Goal: Task Accomplishment & Management: Manage account settings

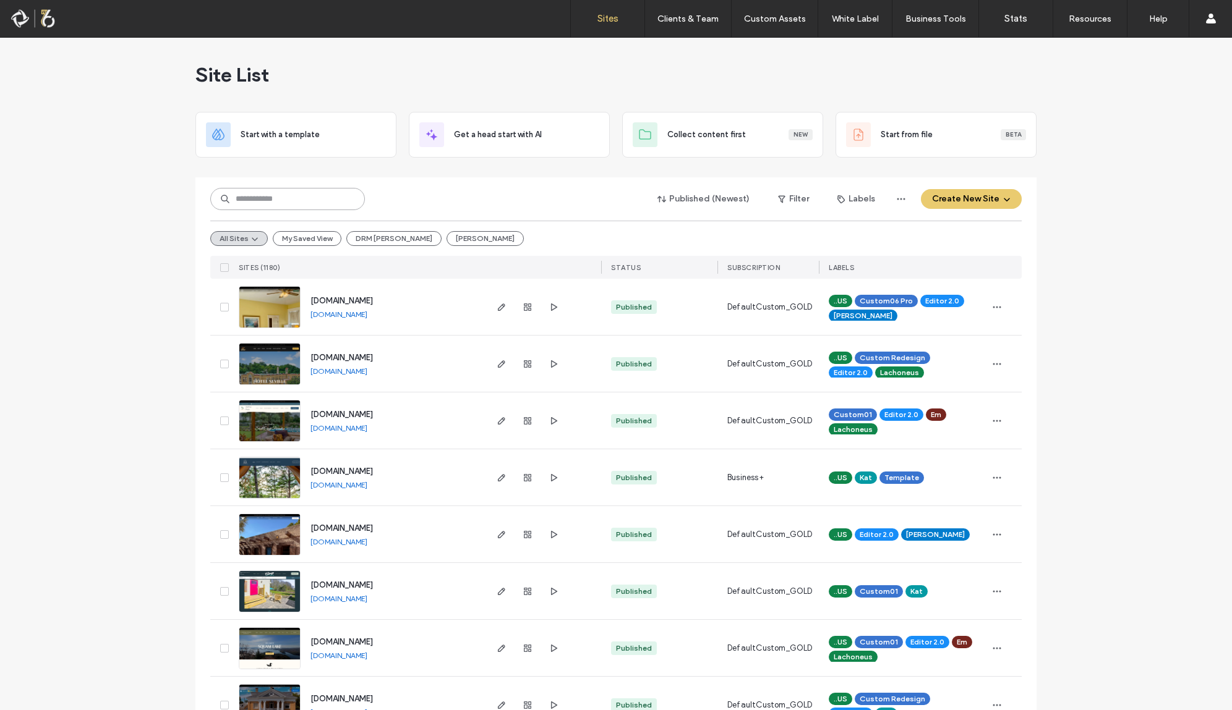
click at [292, 189] on input at bounding box center [287, 199] width 155 height 22
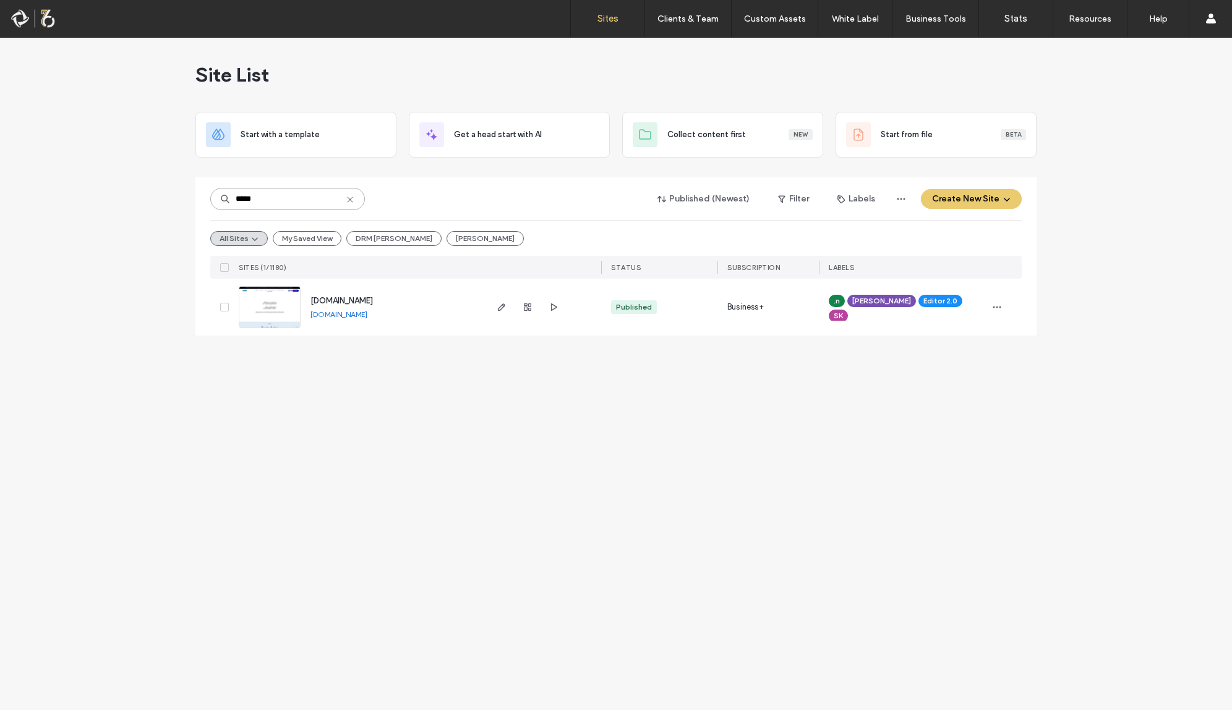
type input "*****"
click at [502, 312] on icon "button" at bounding box center [502, 307] width 10 height 10
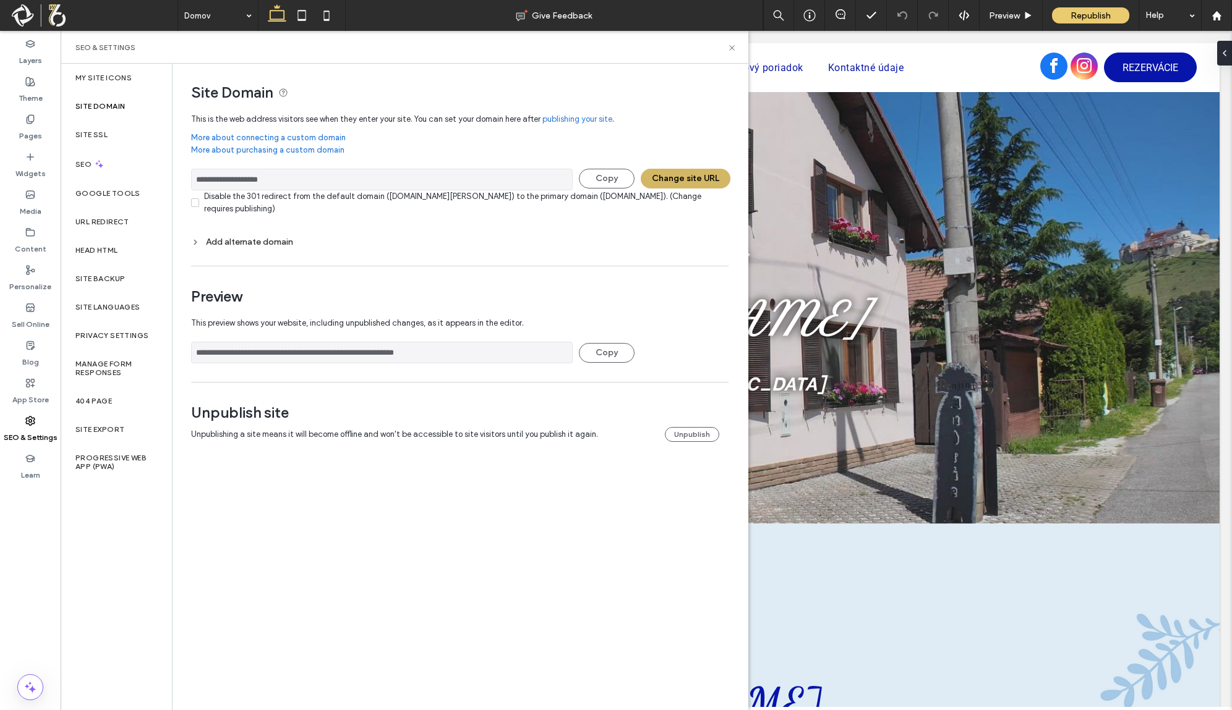
click at [696, 176] on button "Change site URL" at bounding box center [686, 179] width 90 height 20
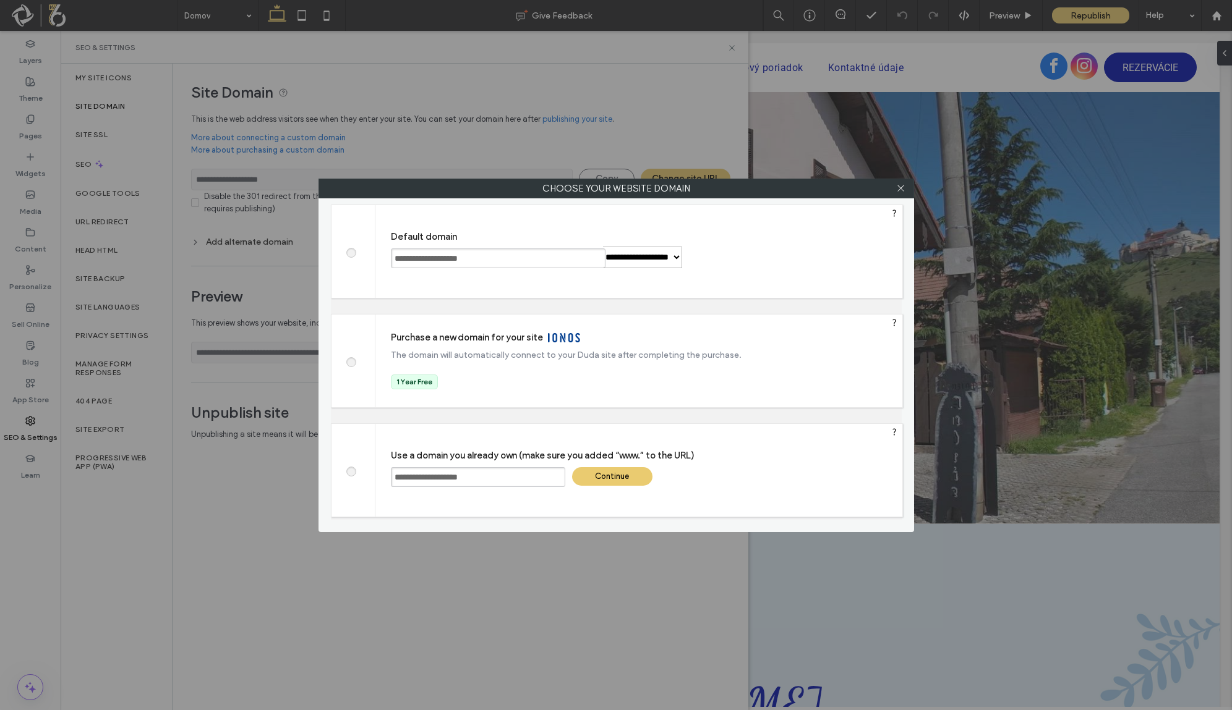
click at [351, 253] on span at bounding box center [351, 251] width 0 height 9
click at [772, 258] on div "Save" at bounding box center [731, 258] width 80 height 19
type input "**********"
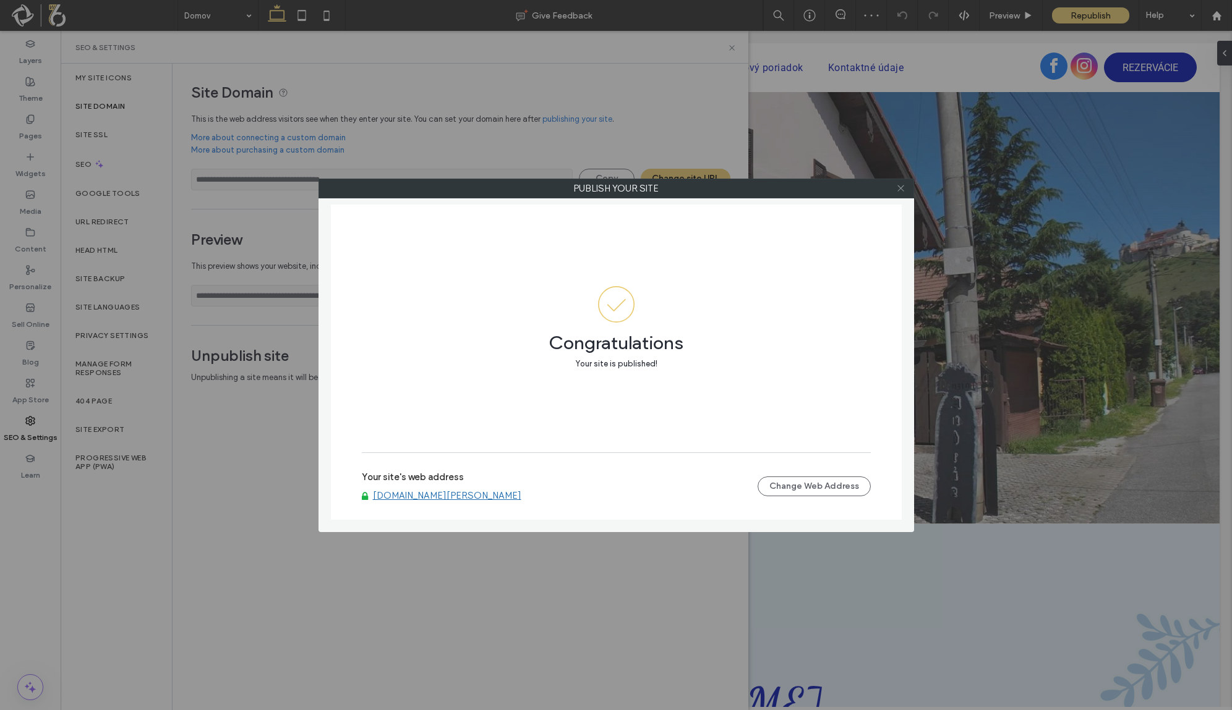
click at [898, 184] on icon at bounding box center [900, 188] width 9 height 9
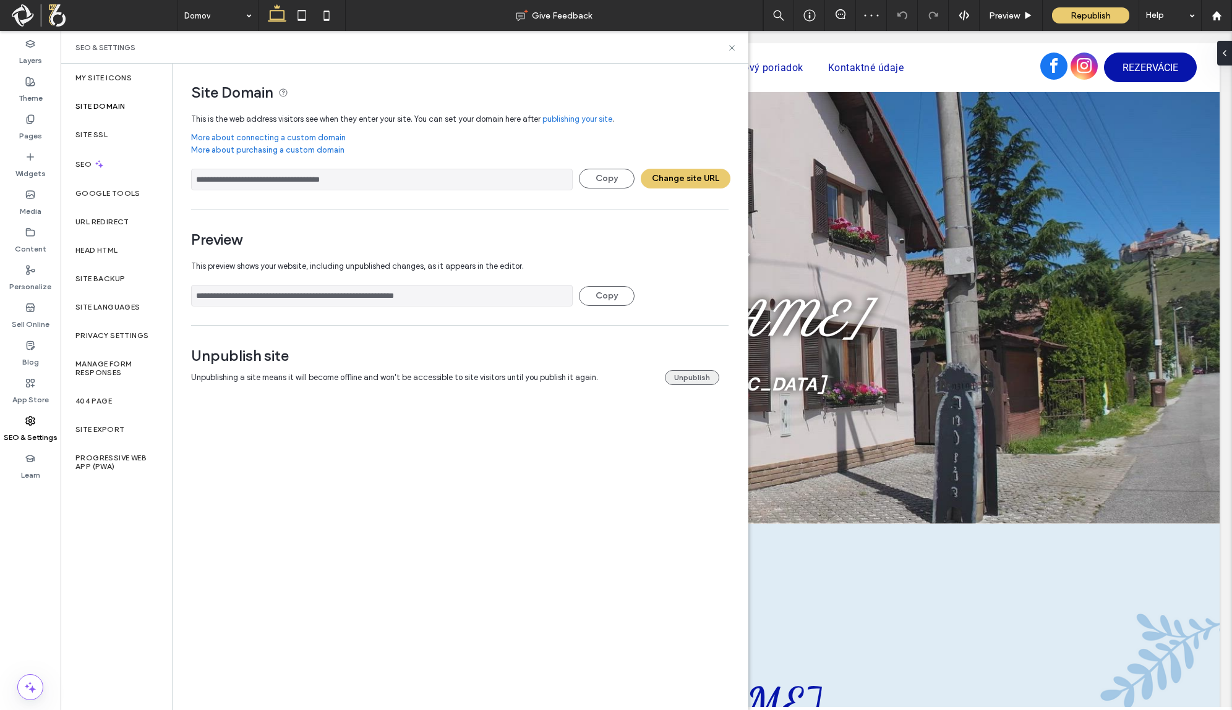
click at [688, 378] on button "Unpublish" at bounding box center [692, 377] width 54 height 15
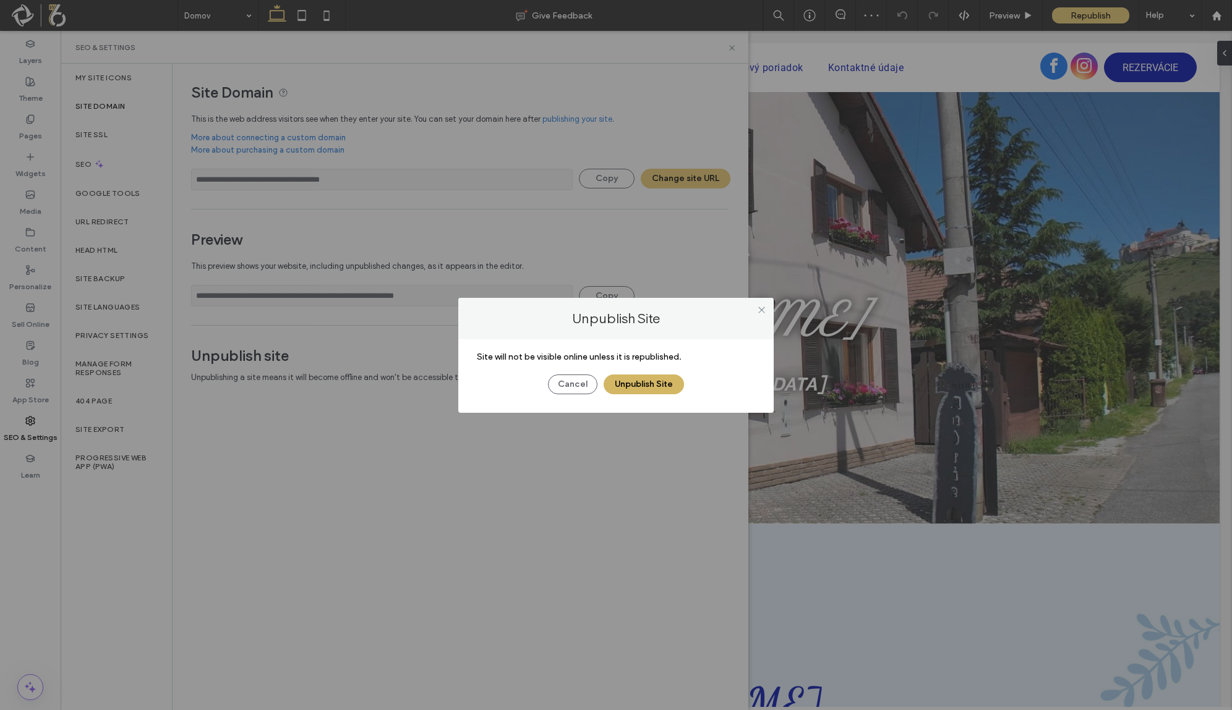
click at [644, 386] on button "Unpublish Site" at bounding box center [643, 385] width 80 height 20
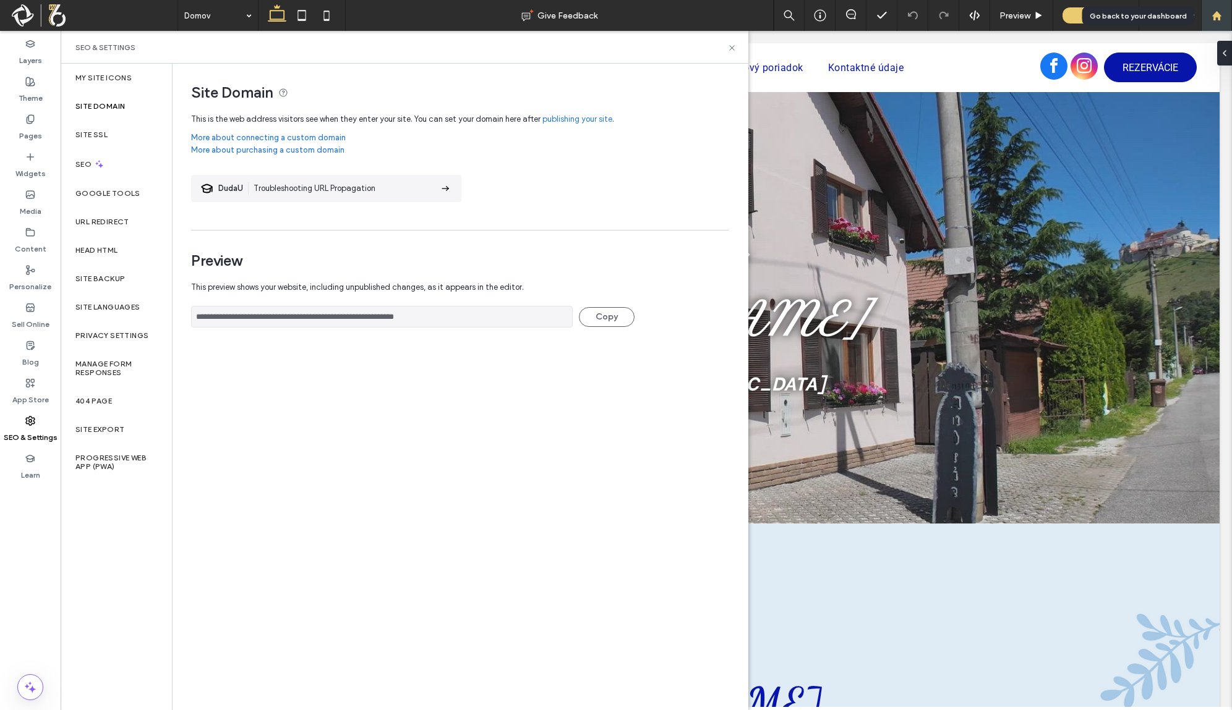
click at [1210, 8] on div at bounding box center [1216, 15] width 31 height 31
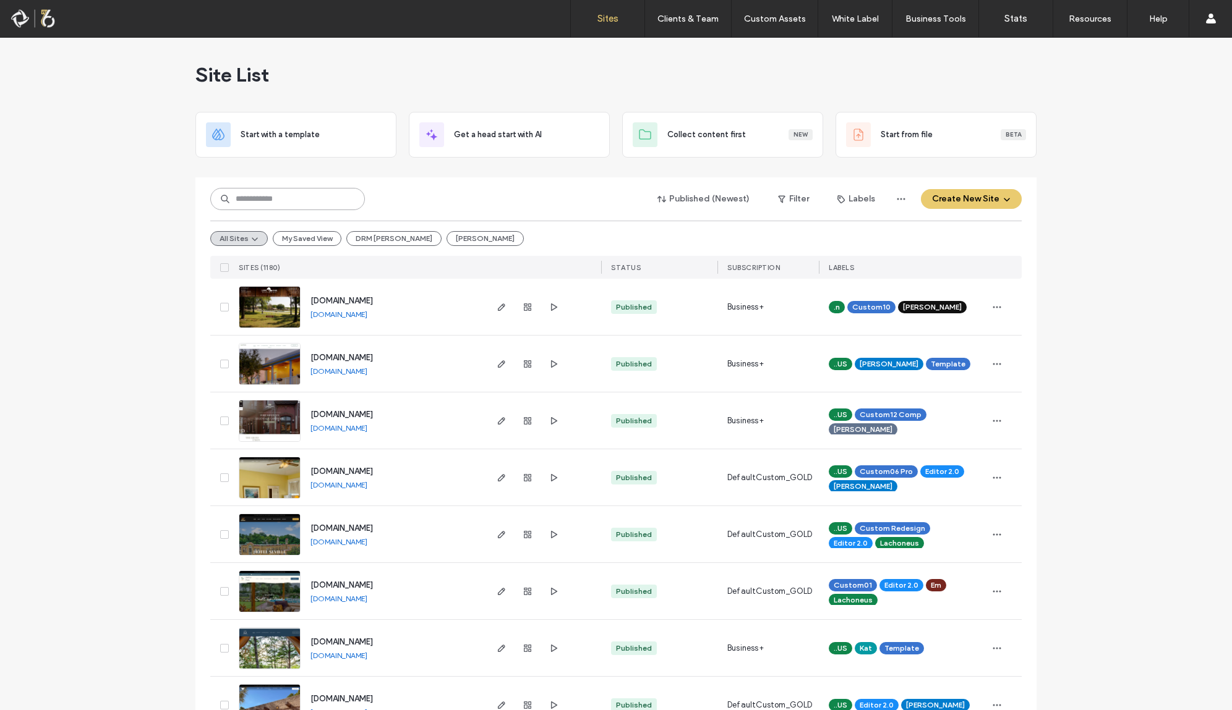
click at [276, 199] on input at bounding box center [287, 199] width 155 height 22
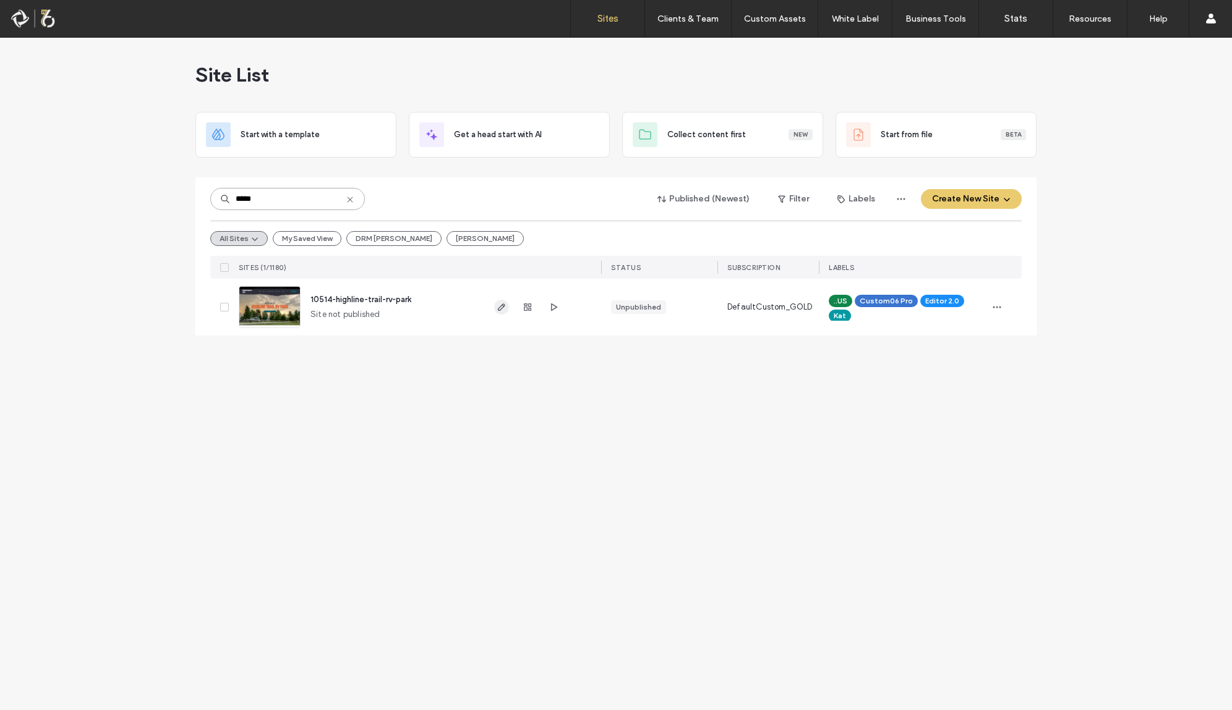
type input "*****"
click at [503, 307] on use "button" at bounding box center [501, 307] width 7 height 7
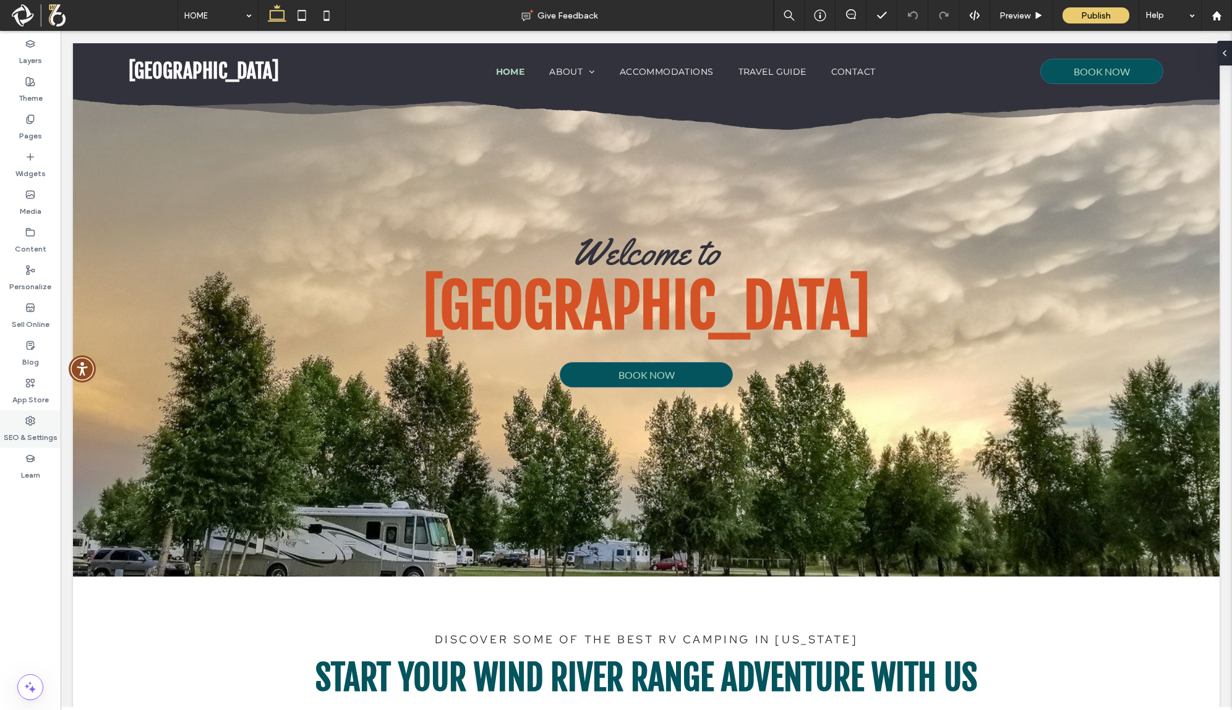
click at [25, 430] on label "SEO & Settings" at bounding box center [31, 434] width 54 height 17
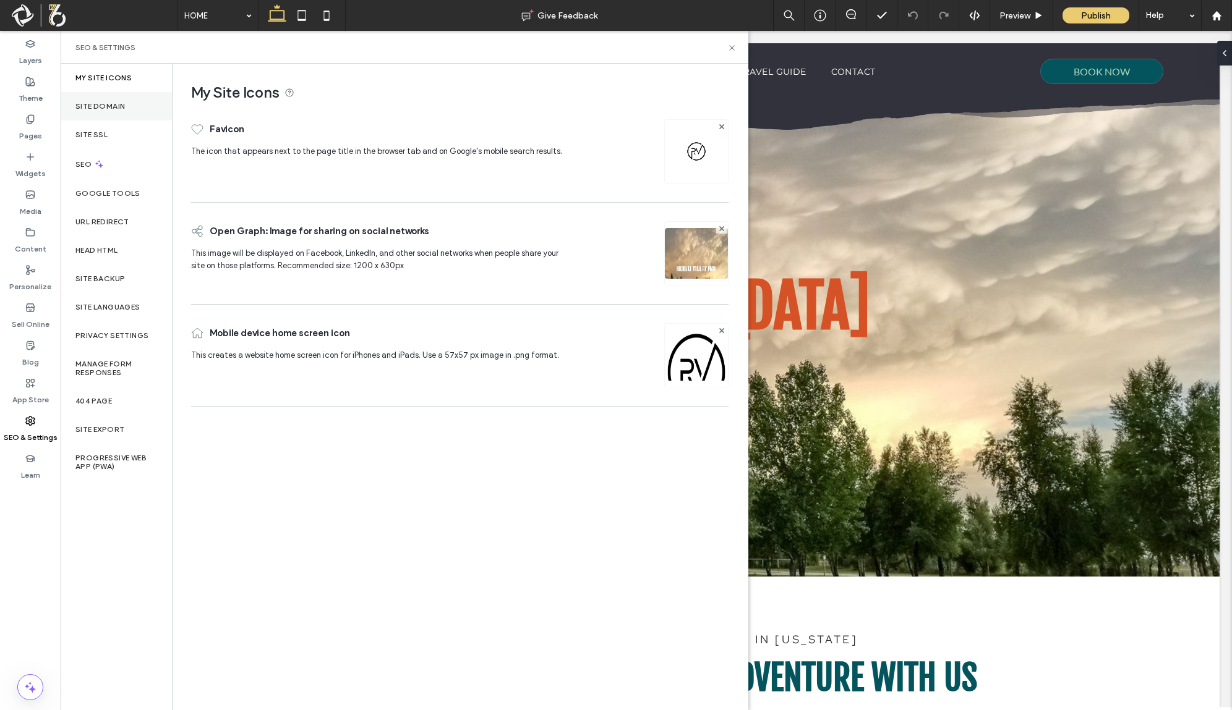
click at [144, 105] on div "Site Domain" at bounding box center [116, 106] width 111 height 28
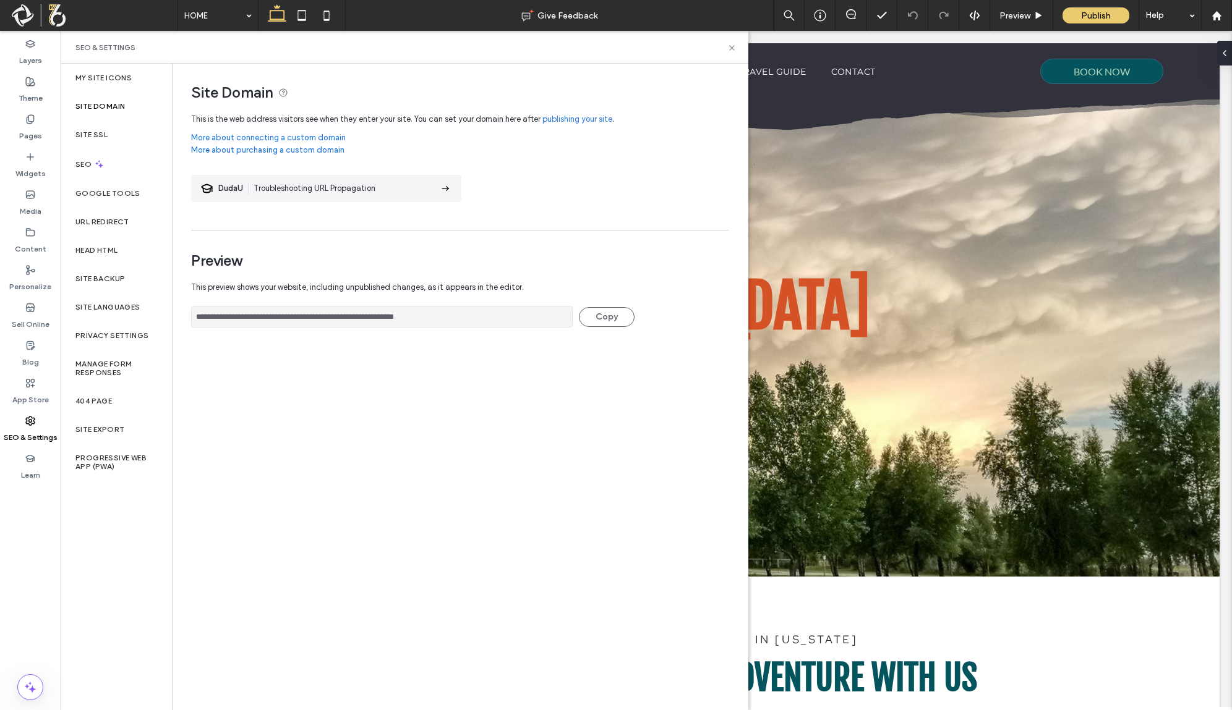
click at [594, 122] on link "publishing your site" at bounding box center [577, 119] width 70 height 12
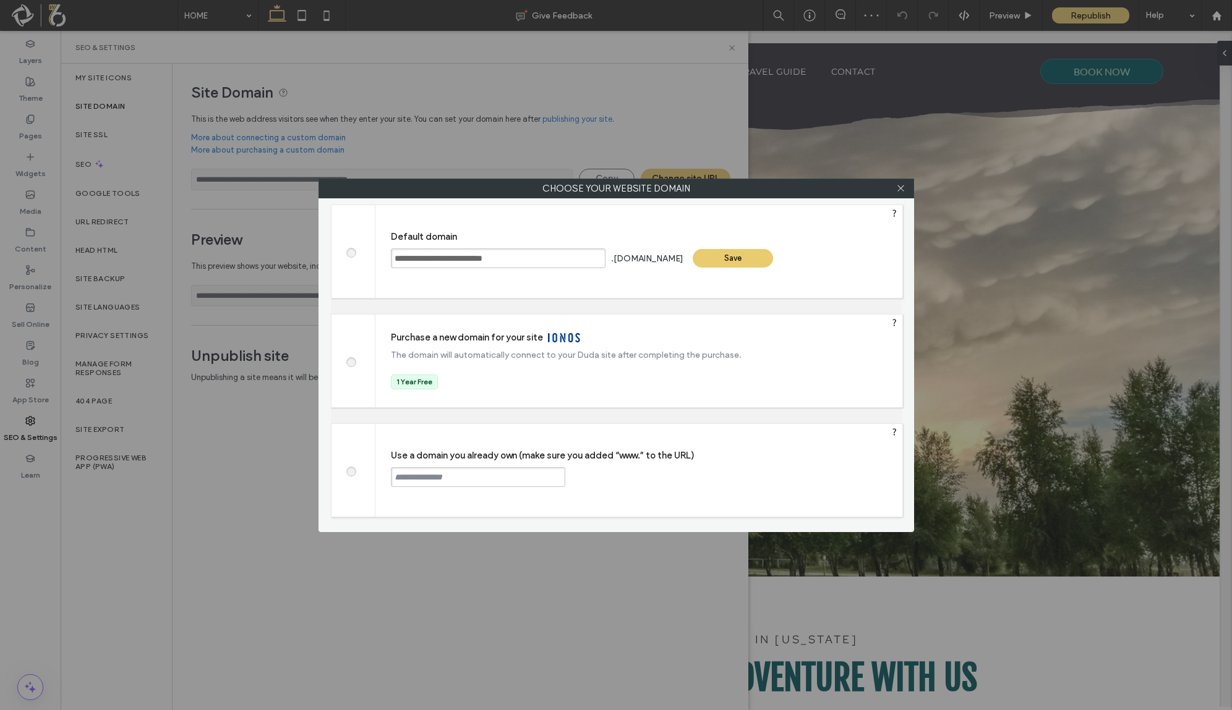
click at [351, 474] on span at bounding box center [351, 470] width 0 height 9
click at [436, 475] on input "text" at bounding box center [478, 477] width 174 height 20
paste input "**********"
type input "**********"
click at [648, 476] on div "Continue" at bounding box center [612, 476] width 80 height 19
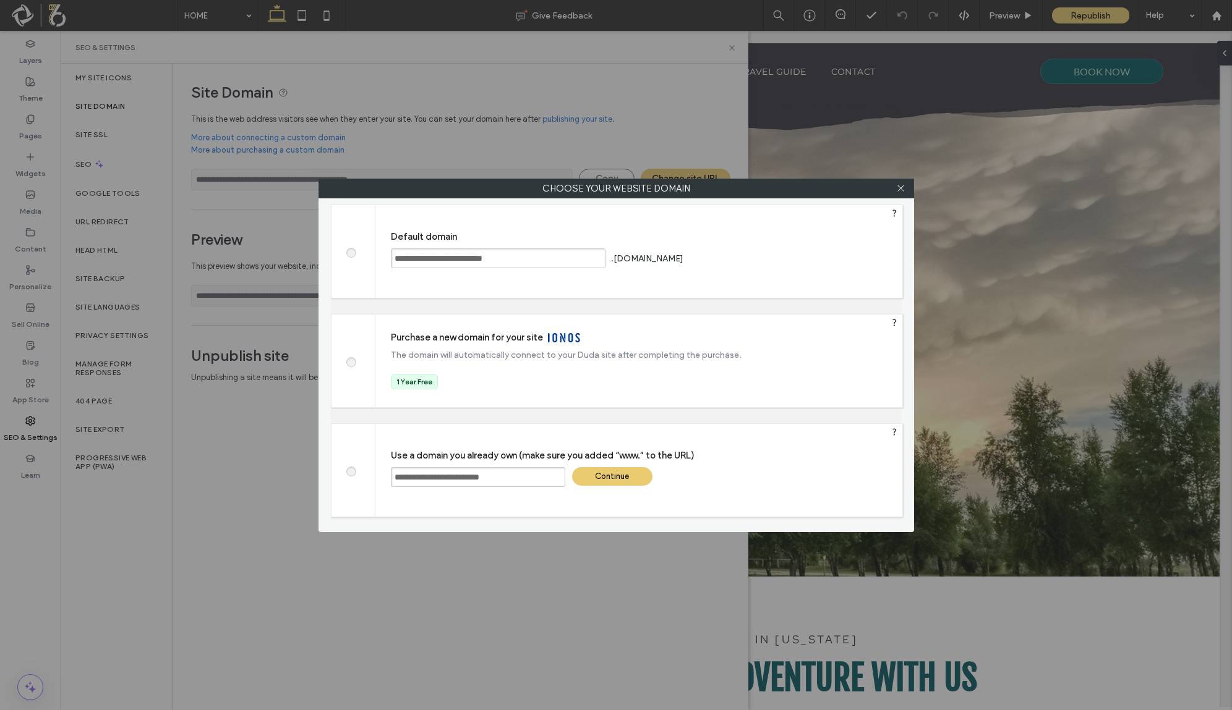
type input "**********"
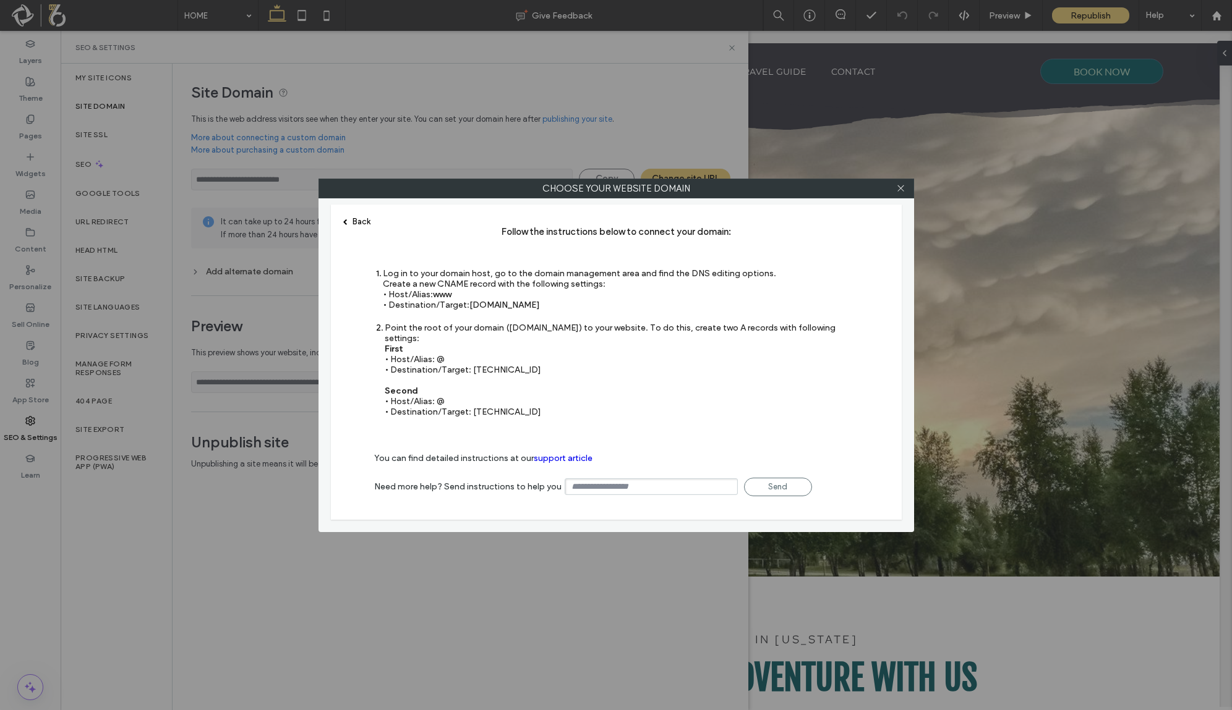
click at [355, 221] on div "Back" at bounding box center [356, 221] width 27 height 9
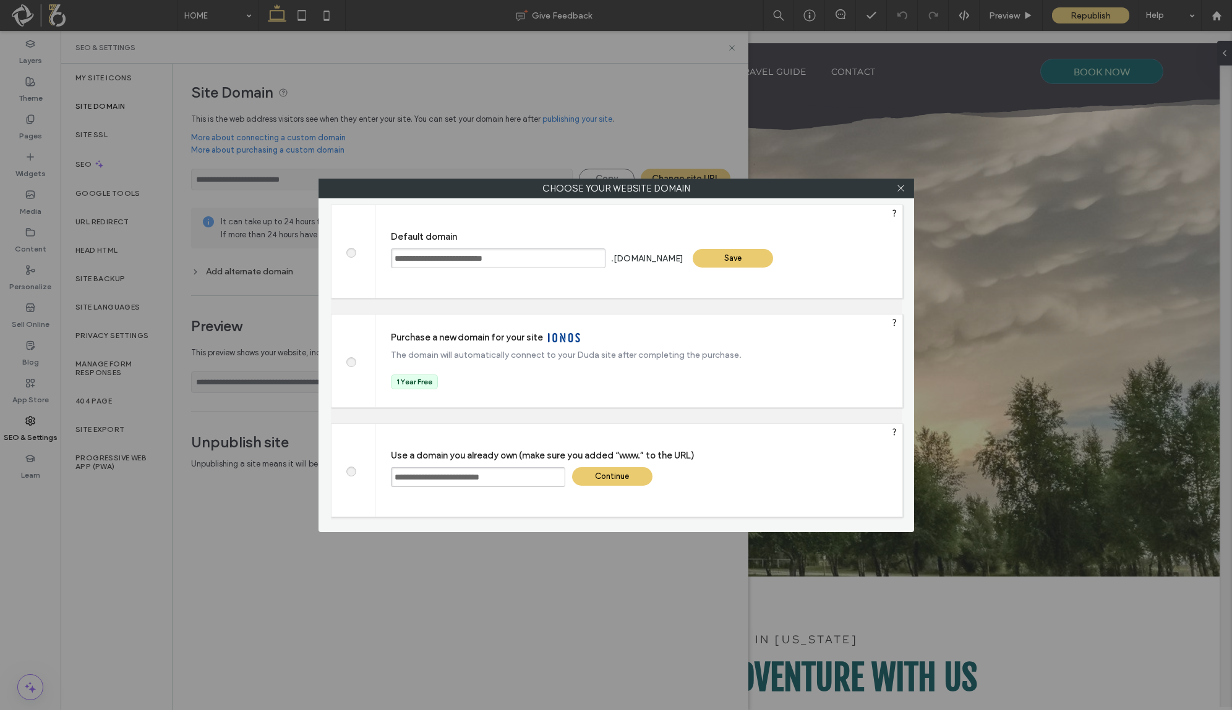
click at [604, 485] on div "Continue" at bounding box center [612, 476] width 80 height 19
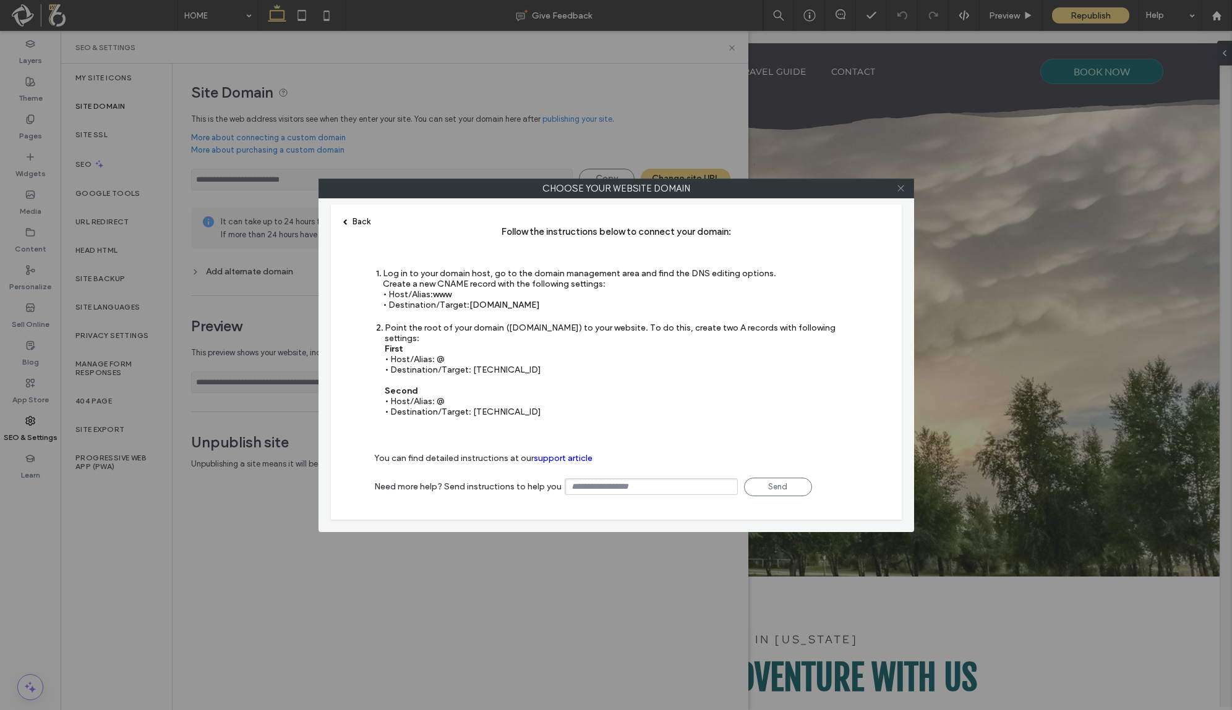
click at [903, 192] on icon at bounding box center [900, 188] width 9 height 9
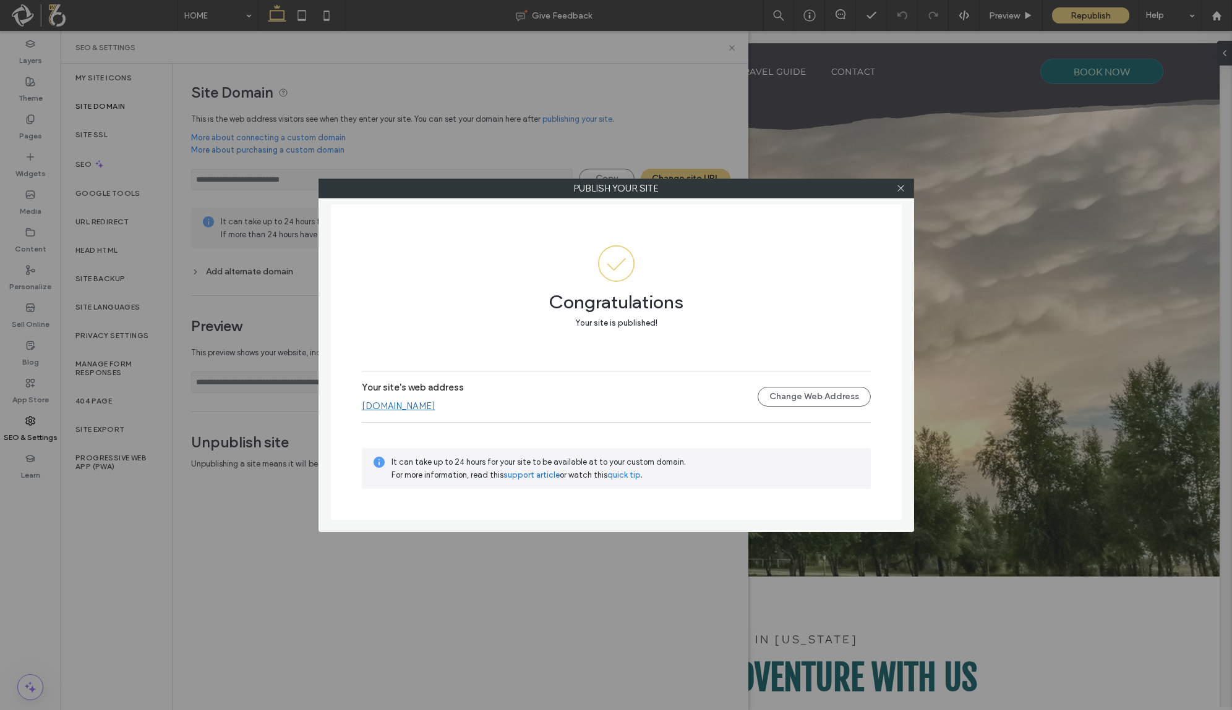
click at [905, 190] on div at bounding box center [901, 188] width 19 height 19
click at [900, 190] on icon at bounding box center [900, 188] width 9 height 9
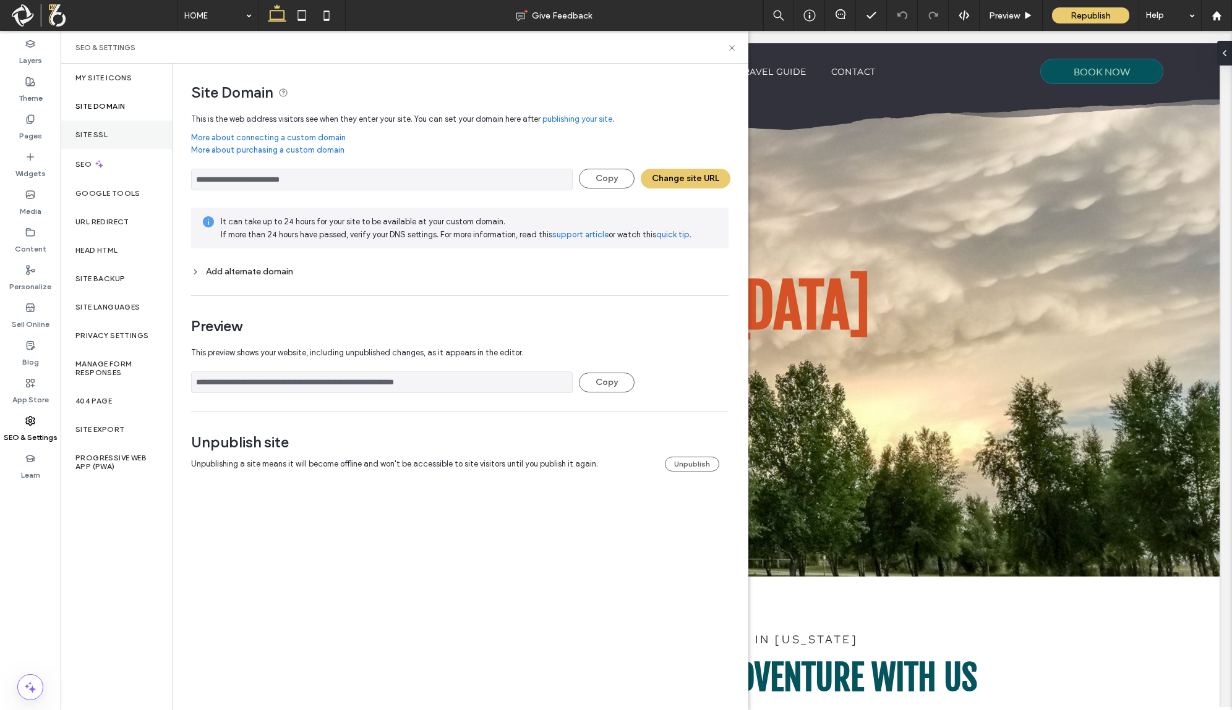
click at [79, 129] on div "Site SSL" at bounding box center [116, 135] width 111 height 28
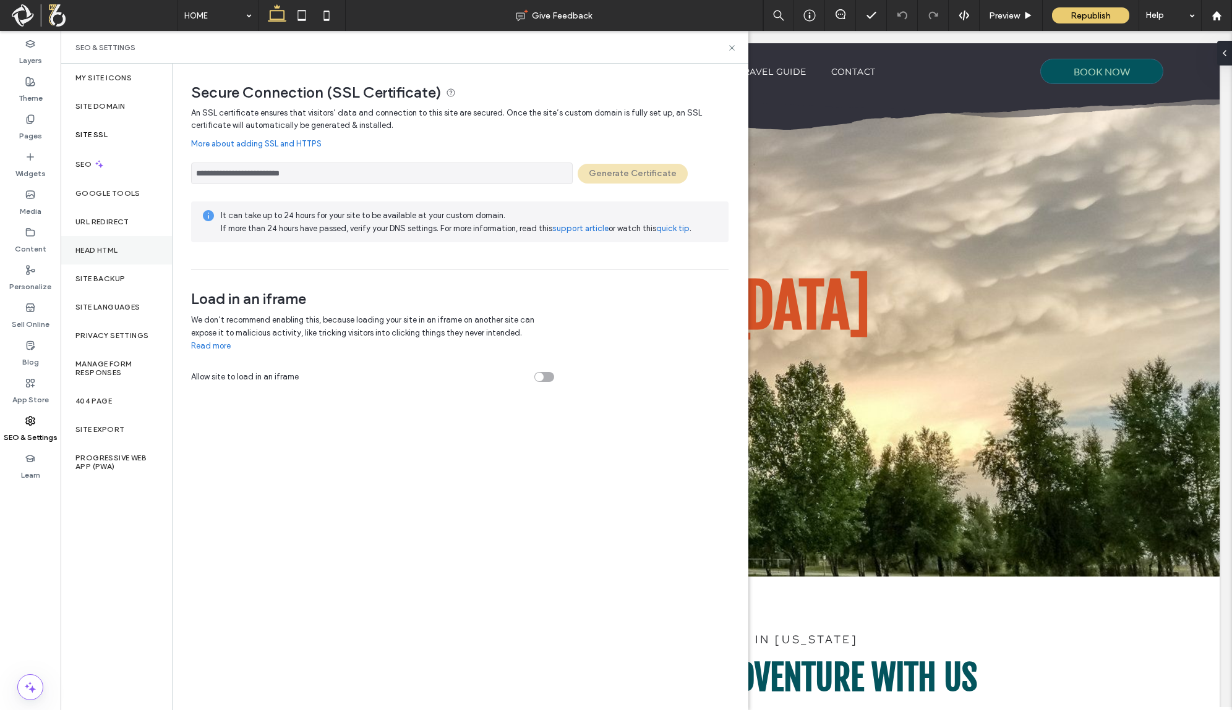
click at [112, 249] on label "Head HTML" at bounding box center [96, 250] width 43 height 9
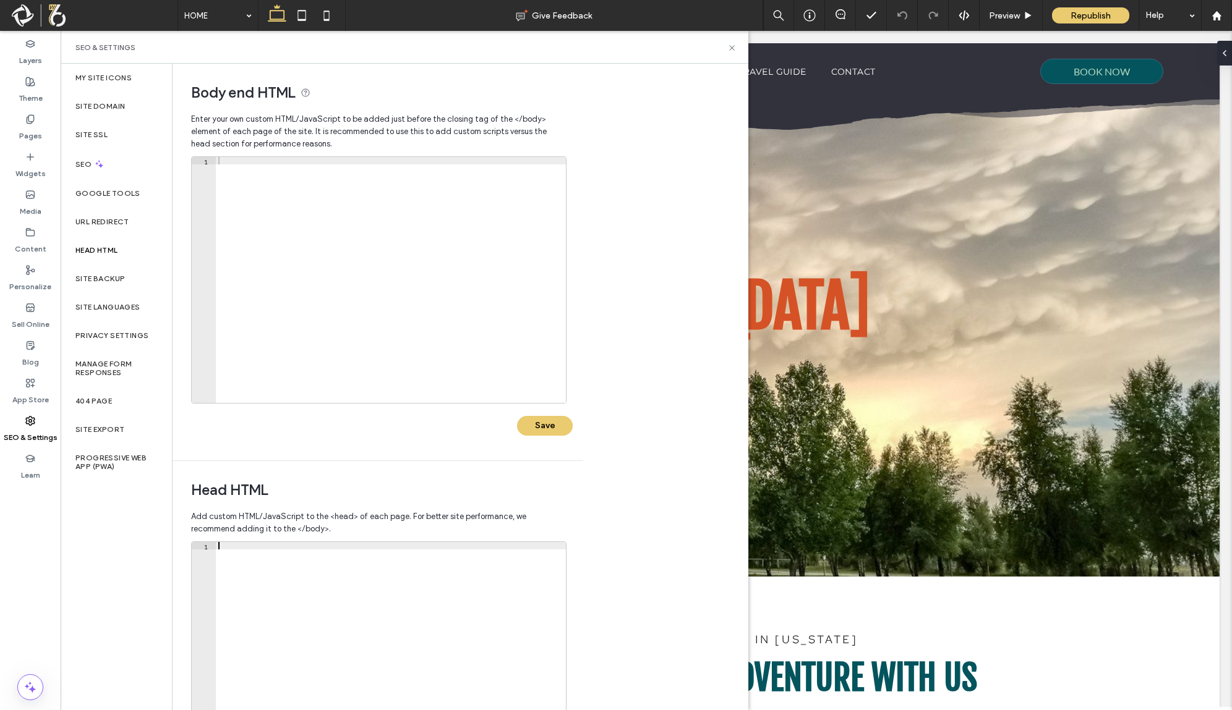
click at [313, 624] on div at bounding box center [391, 672] width 350 height 260
paste textarea "**********"
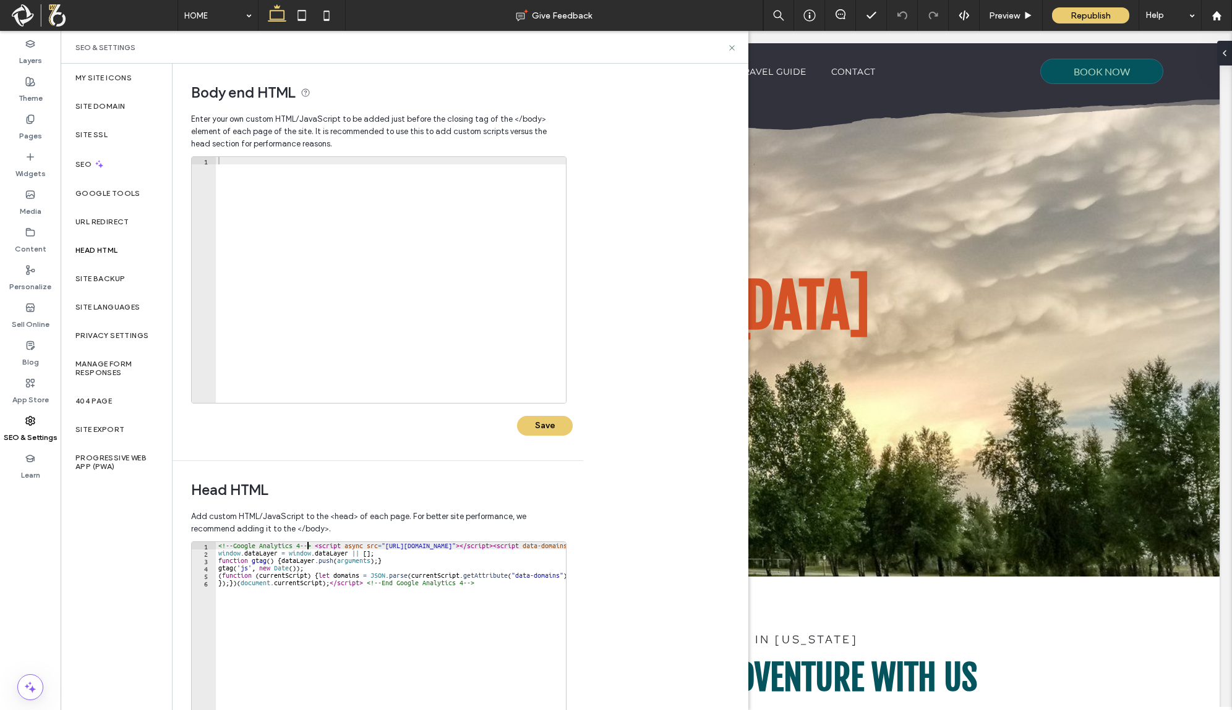
click at [307, 547] on div "<!-- Google Analytics 4 --> < script async src = "https://www.googletagmanager.…" at bounding box center [825, 672] width 1218 height 260
click at [471, 579] on div "<!-- Google Analytics 4 ADMIN ID --> < script async src = "https://www.googleta…" at bounding box center [825, 666] width 1218 height 248
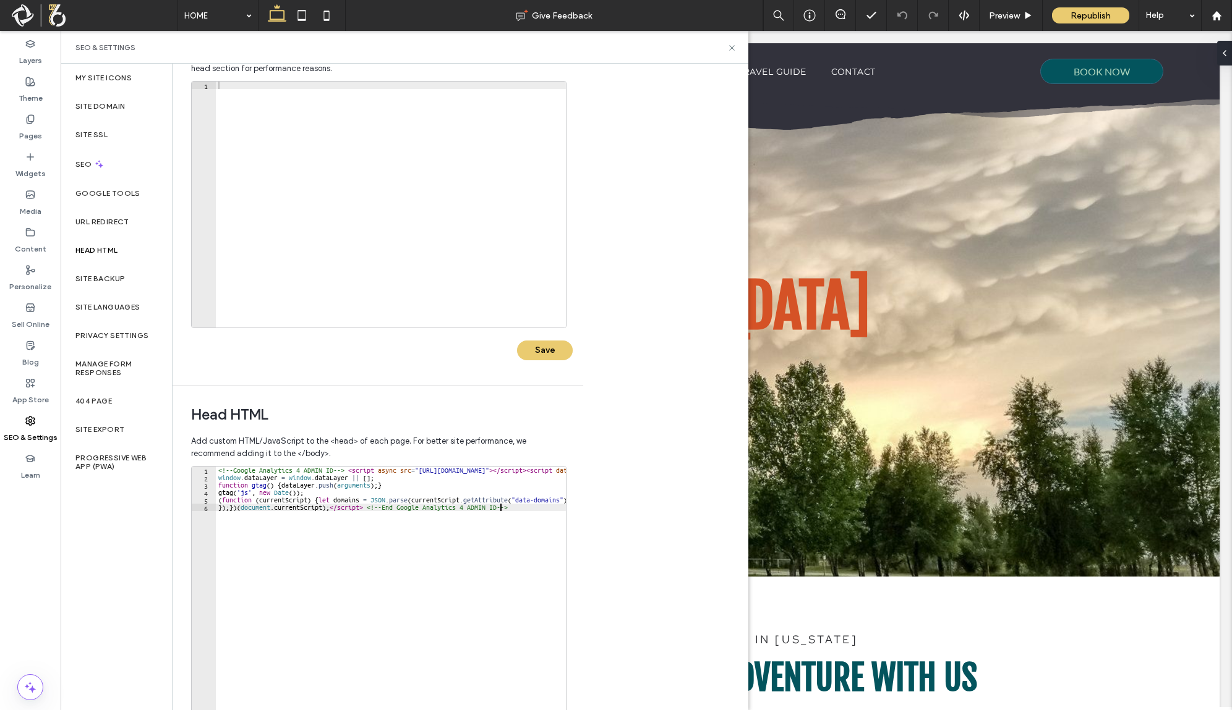
scroll to position [137, 0]
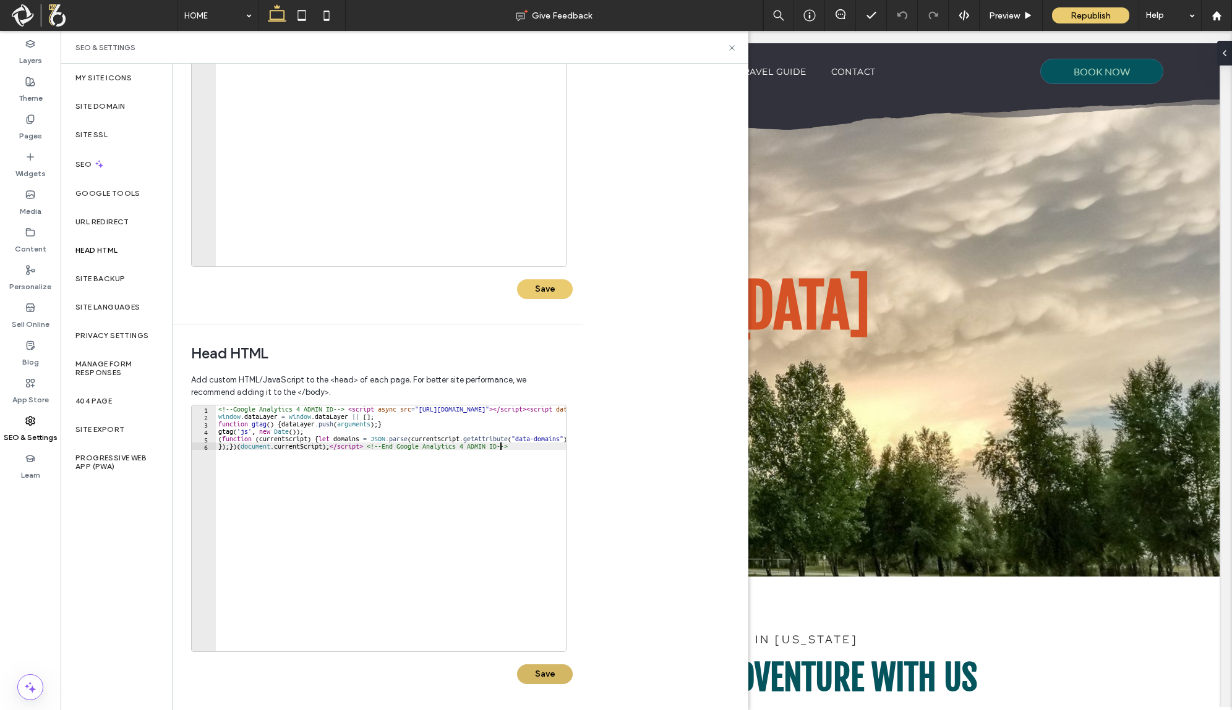
type textarea "**********"
click at [560, 674] on button "Save" at bounding box center [545, 675] width 56 height 20
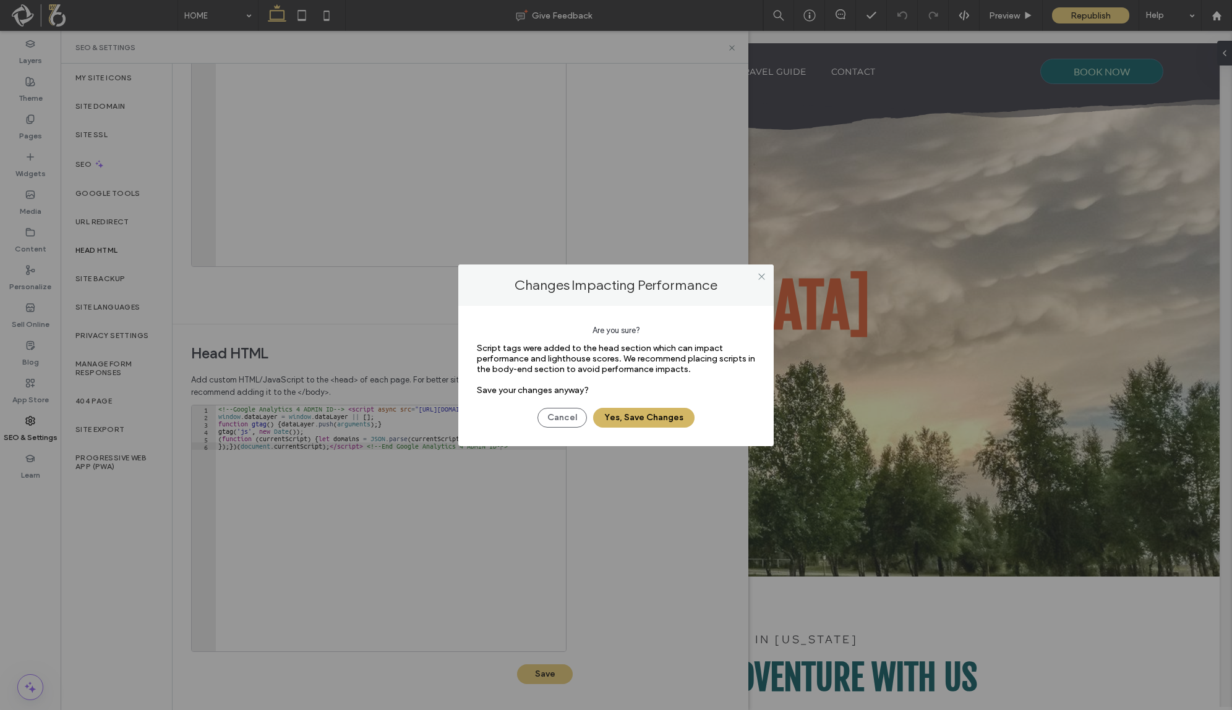
click at [638, 419] on button "Yes, Save Changes" at bounding box center [643, 418] width 101 height 20
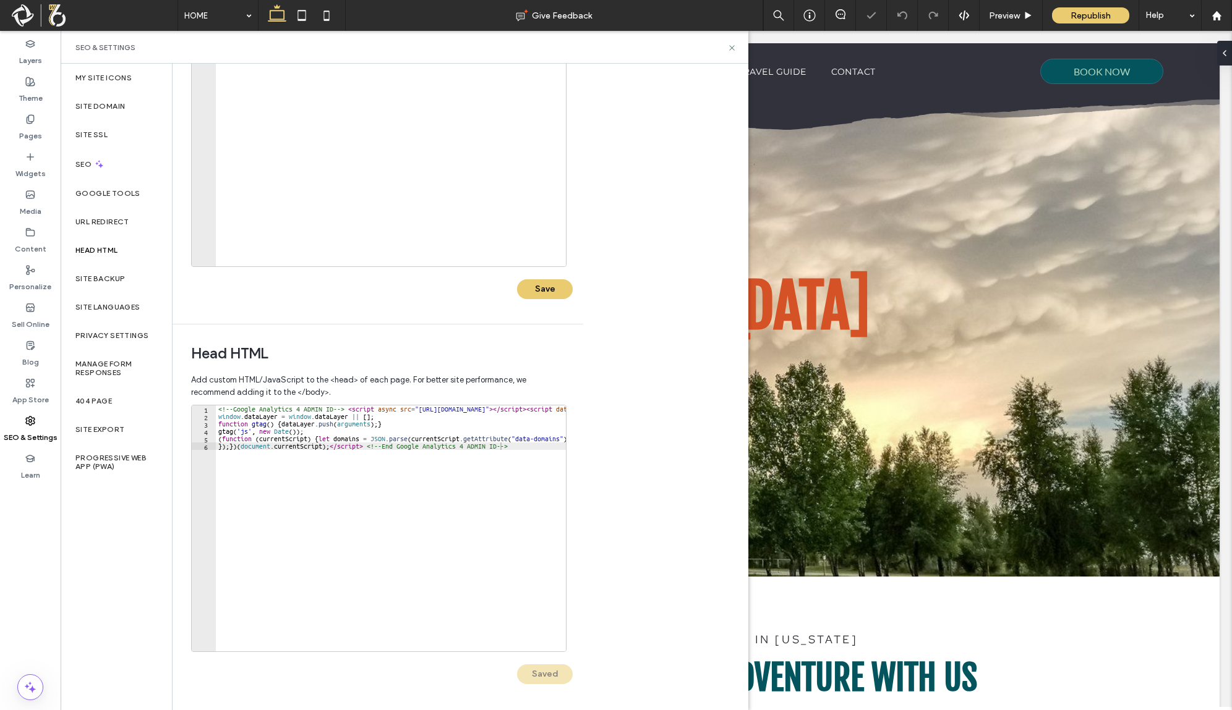
scroll to position [0, 0]
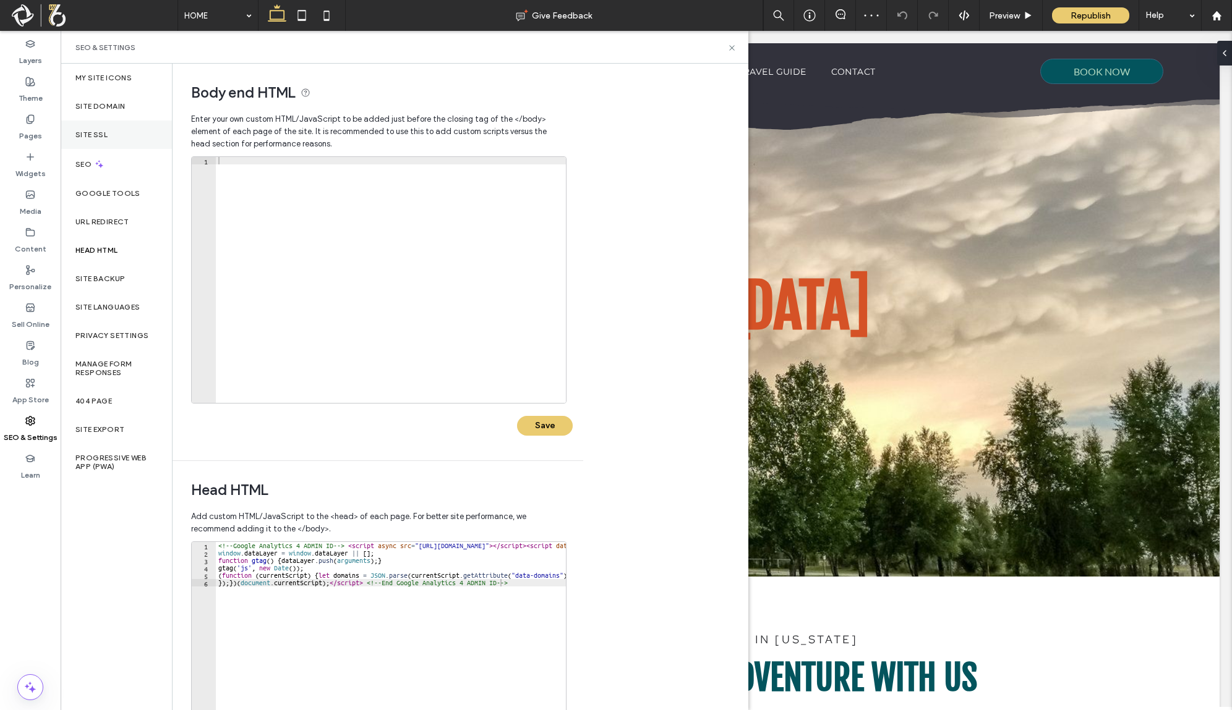
click at [90, 121] on div "Site SSL" at bounding box center [116, 135] width 111 height 28
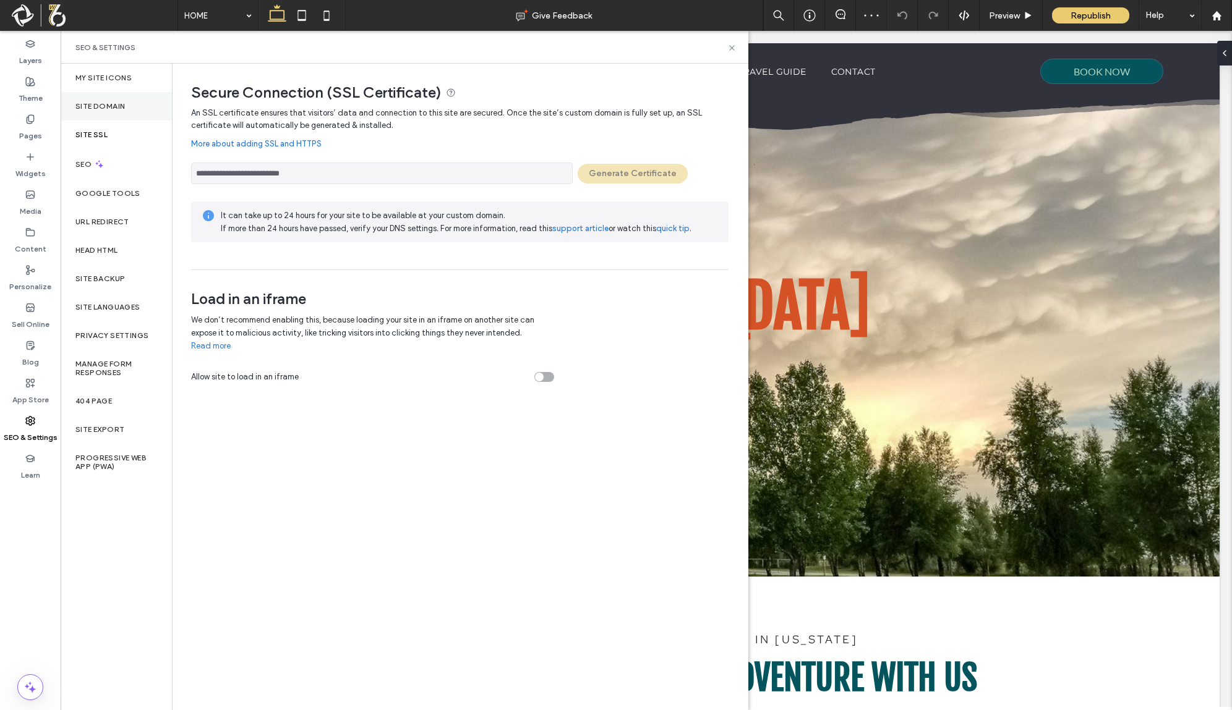
click at [103, 102] on label "Site Domain" at bounding box center [99, 106] width 49 height 9
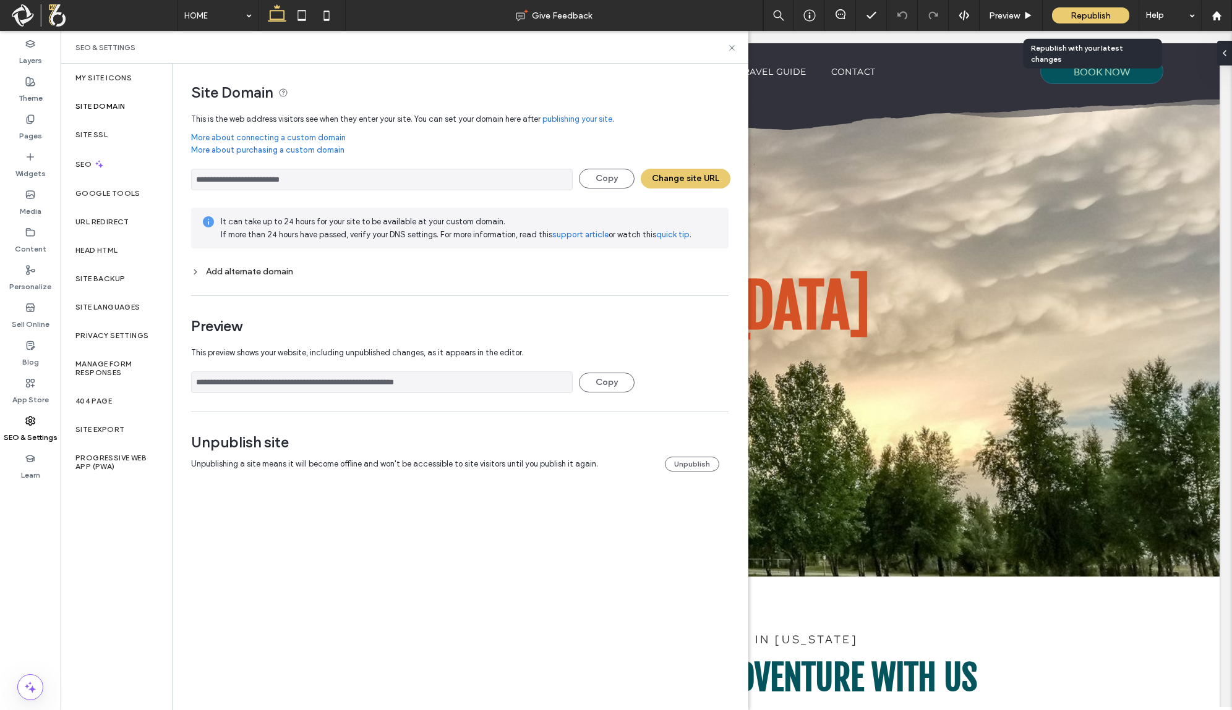
click at [1091, 16] on span "Republish" at bounding box center [1090, 16] width 40 height 11
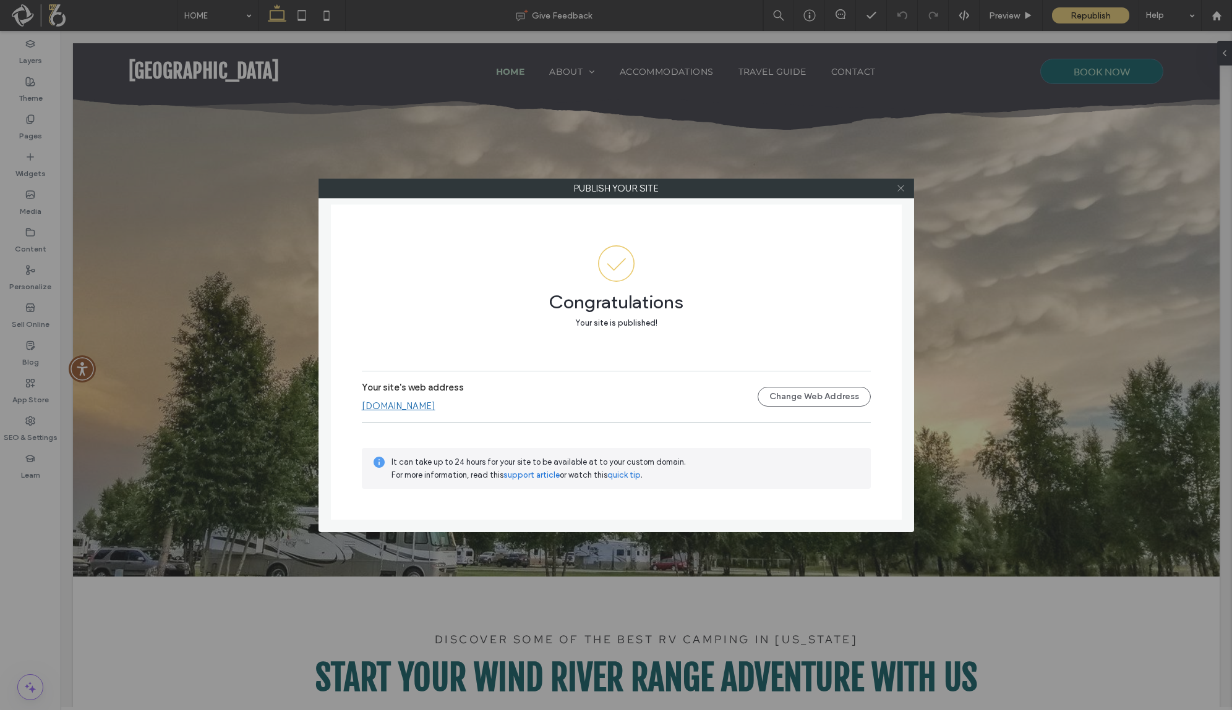
click at [901, 187] on icon at bounding box center [900, 188] width 9 height 9
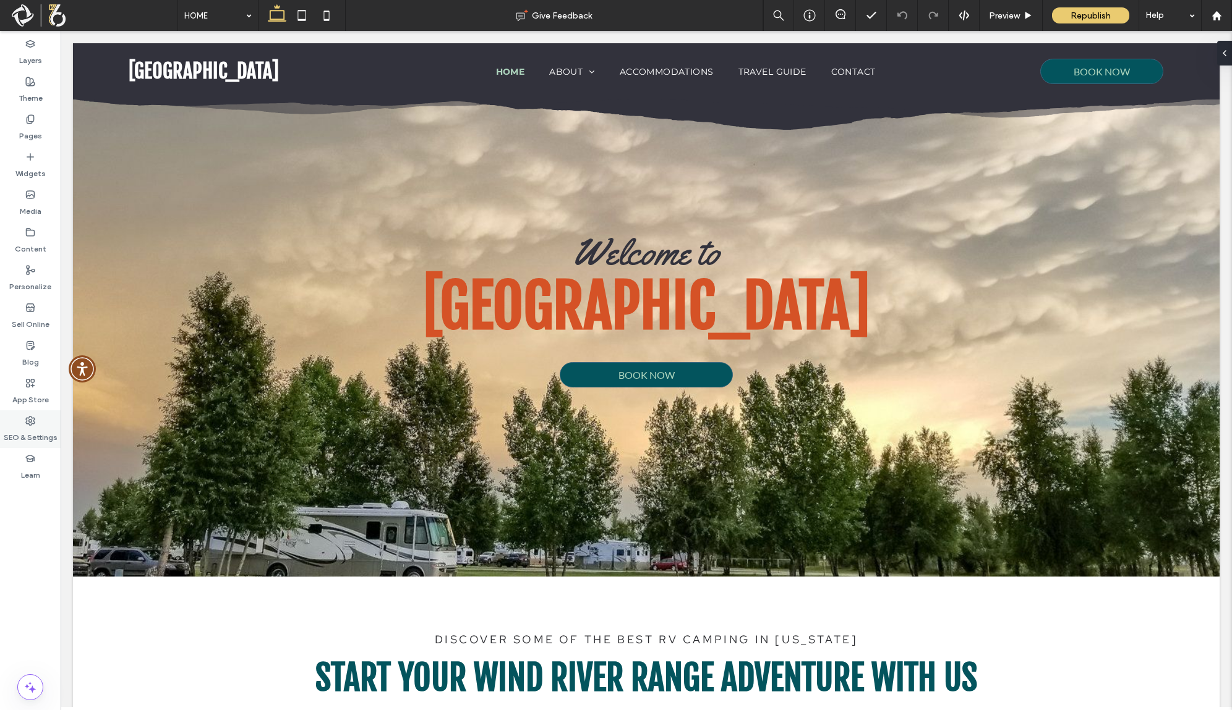
click at [40, 433] on label "SEO & Settings" at bounding box center [31, 434] width 54 height 17
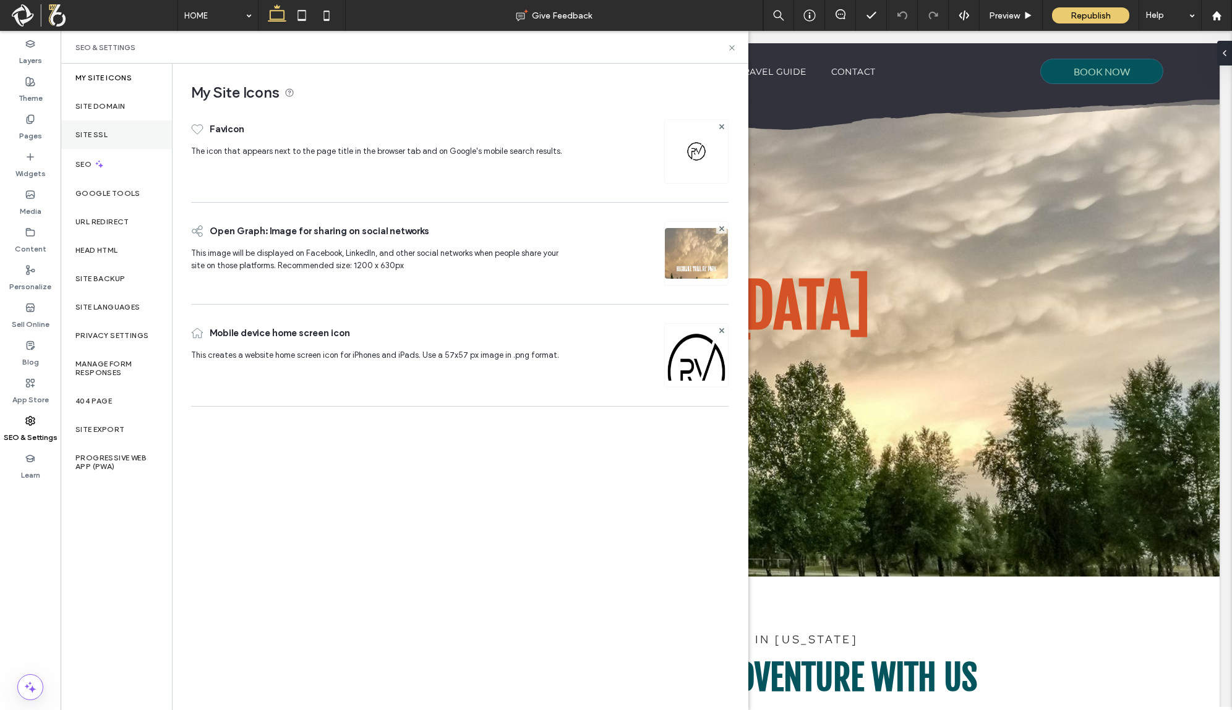
click at [124, 125] on div "Site SSL" at bounding box center [116, 135] width 111 height 28
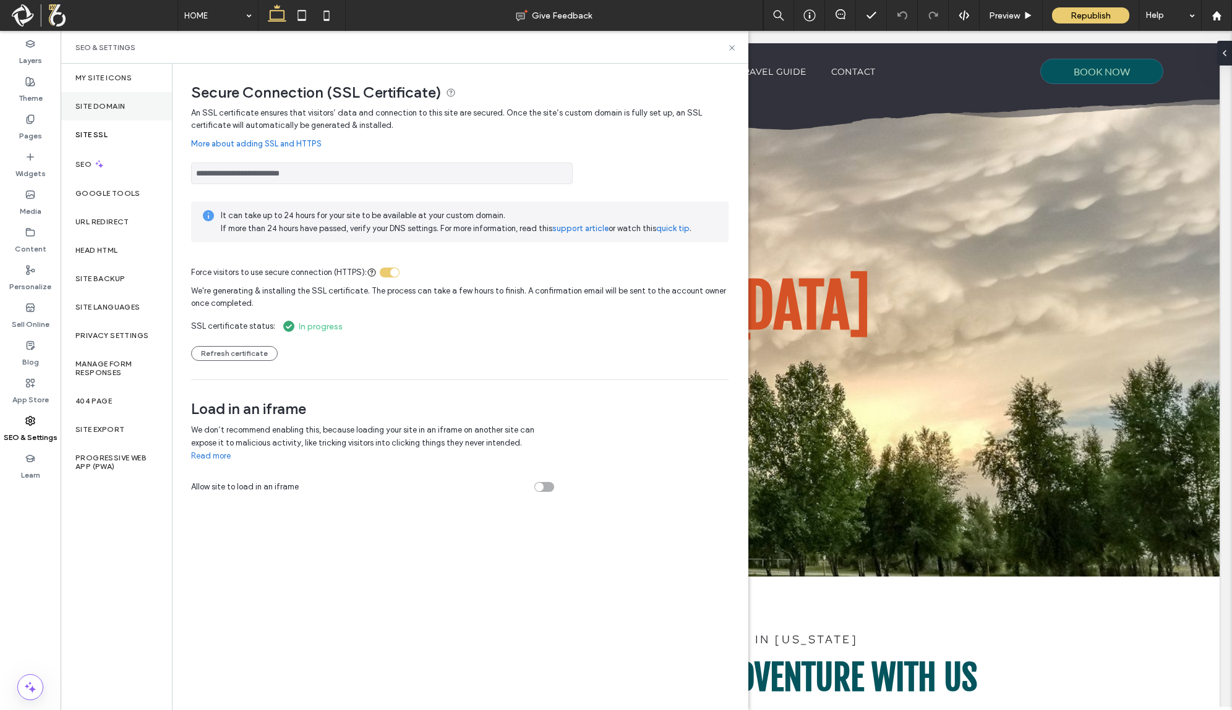
click at [127, 106] on div "Site Domain" at bounding box center [116, 106] width 111 height 28
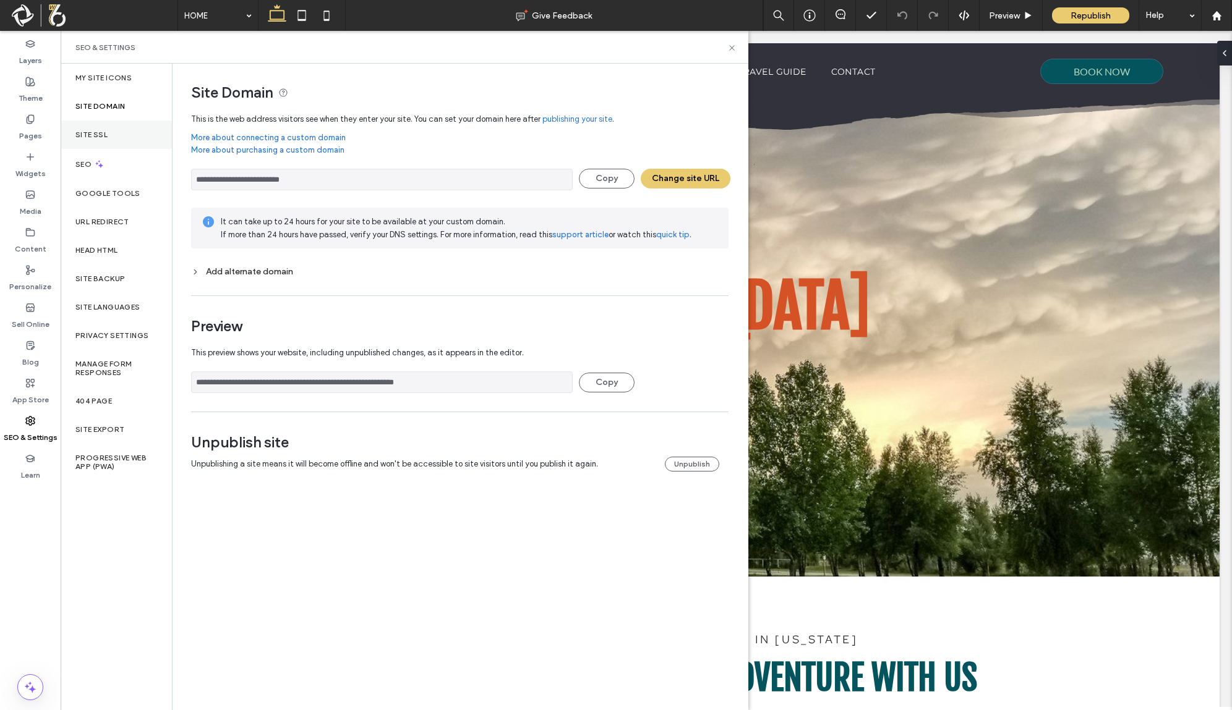
click at [130, 122] on div "Site SSL" at bounding box center [116, 135] width 111 height 28
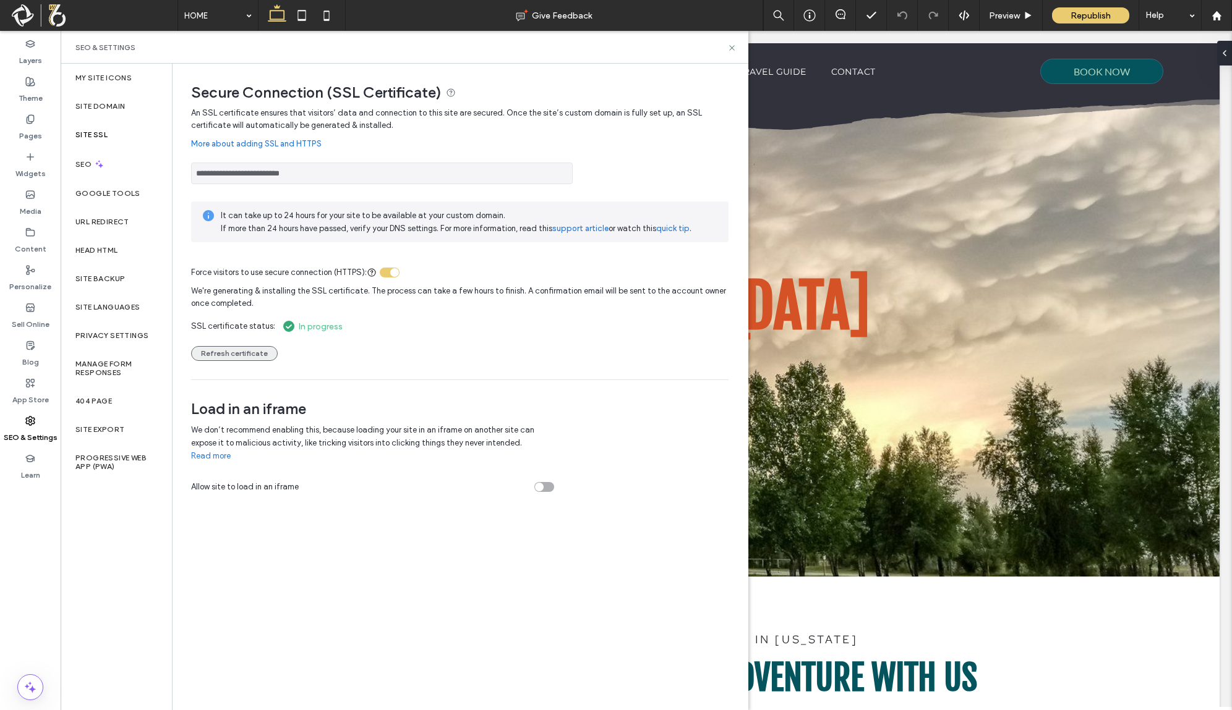
click at [221, 347] on div "We're generating & installing the SSL certificate. The process can take a few h…" at bounding box center [459, 320] width 537 height 82
click at [221, 347] on button "Refresh certificate" at bounding box center [234, 353] width 87 height 15
click at [610, 390] on div "Load in an iframe We don’t recommend enabling this, because loading your site i…" at bounding box center [459, 441] width 537 height 122
click at [250, 350] on button "Refresh certificate" at bounding box center [234, 353] width 87 height 15
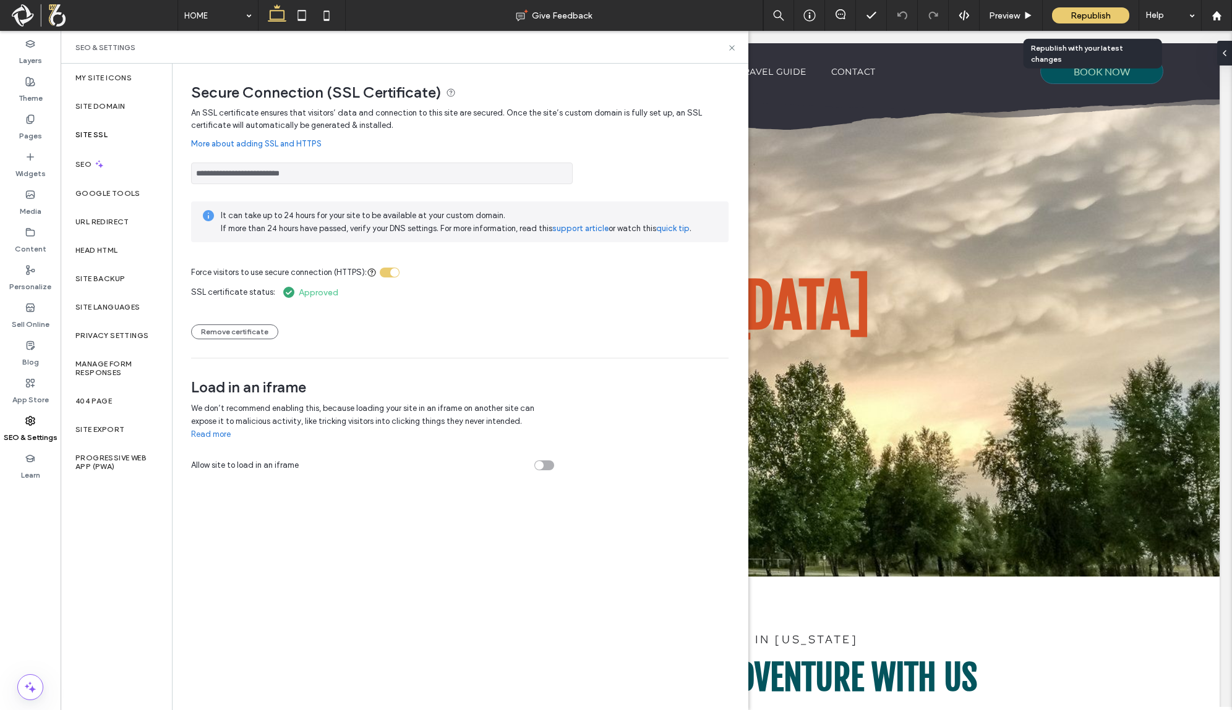
click at [1085, 15] on span "Republish" at bounding box center [1090, 16] width 40 height 11
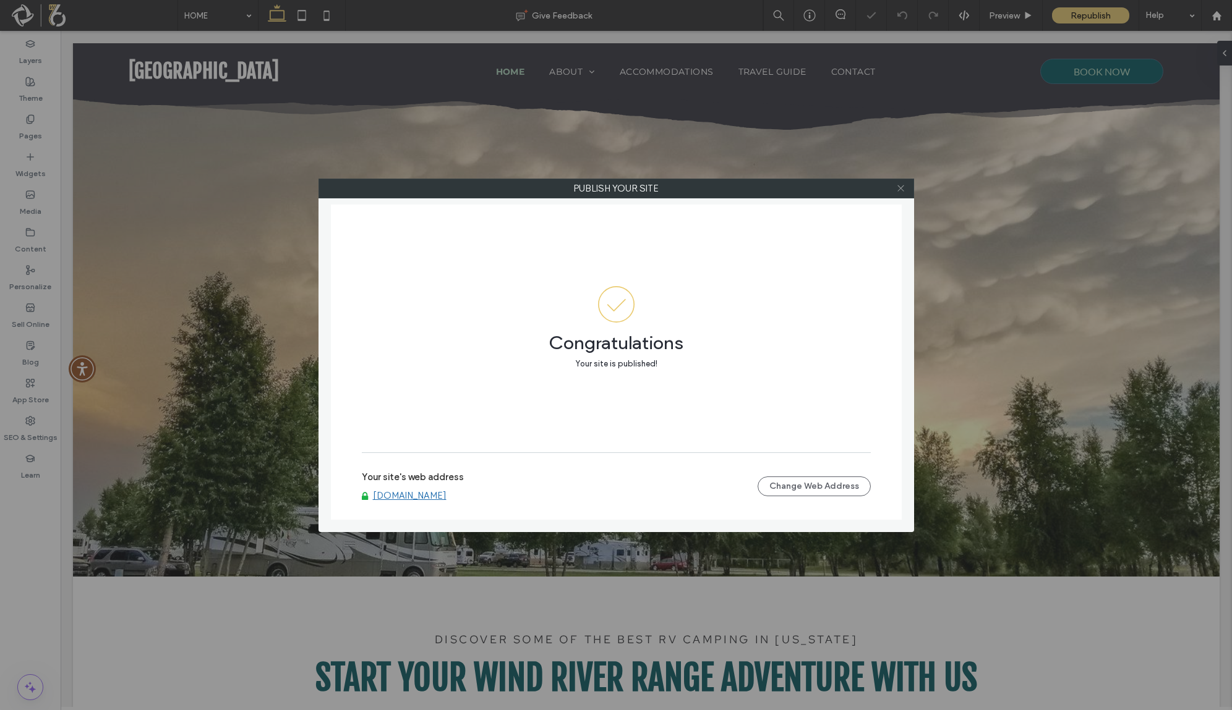
click at [898, 189] on icon at bounding box center [900, 188] width 9 height 9
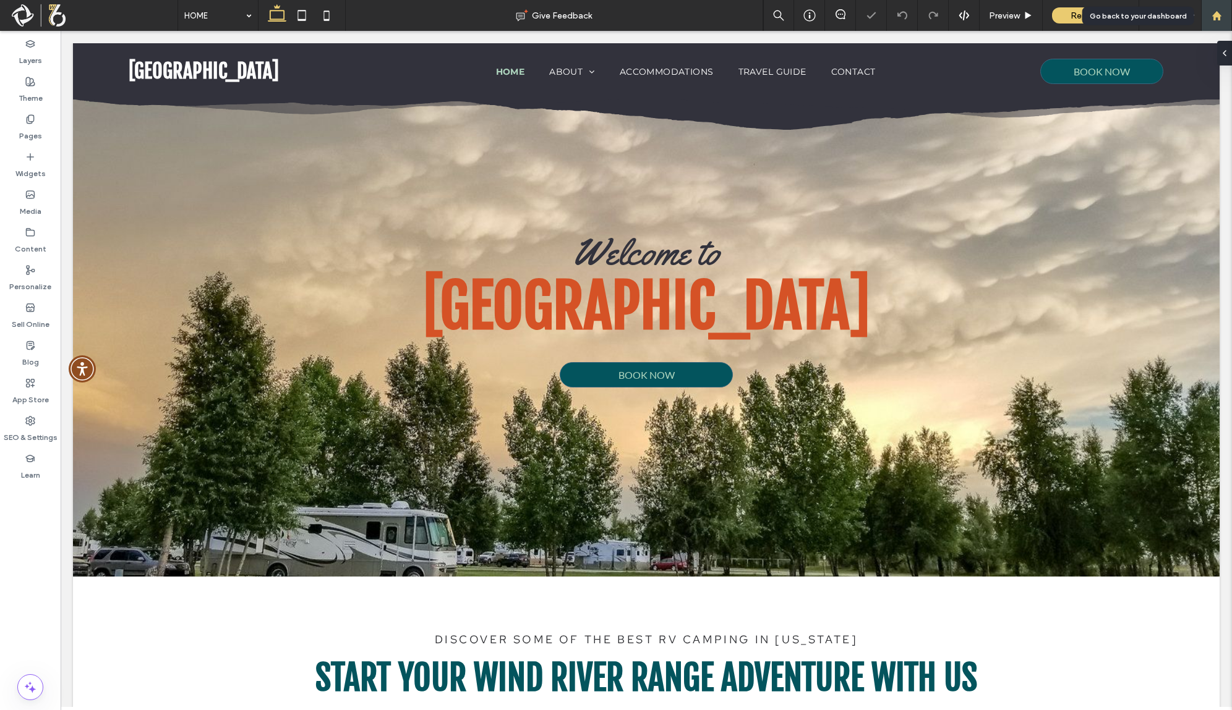
click at [1208, 15] on div at bounding box center [1216, 16] width 30 height 11
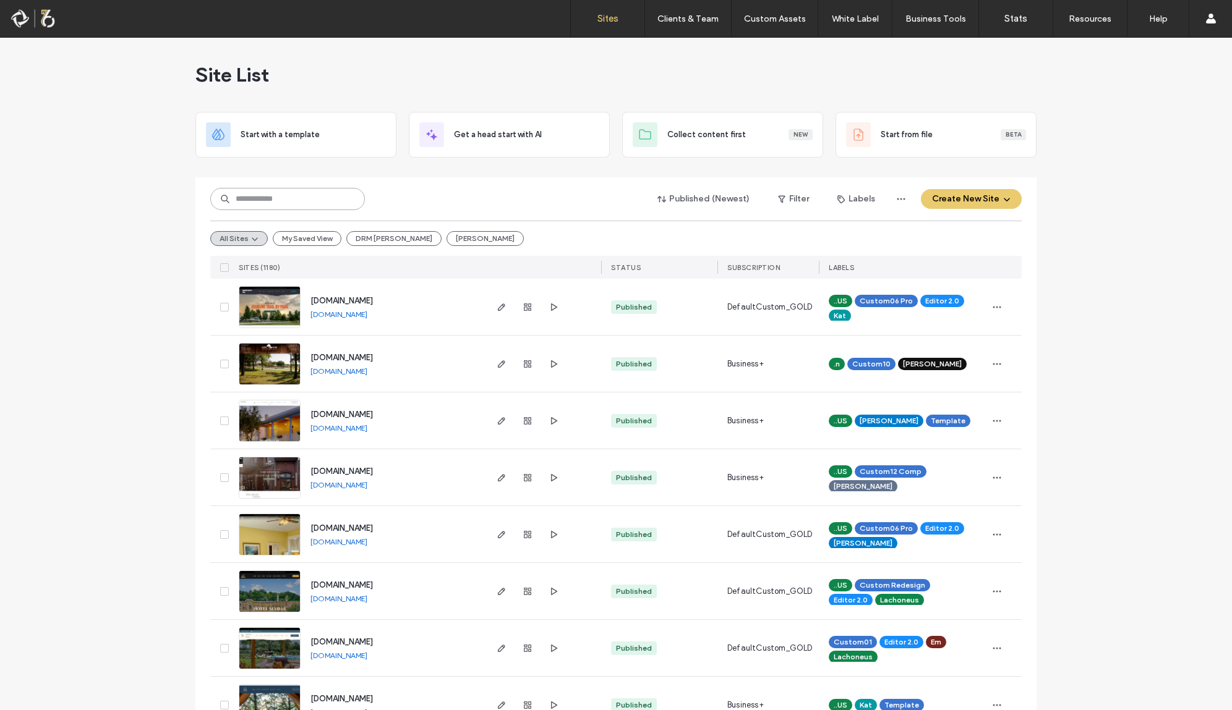
click at [287, 196] on input at bounding box center [287, 199] width 155 height 22
click at [994, 192] on button "Create New Site" at bounding box center [971, 199] width 101 height 20
click at [973, 231] on div "Start with a template" at bounding box center [1019, 242] width 198 height 45
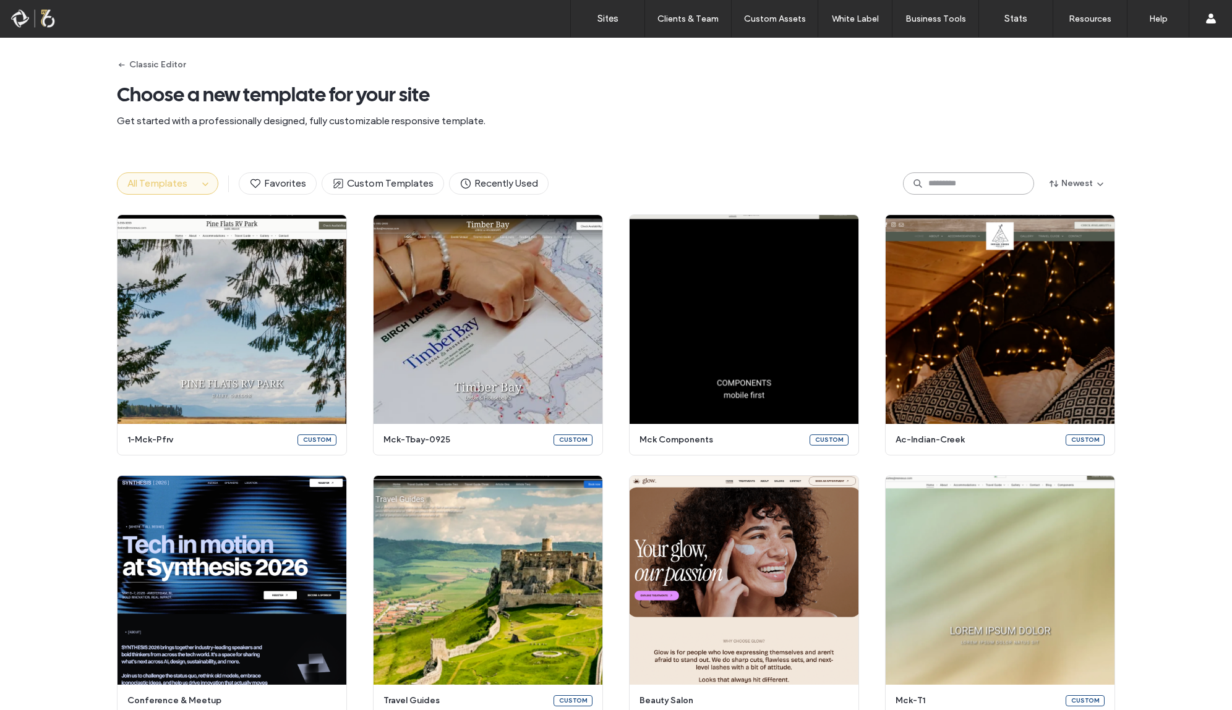
click at [1005, 184] on input at bounding box center [968, 184] width 131 height 22
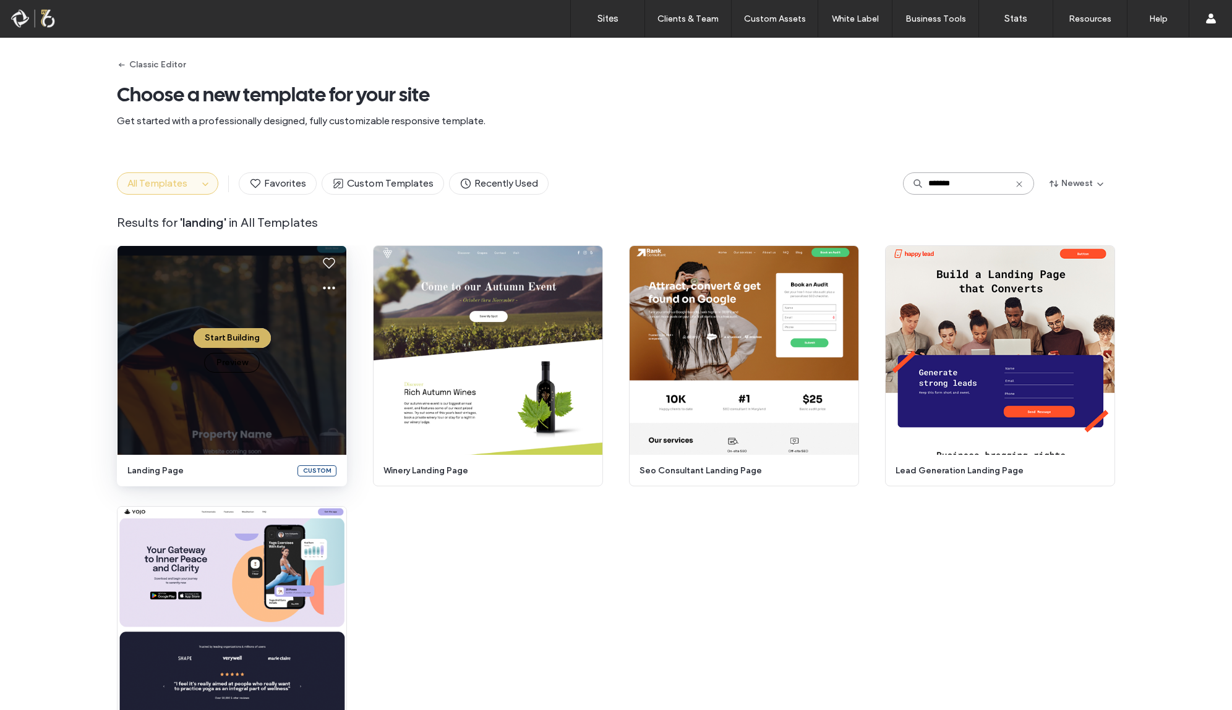
type input "*******"
click at [225, 339] on button "Start Building" at bounding box center [232, 338] width 77 height 20
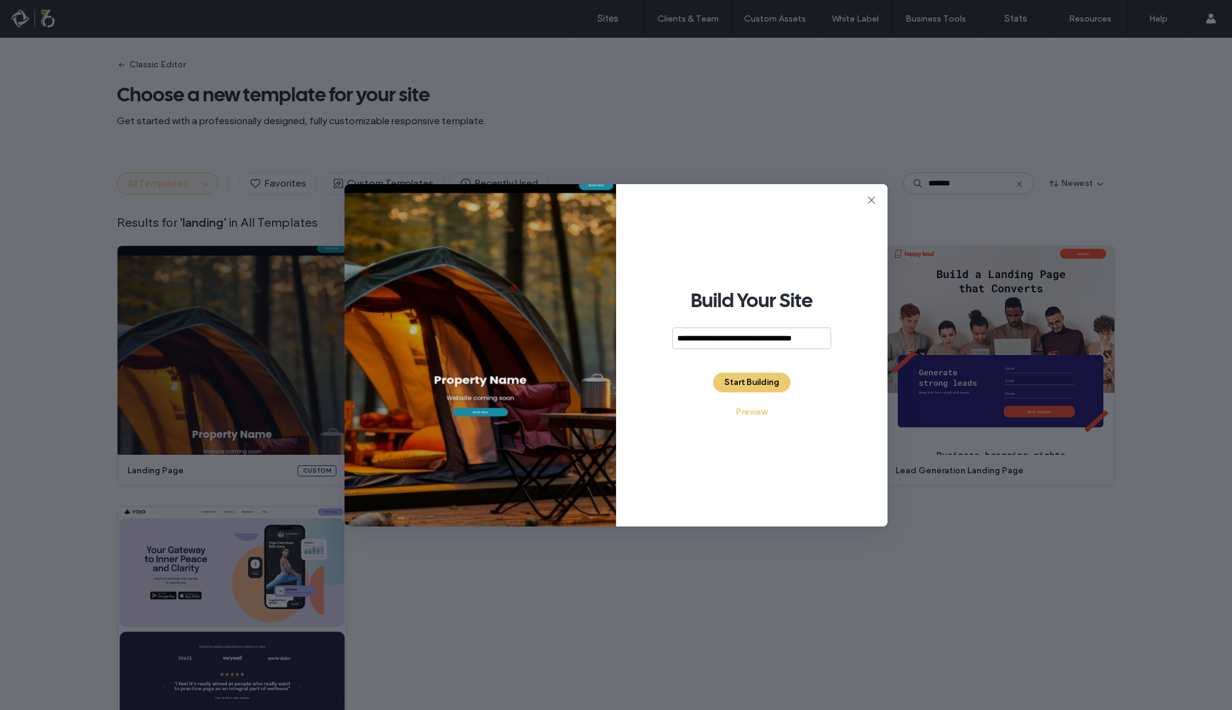
type input "**********"
click at [764, 382] on button "Start Building" at bounding box center [751, 383] width 77 height 20
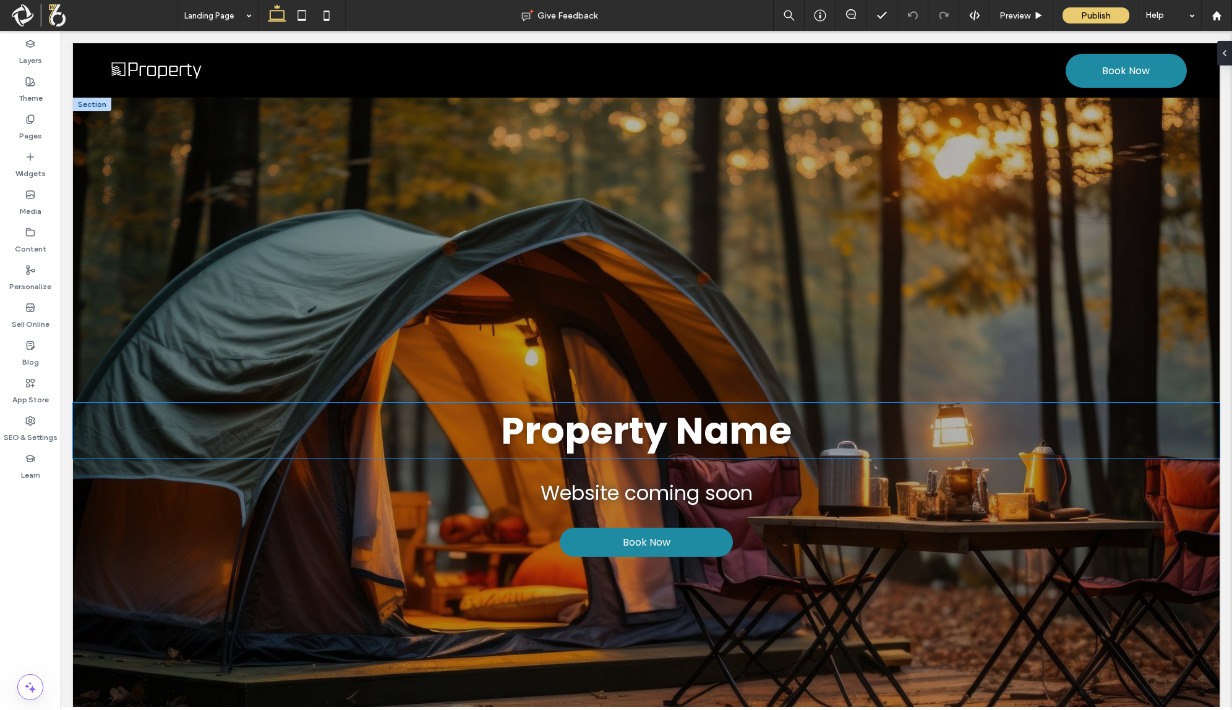
click at [629, 457] on strong "Property Name" at bounding box center [646, 431] width 291 height 52
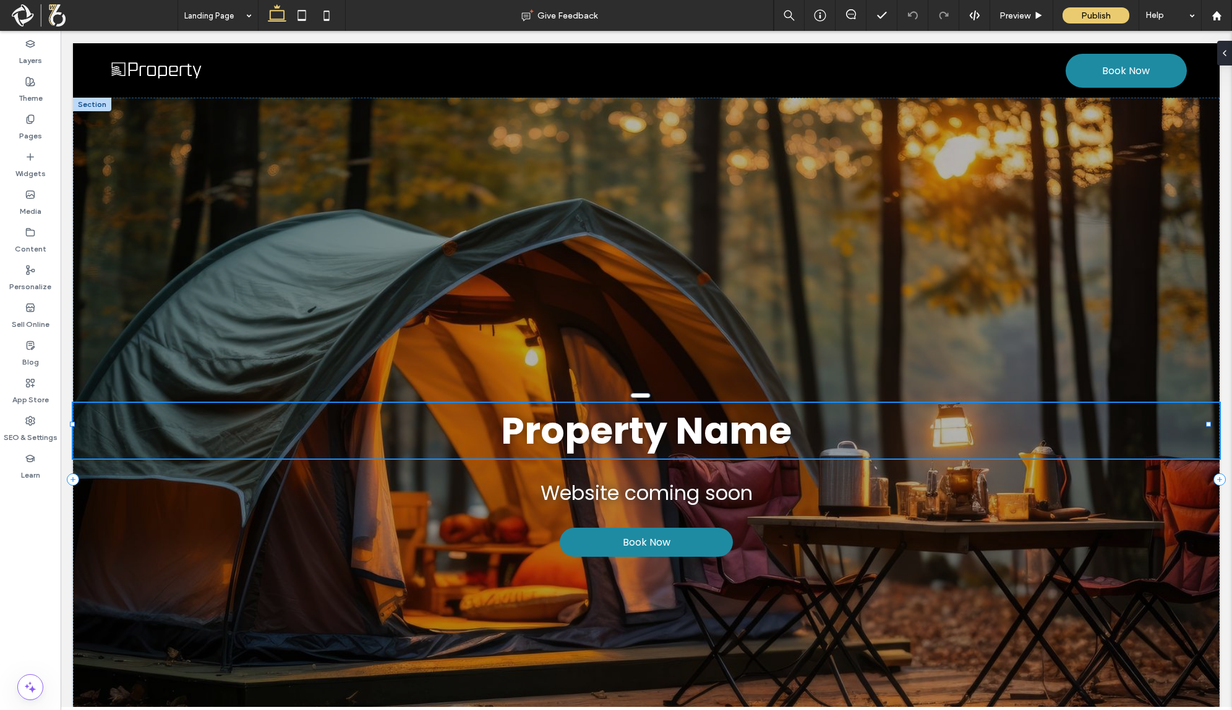
click at [629, 459] on div "Property Name" at bounding box center [646, 431] width 1146 height 56
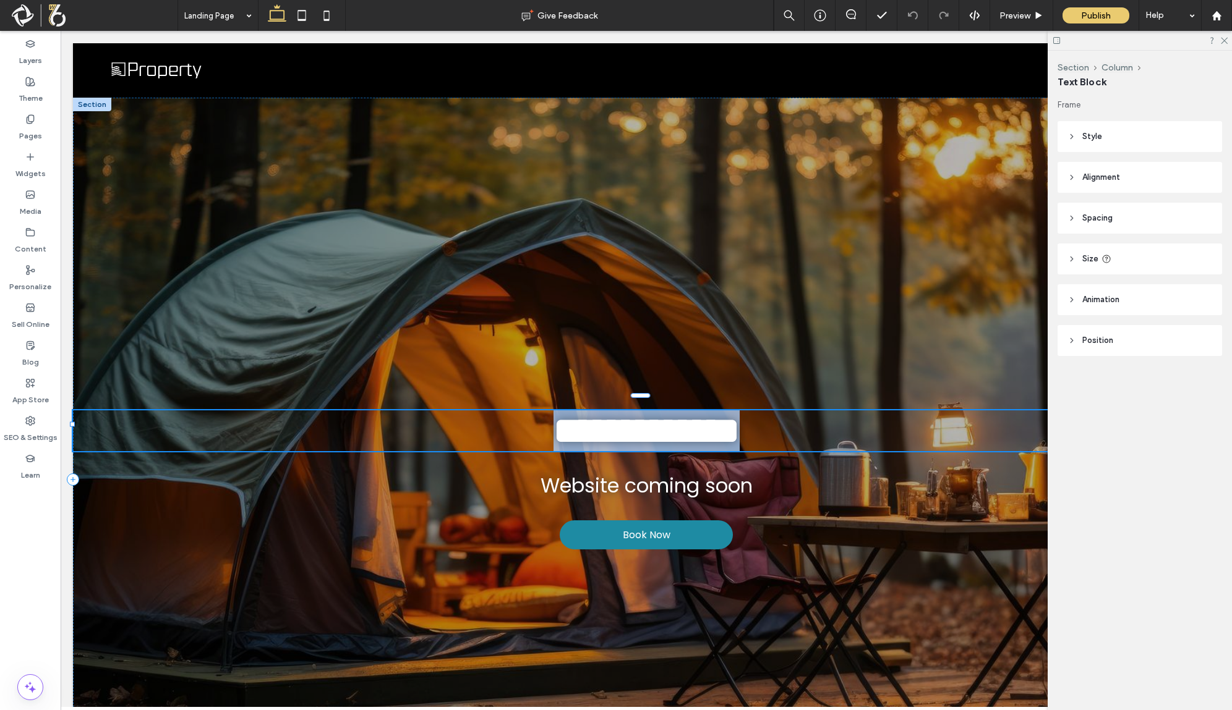
click at [631, 441] on strong "**********" at bounding box center [646, 430] width 186 height 37
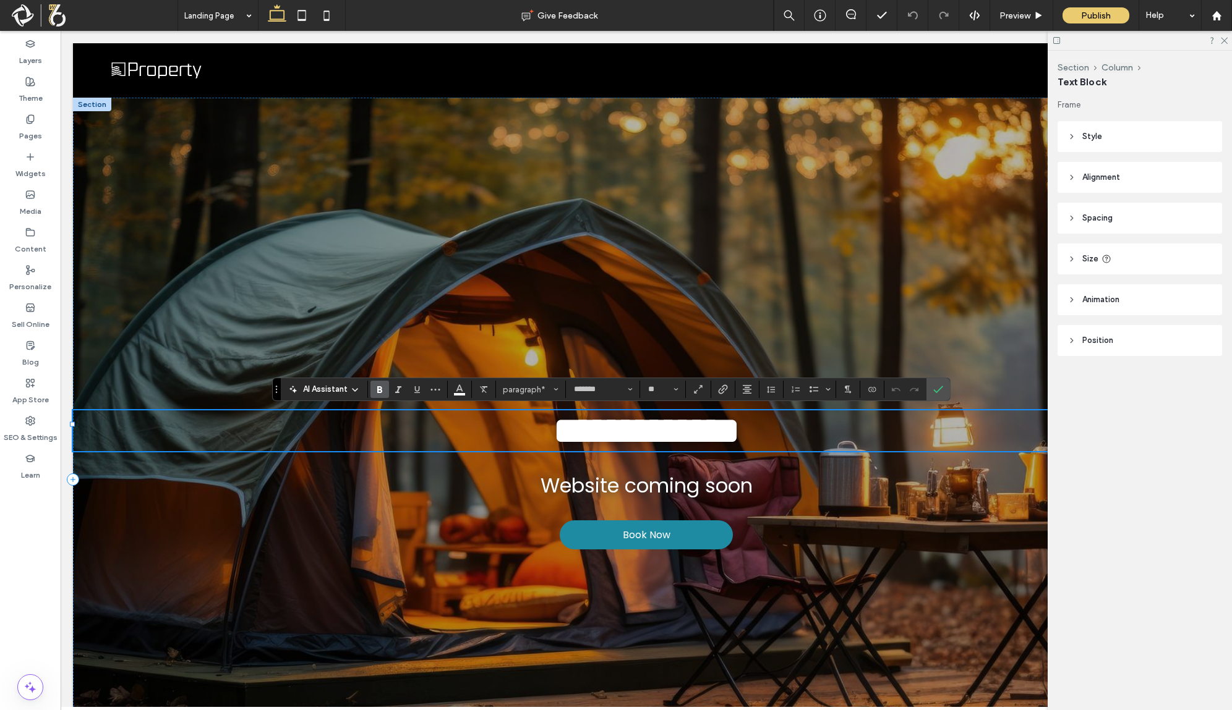
click at [631, 441] on strong "**********" at bounding box center [646, 430] width 186 height 37
type input "**"
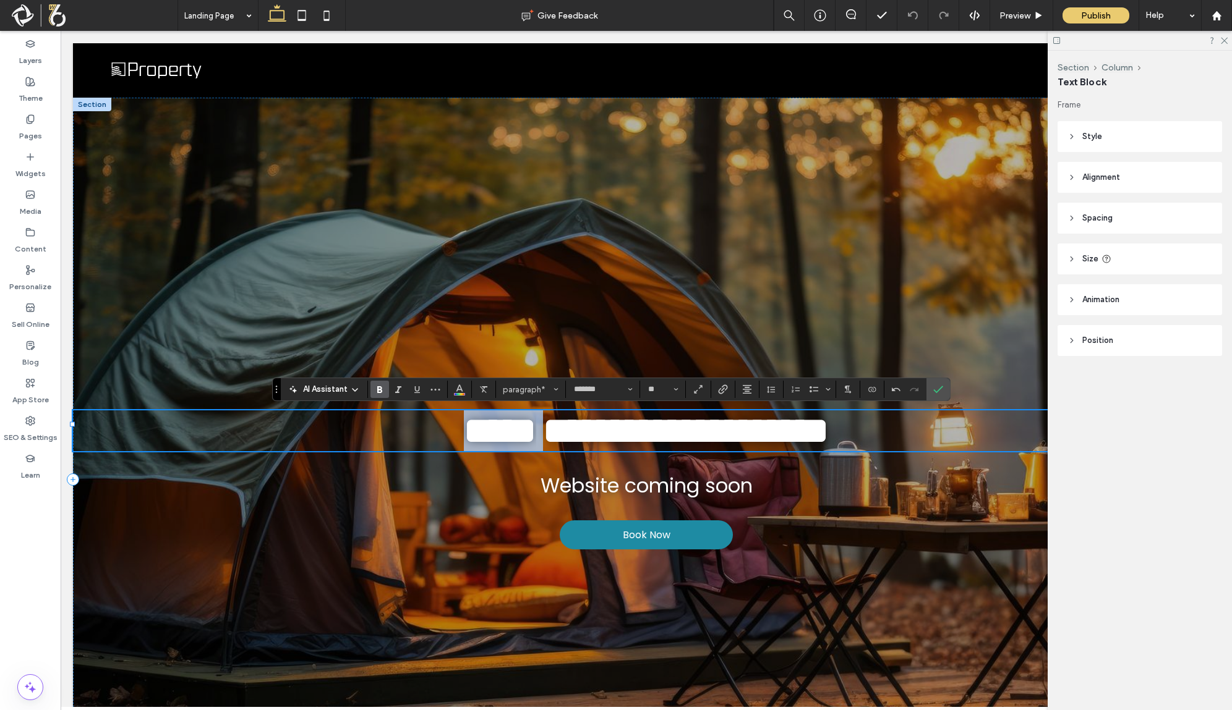
drag, startPoint x: 510, startPoint y: 439, endPoint x: 336, endPoint y: 433, distance: 173.8
click at [336, 433] on p "**********" at bounding box center [646, 431] width 1146 height 41
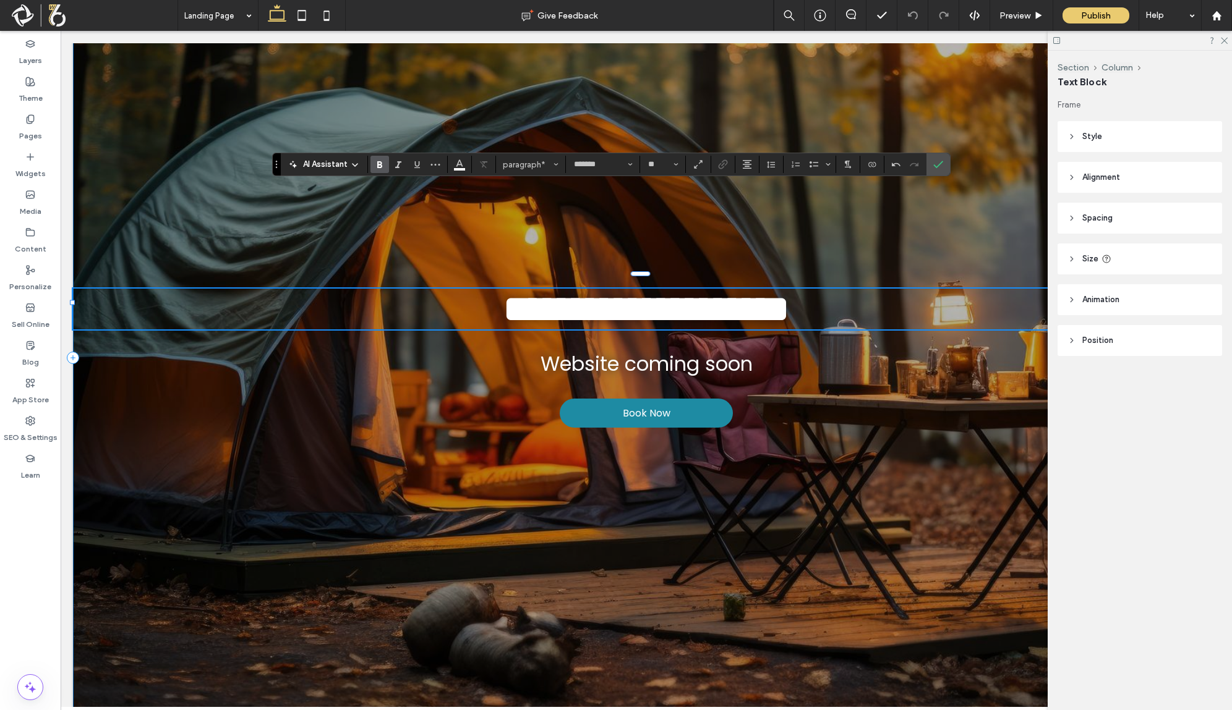
scroll to position [225, 0]
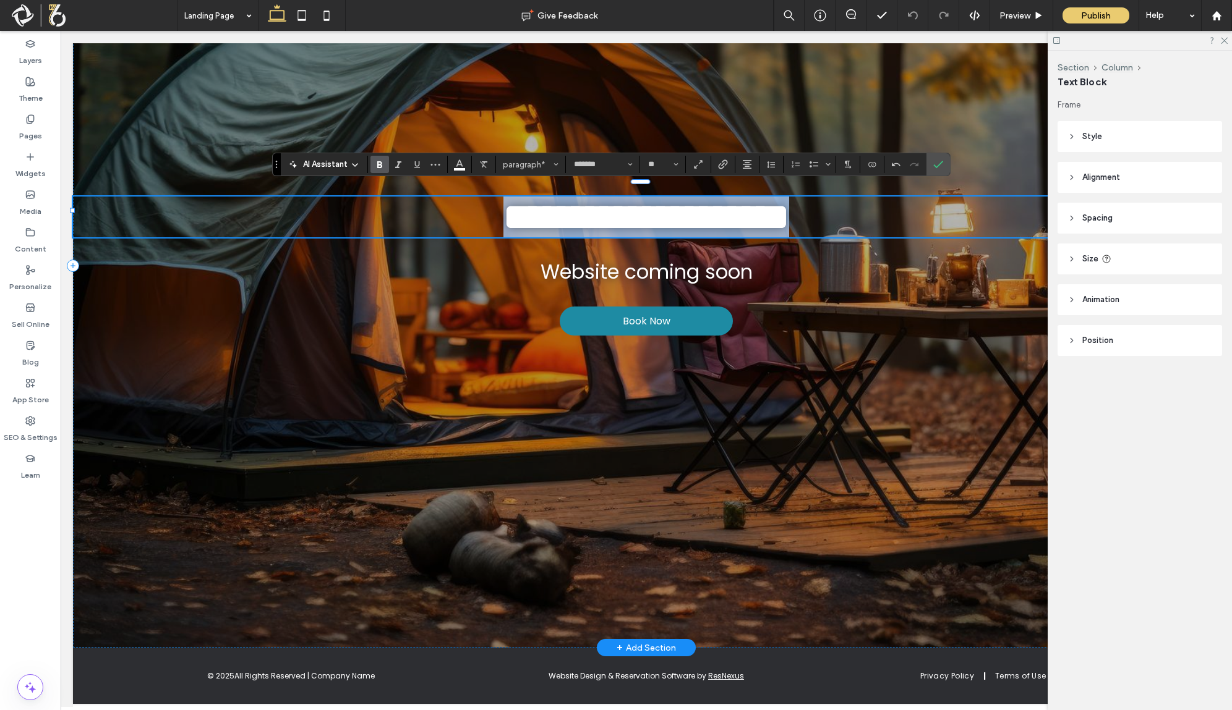
copy strong "**********"
drag, startPoint x: 858, startPoint y: 219, endPoint x: 440, endPoint y: 216, distance: 418.0
click at [440, 216] on p "**********" at bounding box center [646, 217] width 1146 height 41
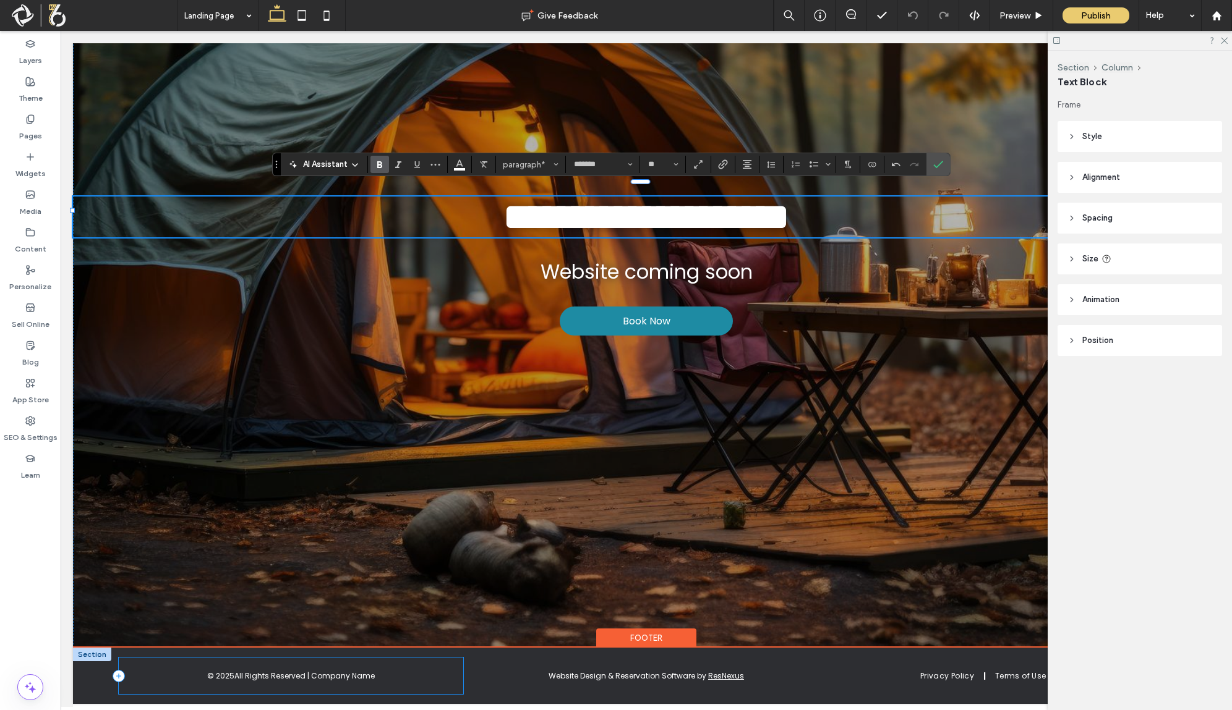
click at [327, 671] on div "© 2025 All Rights Reserved | Company Name" at bounding box center [291, 676] width 344 height 36
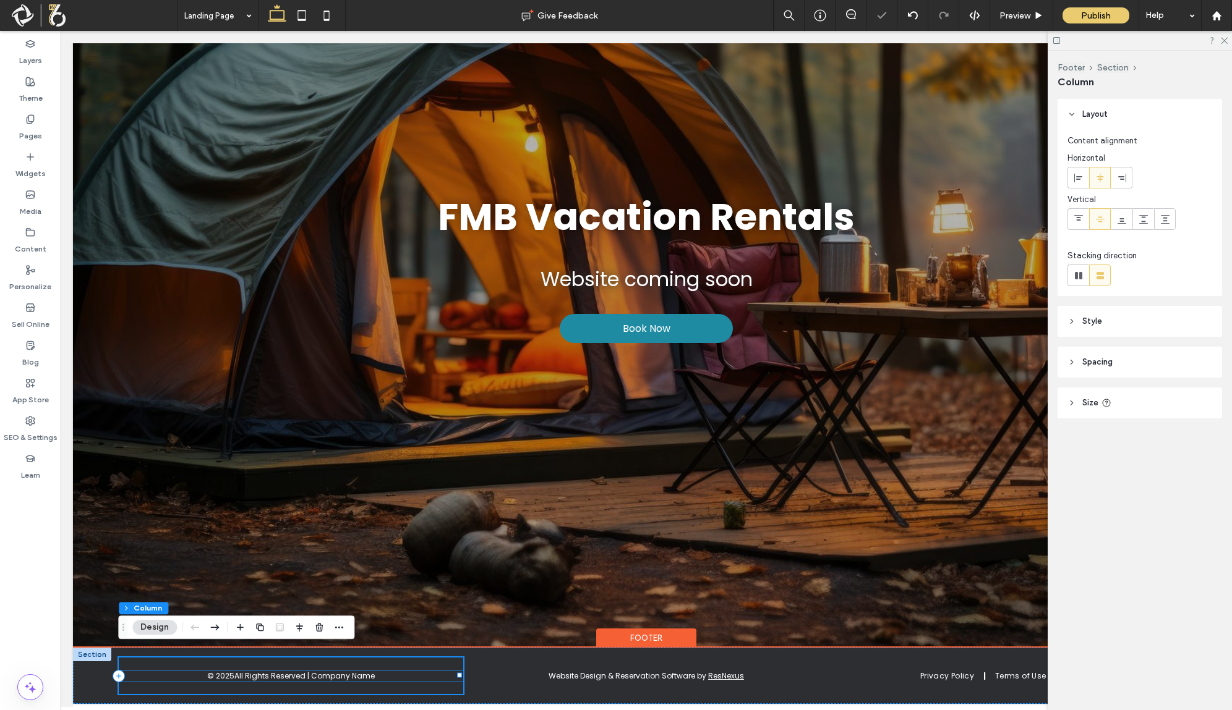
click at [335, 671] on p "All Rights Reserved | Company Name" at bounding box center [304, 676] width 140 height 11
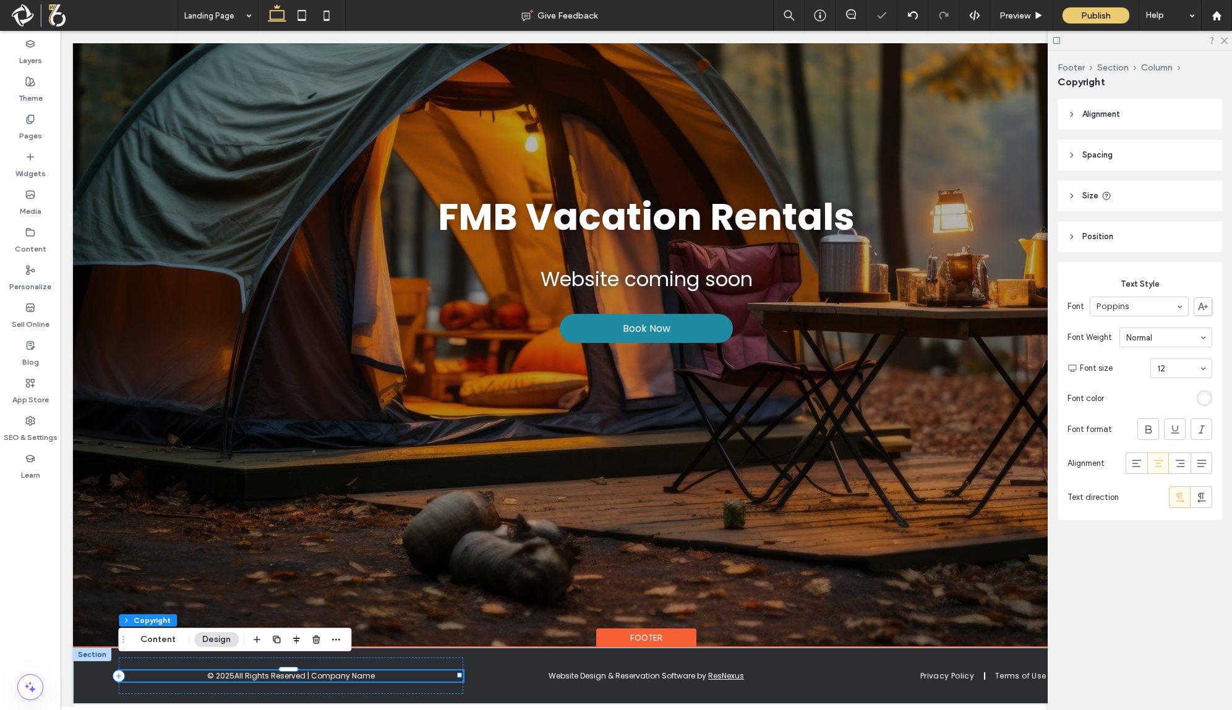
click at [338, 671] on p "All Rights Reserved | Company Name" at bounding box center [304, 676] width 140 height 11
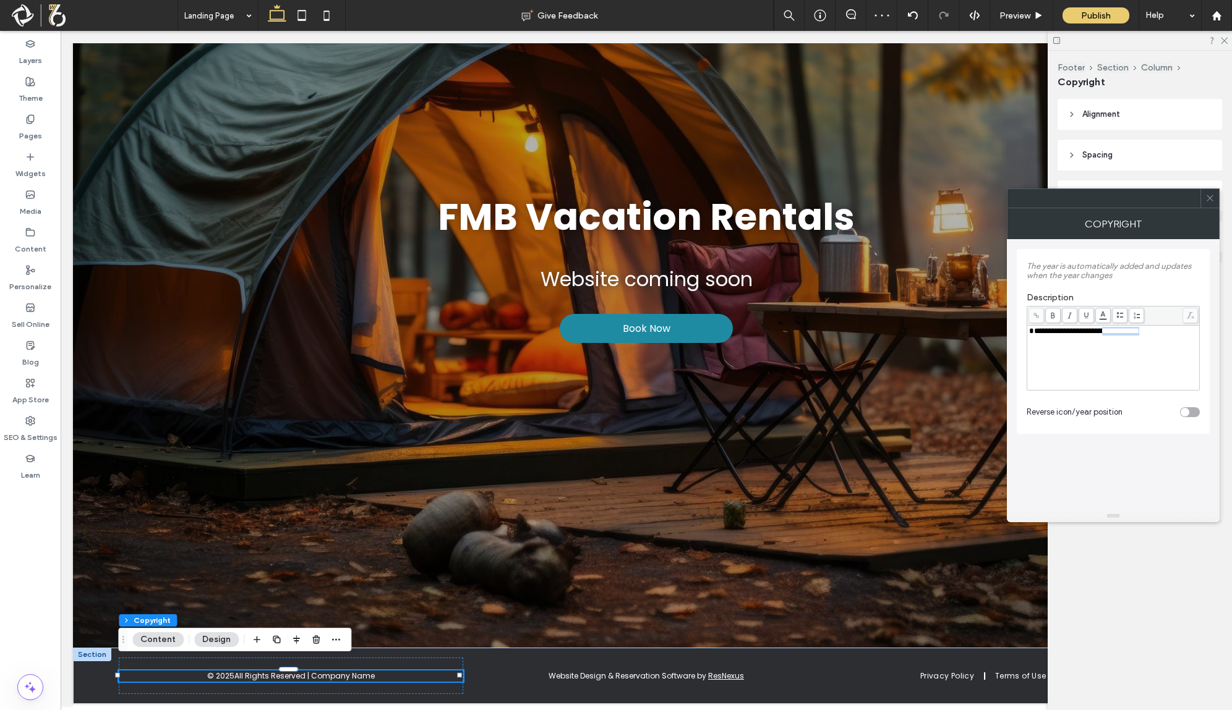
drag, startPoint x: 1110, startPoint y: 332, endPoint x: 1180, endPoint y: 332, distance: 69.9
click at [1180, 332] on div "**********" at bounding box center [1113, 331] width 169 height 9
click at [1209, 202] on icon at bounding box center [1209, 198] width 9 height 9
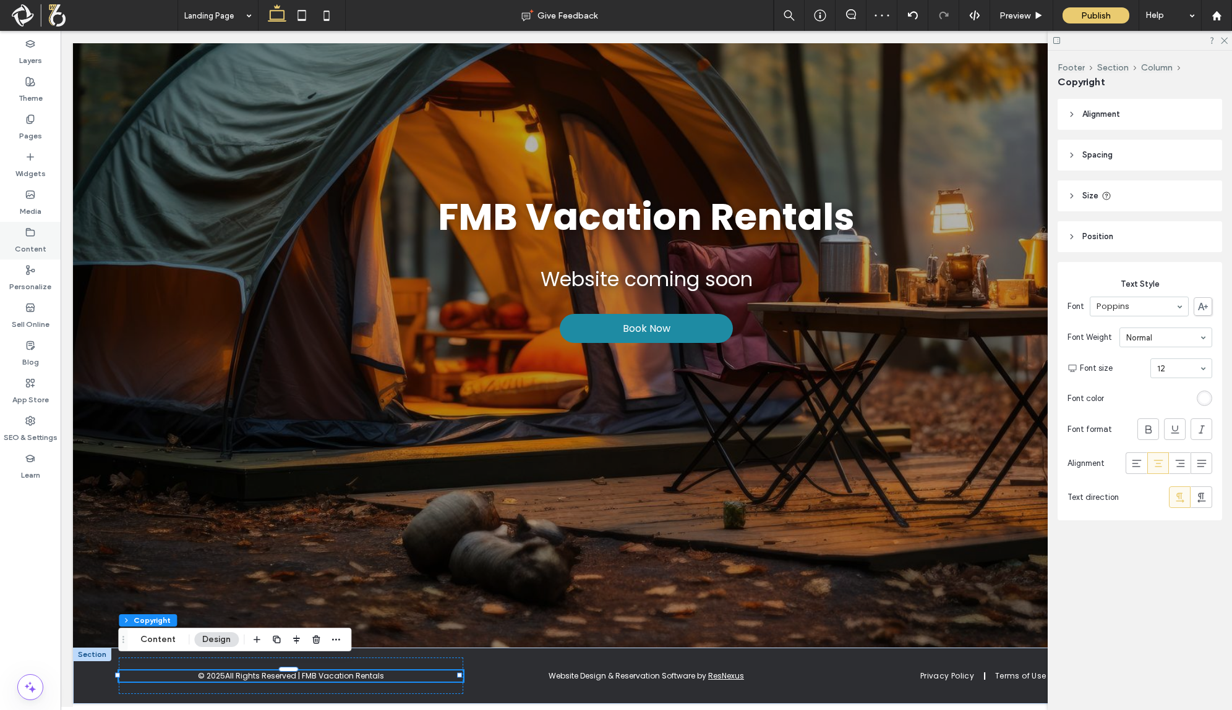
click at [35, 236] on div "Content" at bounding box center [30, 241] width 61 height 38
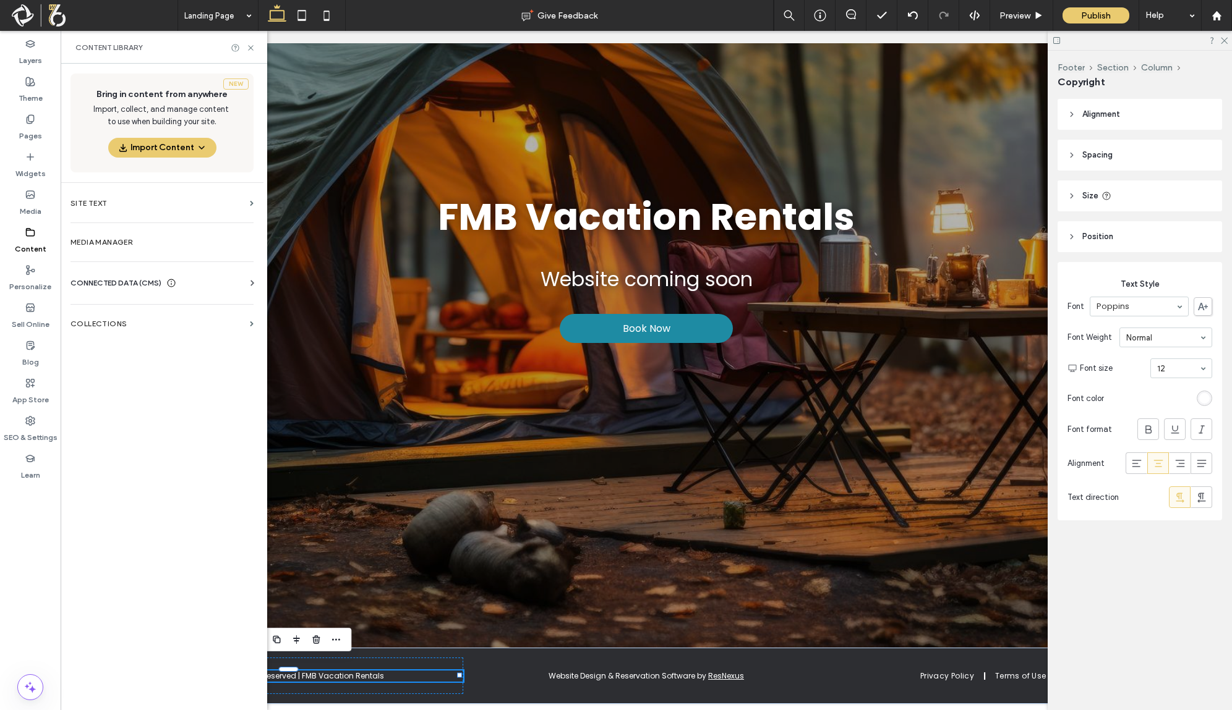
click at [26, 237] on label "Content" at bounding box center [31, 245] width 32 height 17
click at [38, 320] on label "Sell Online" at bounding box center [31, 321] width 38 height 17
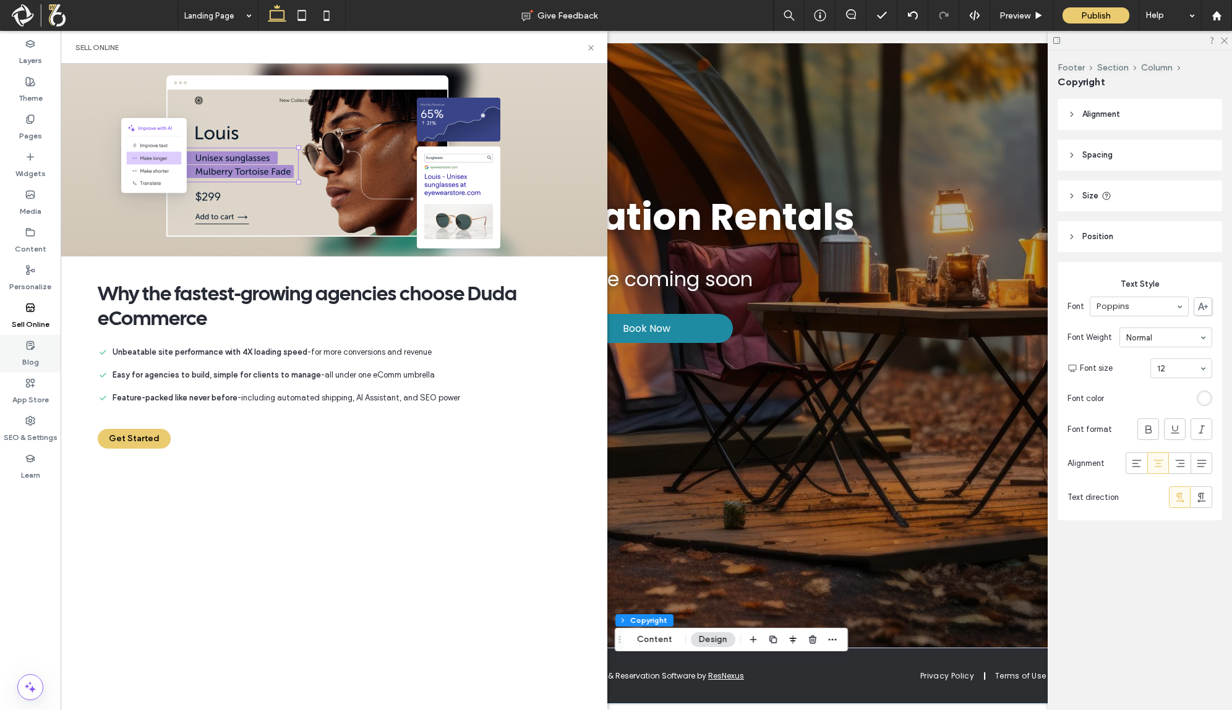
click at [38, 357] on label "Blog" at bounding box center [30, 359] width 17 height 17
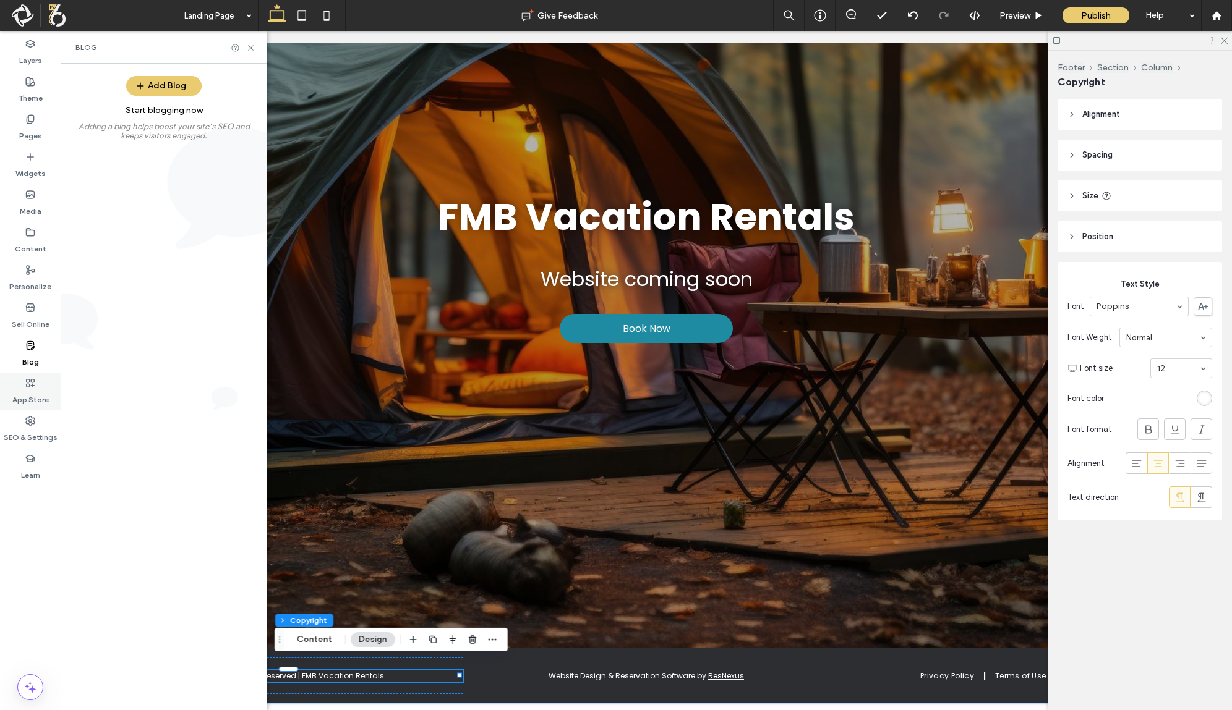
click at [32, 385] on use at bounding box center [31, 383] width 8 height 8
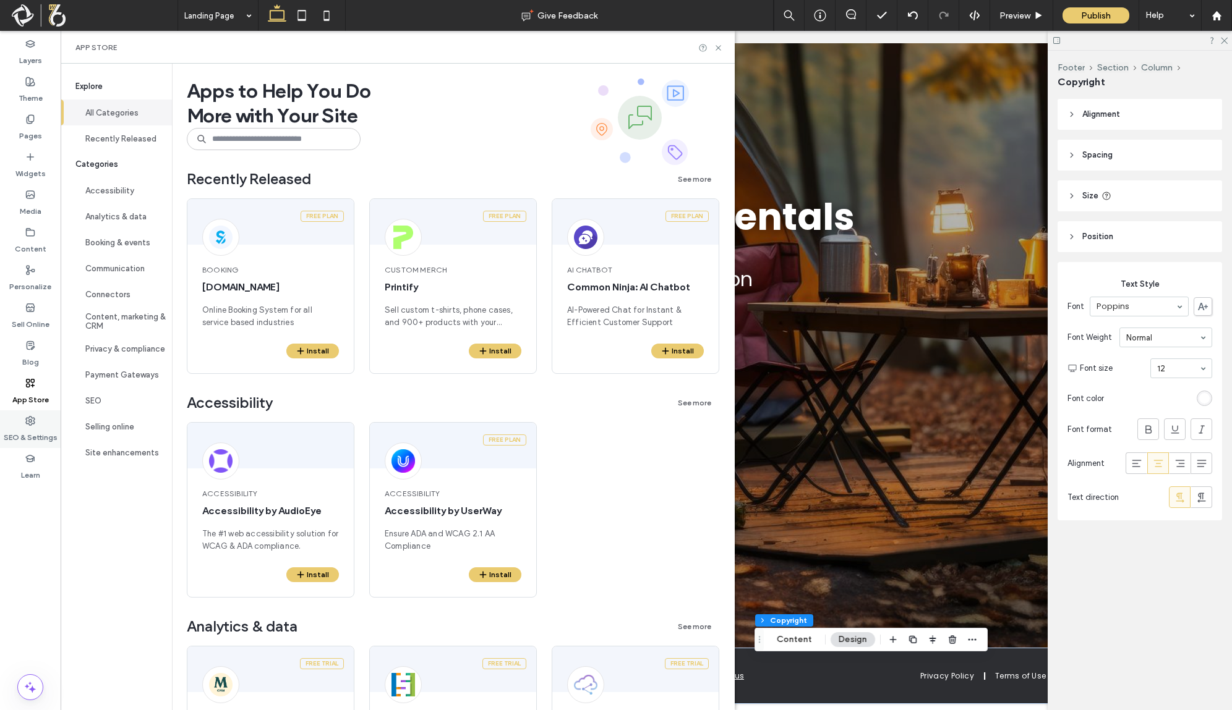
click at [38, 421] on div "SEO & Settings" at bounding box center [30, 430] width 61 height 38
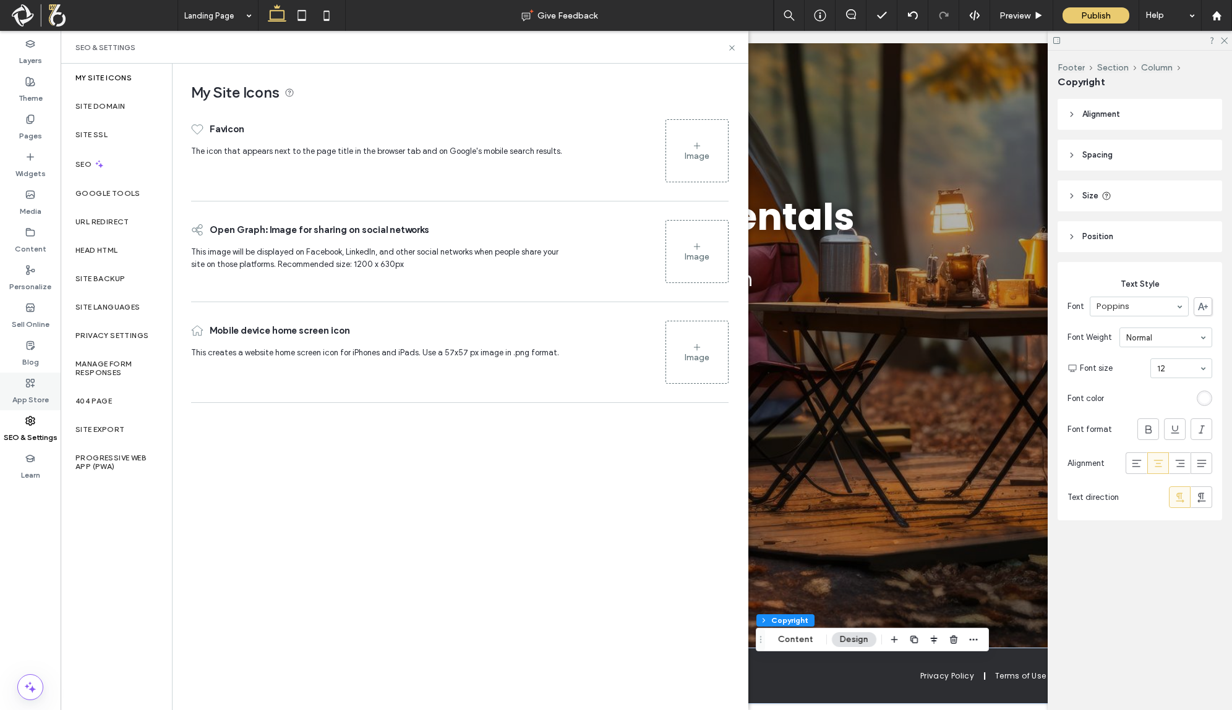
click at [38, 391] on label "App Store" at bounding box center [30, 396] width 36 height 17
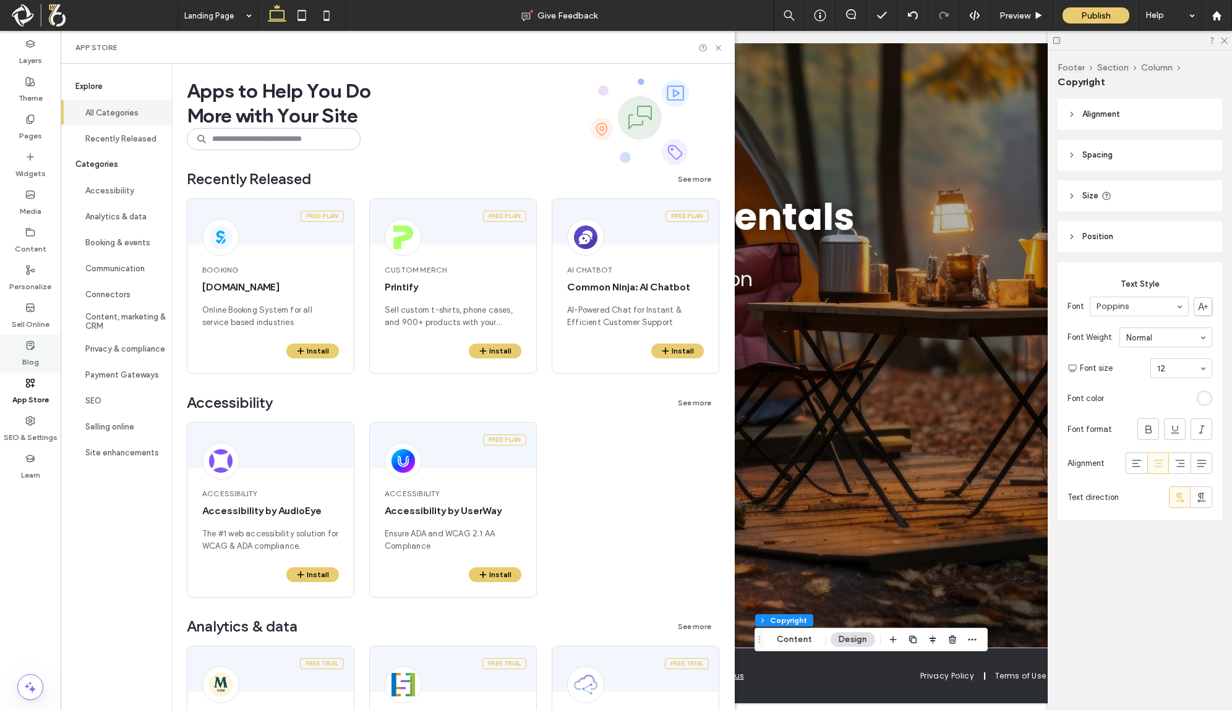
click at [38, 354] on div "Blog" at bounding box center [30, 354] width 61 height 38
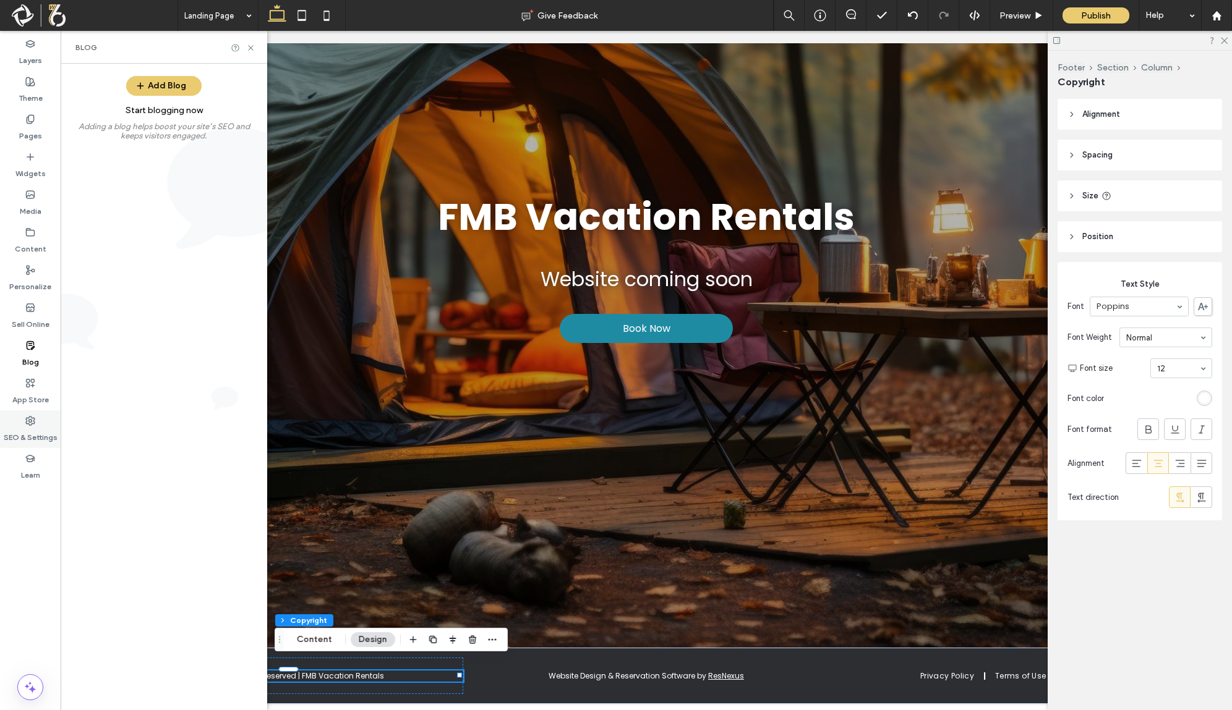
click at [36, 417] on div "SEO & Settings" at bounding box center [30, 430] width 61 height 38
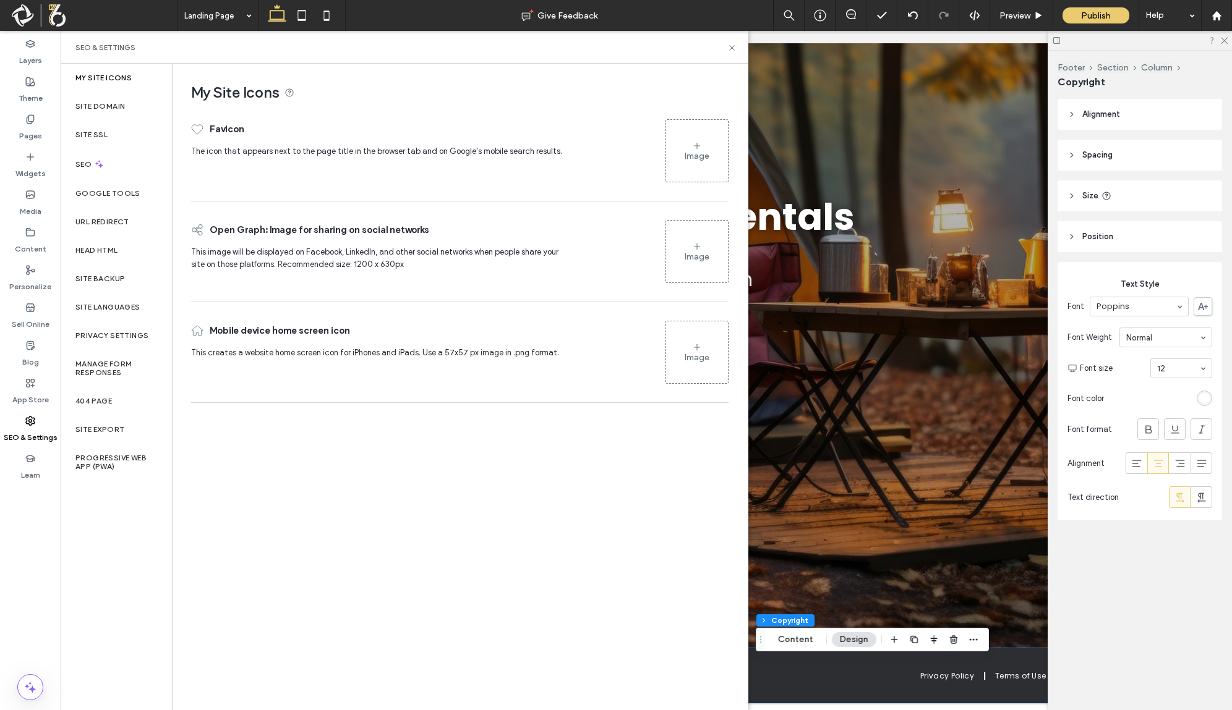
click at [913, 335] on div "FMB Vacation Rentals Website coming soon Book Now" at bounding box center [646, 266] width 1146 height 764
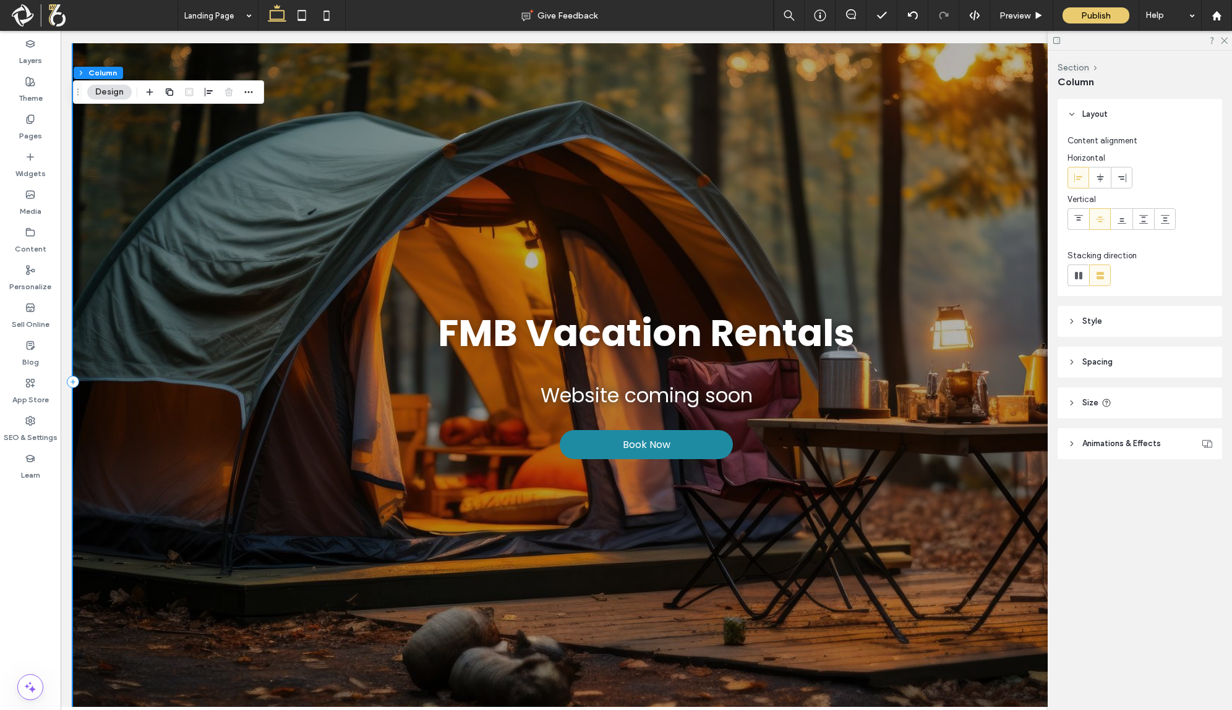
scroll to position [0, 0]
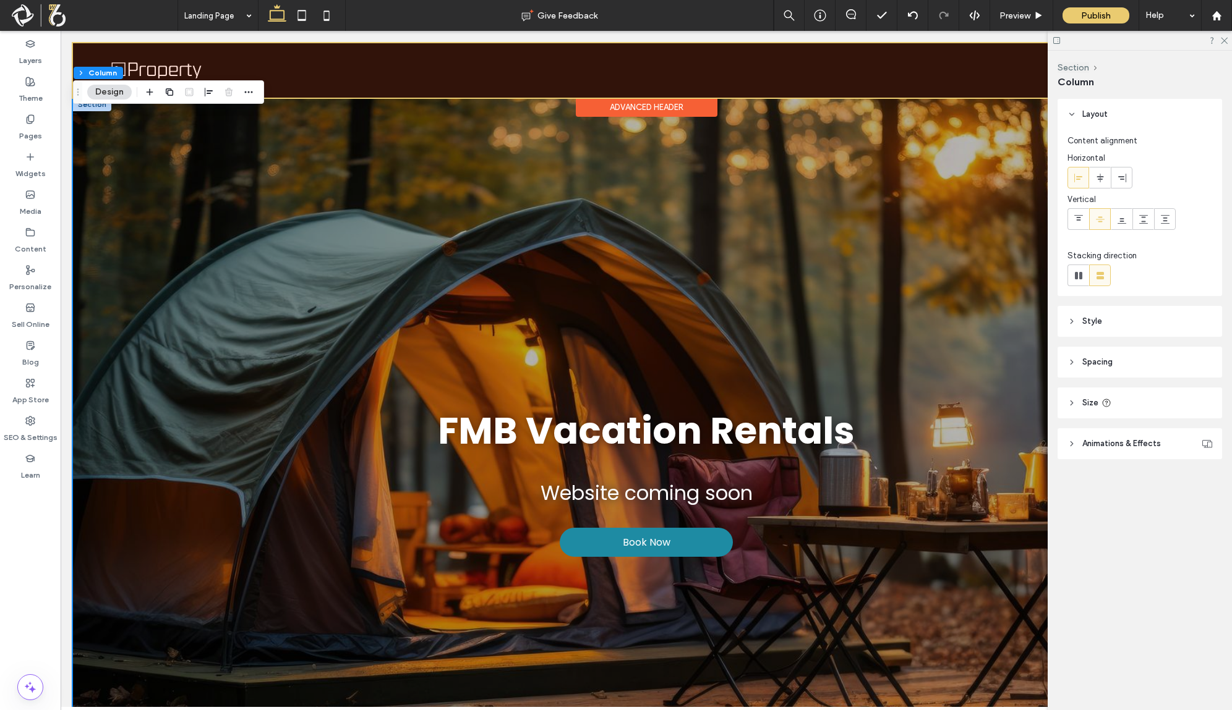
click at [141, 53] on div at bounding box center [646, 70] width 1146 height 54
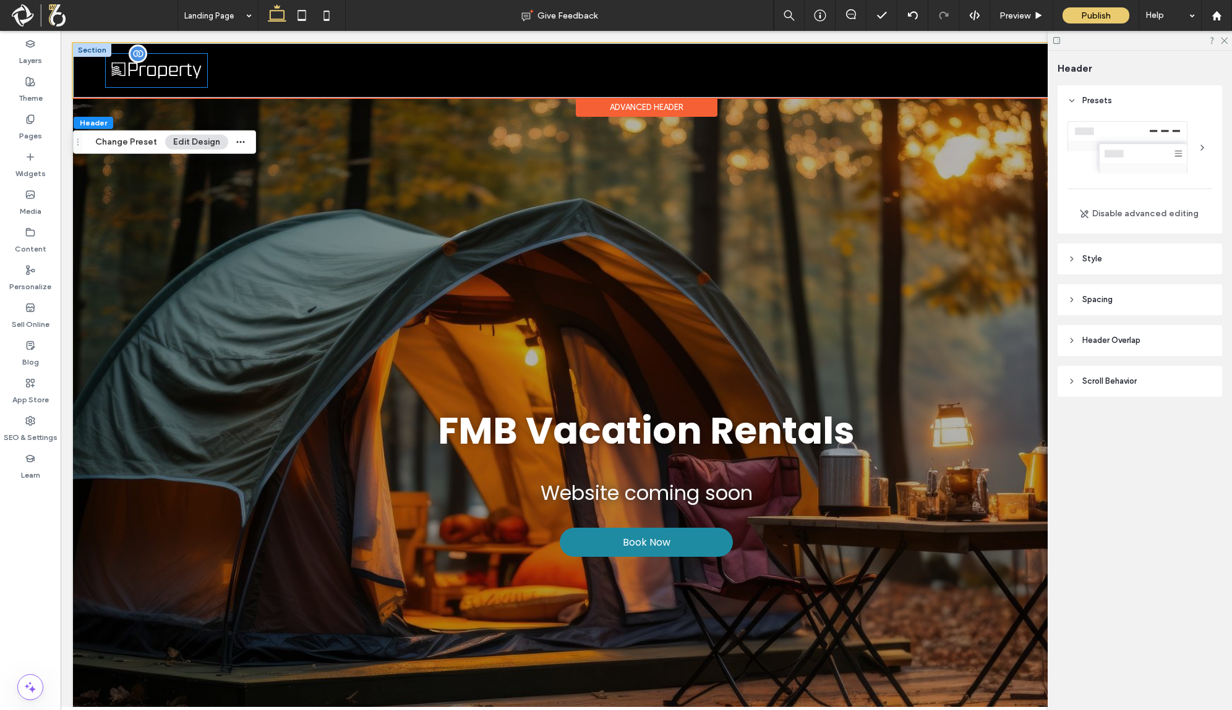
click at [137, 84] on img at bounding box center [156, 71] width 101 height 34
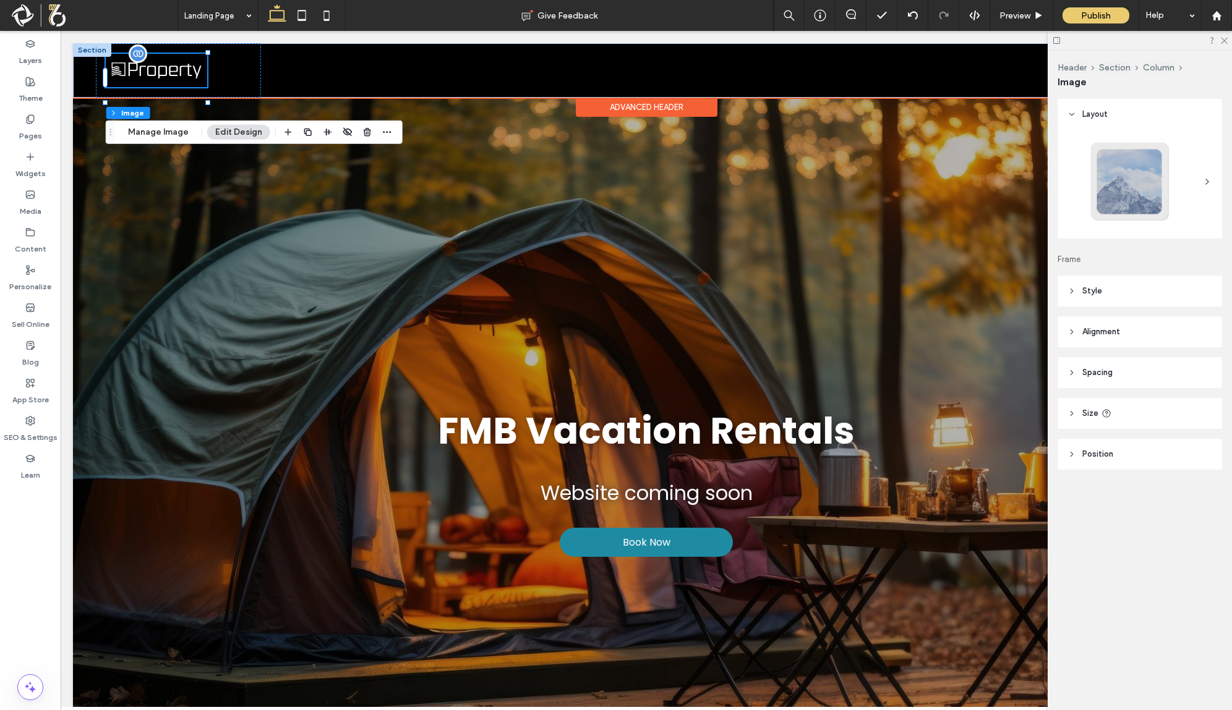
click at [174, 88] on img at bounding box center [156, 71] width 101 height 34
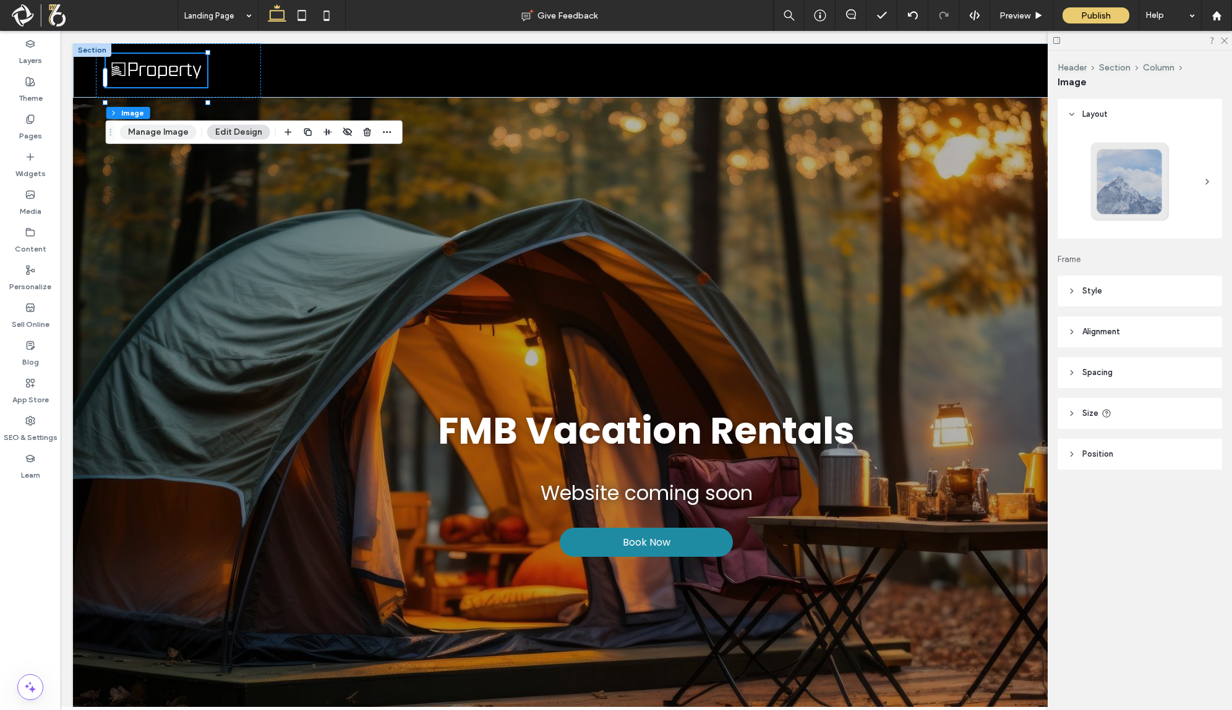
click at [174, 139] on button "Manage Image" at bounding box center [158, 132] width 77 height 15
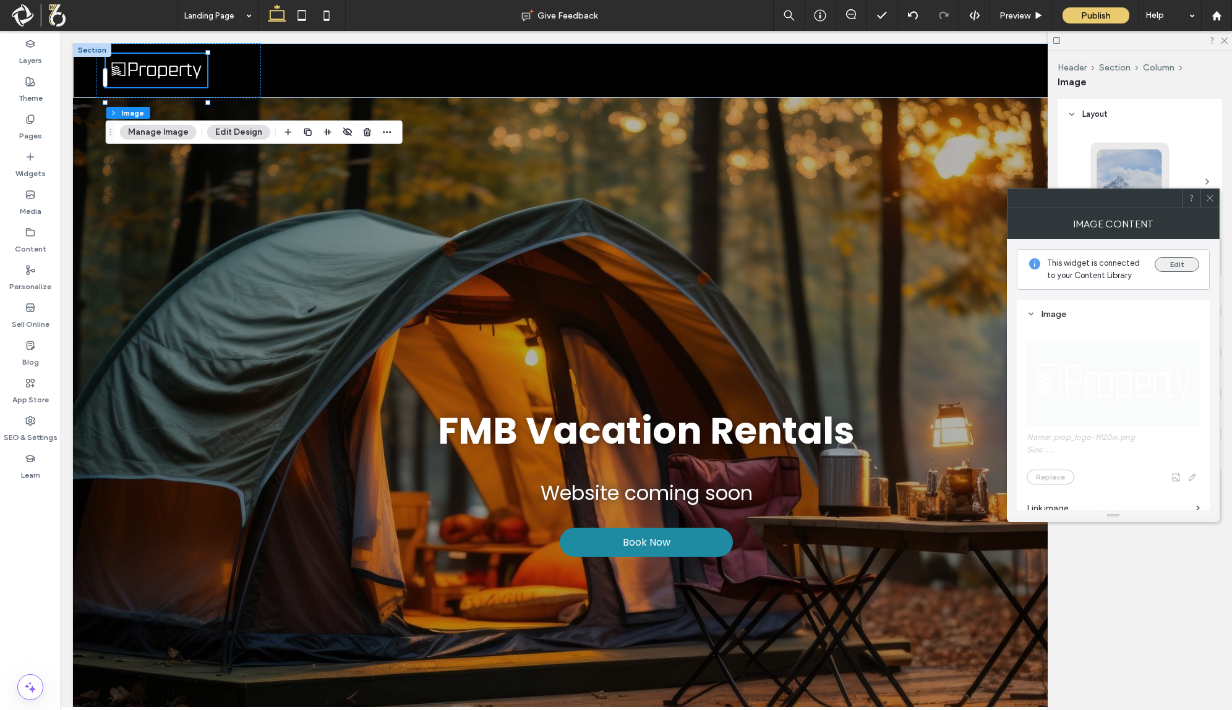
click at [1173, 265] on button "Edit" at bounding box center [1176, 264] width 45 height 15
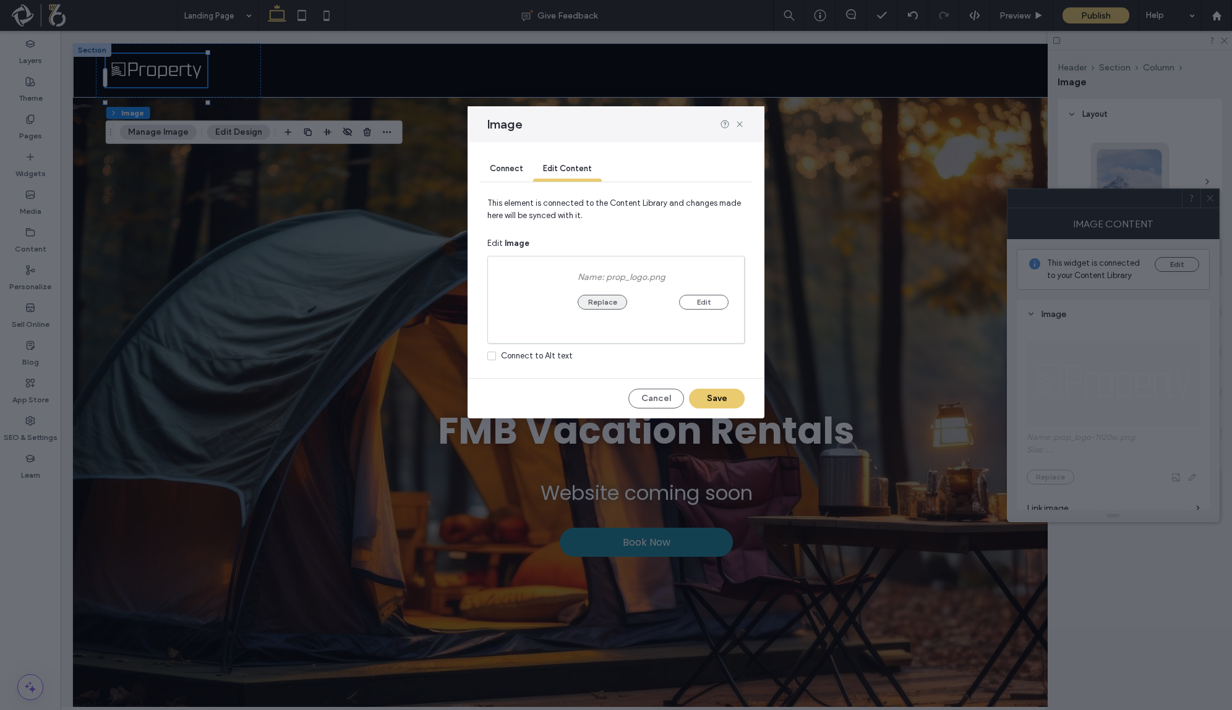
click at [599, 303] on button "Replace" at bounding box center [601, 302] width 49 height 15
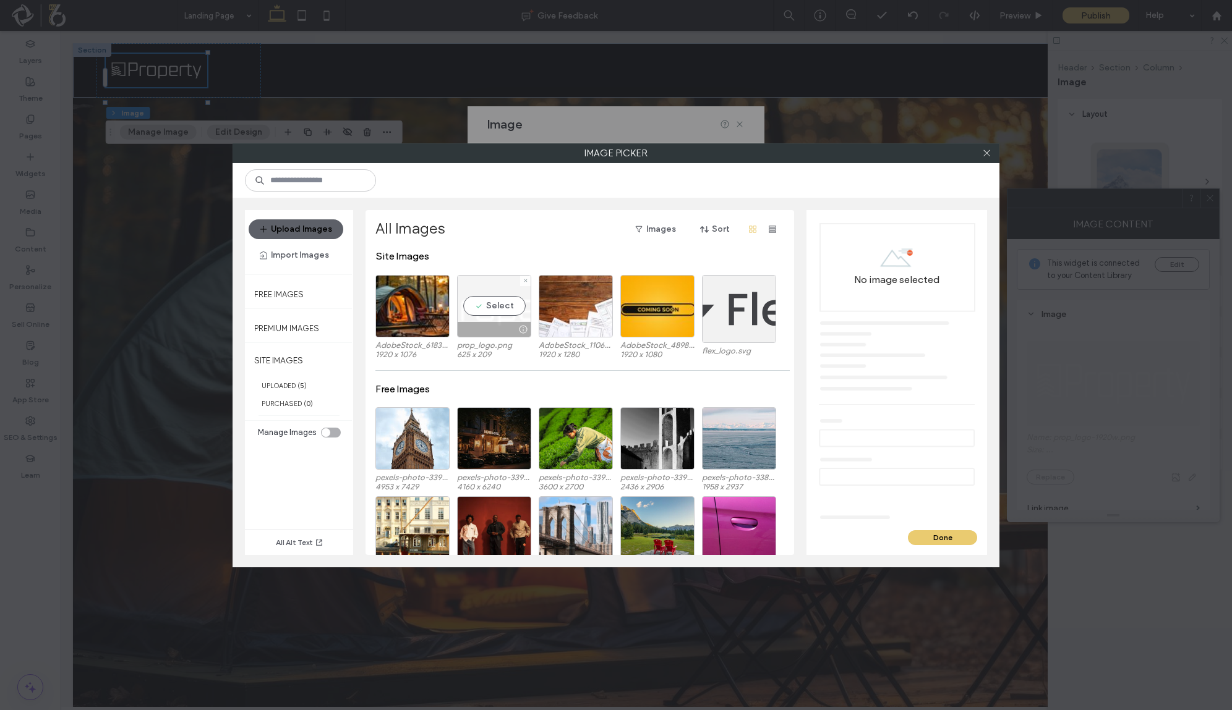
click at [496, 297] on div "Select" at bounding box center [494, 306] width 74 height 62
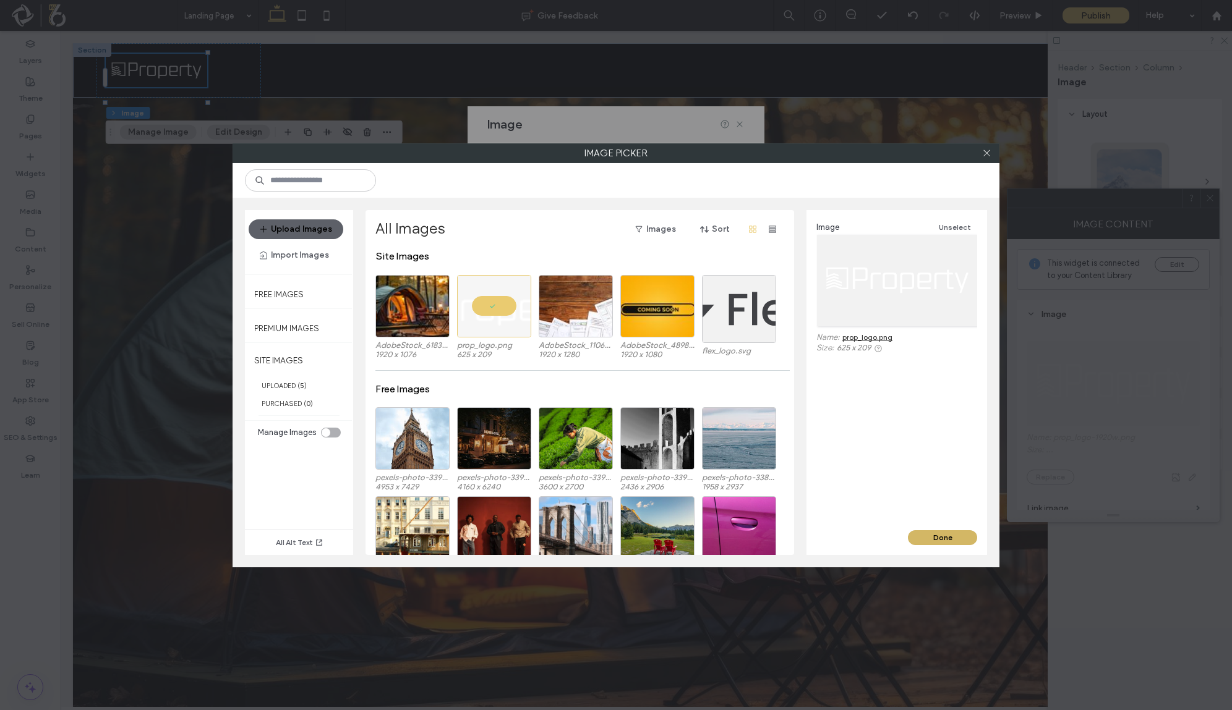
click at [963, 538] on button "Done" at bounding box center [942, 538] width 69 height 15
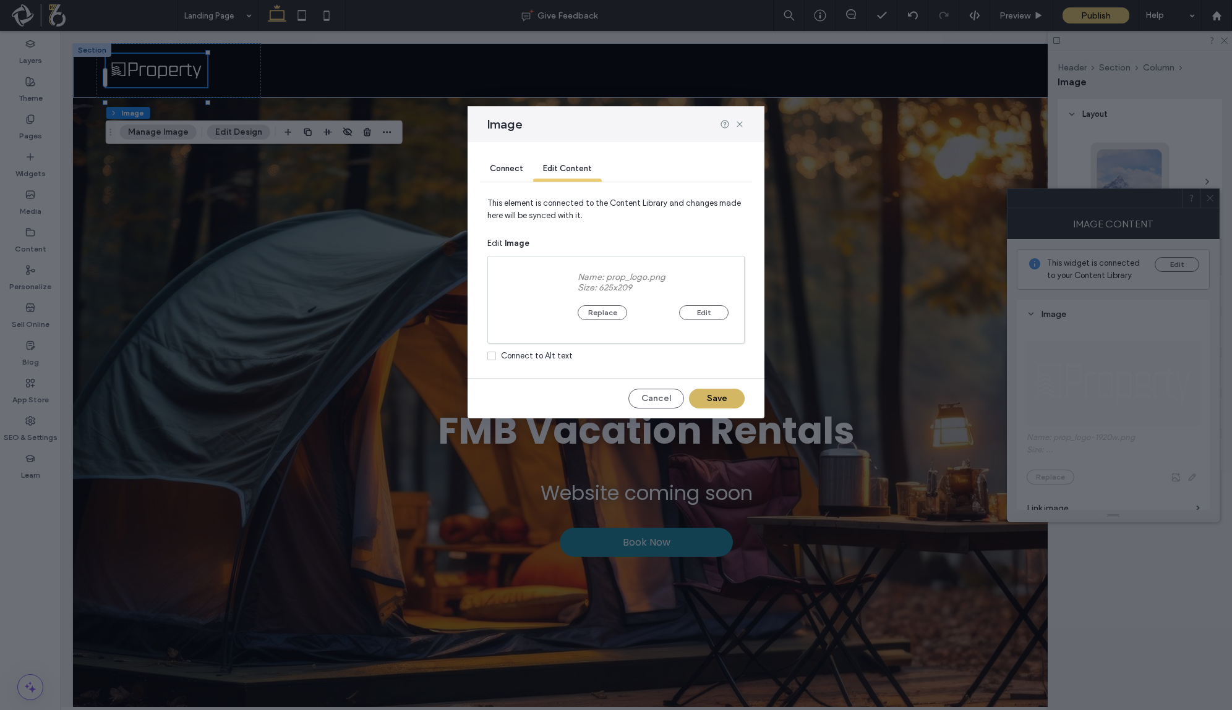
click at [727, 404] on button "Save" at bounding box center [717, 399] width 56 height 20
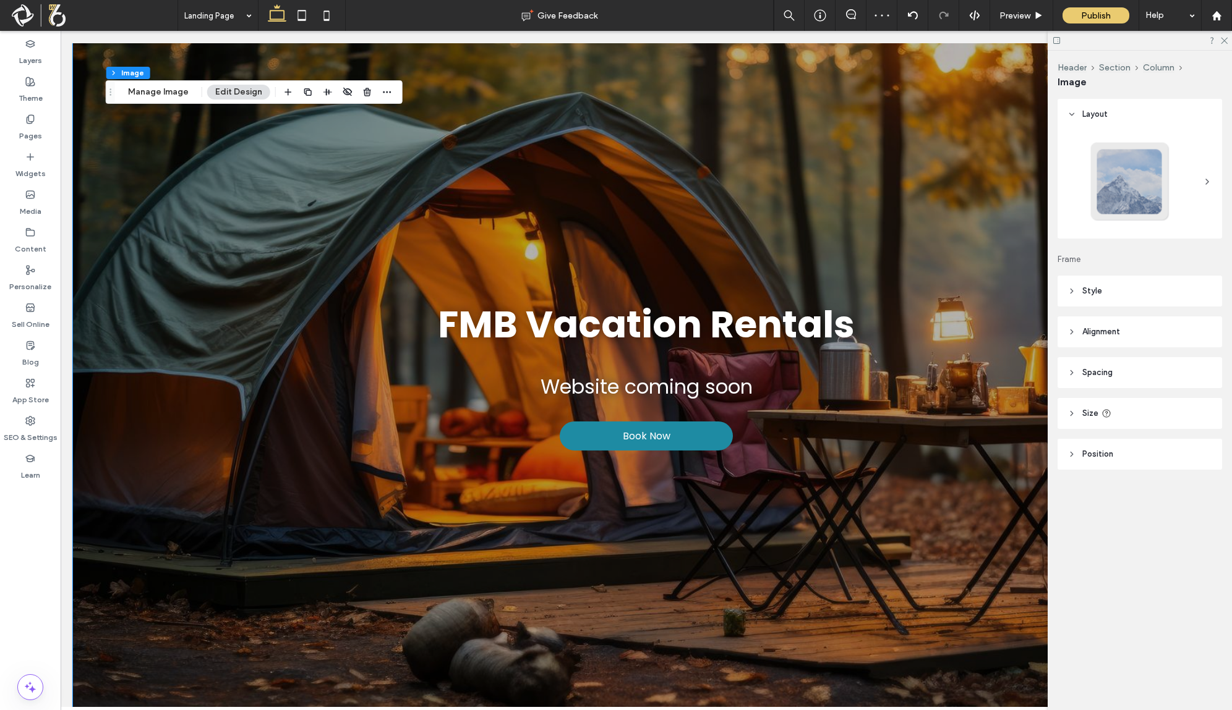
scroll to position [211, 0]
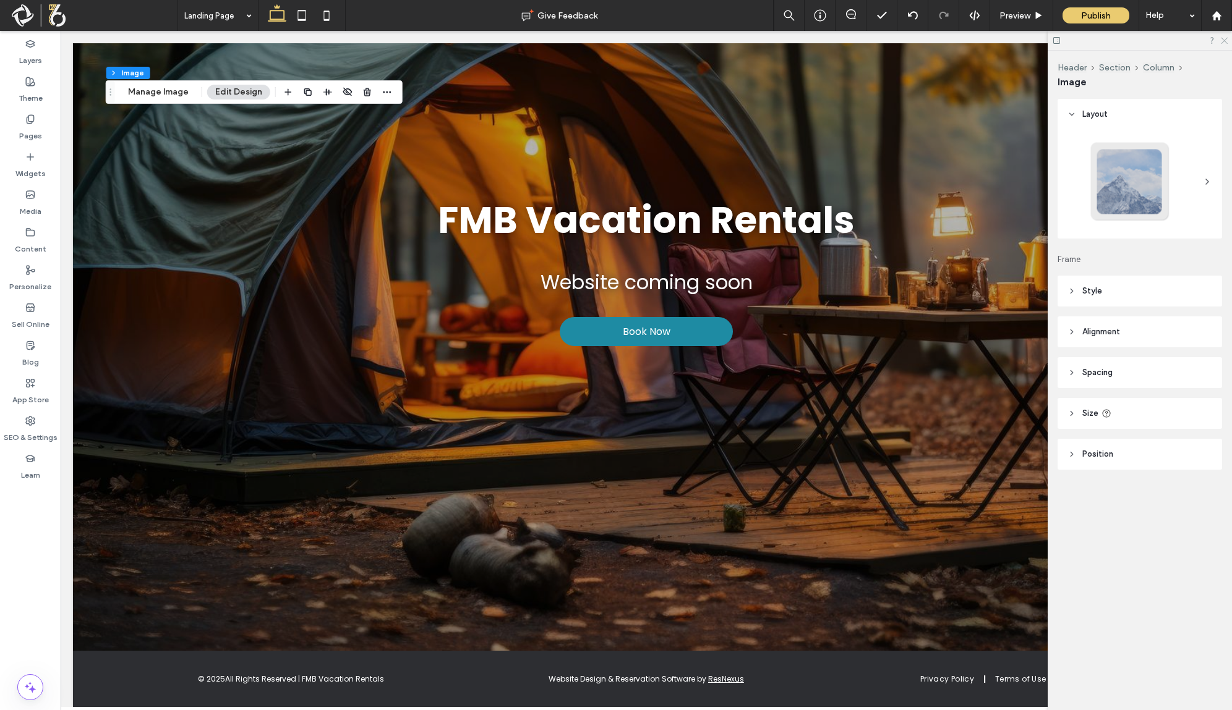
click at [1227, 41] on icon at bounding box center [1223, 40] width 8 height 8
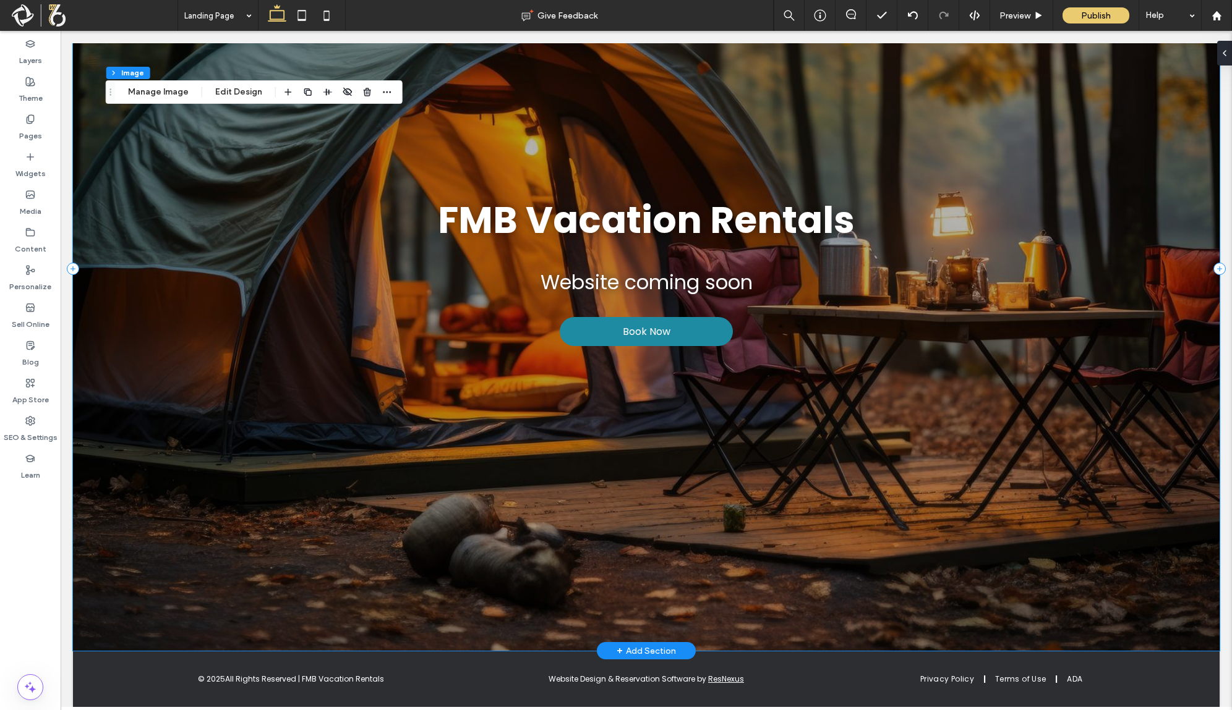
scroll to position [0, 0]
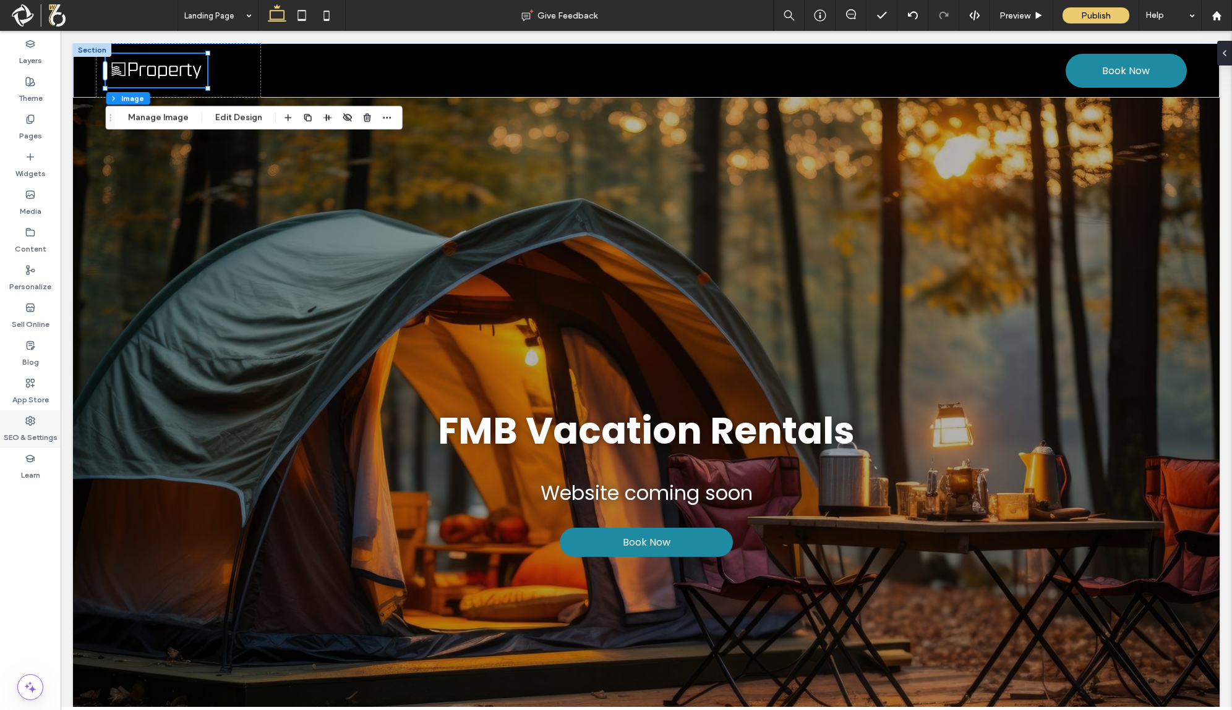
click at [26, 428] on label "SEO & Settings" at bounding box center [31, 434] width 54 height 17
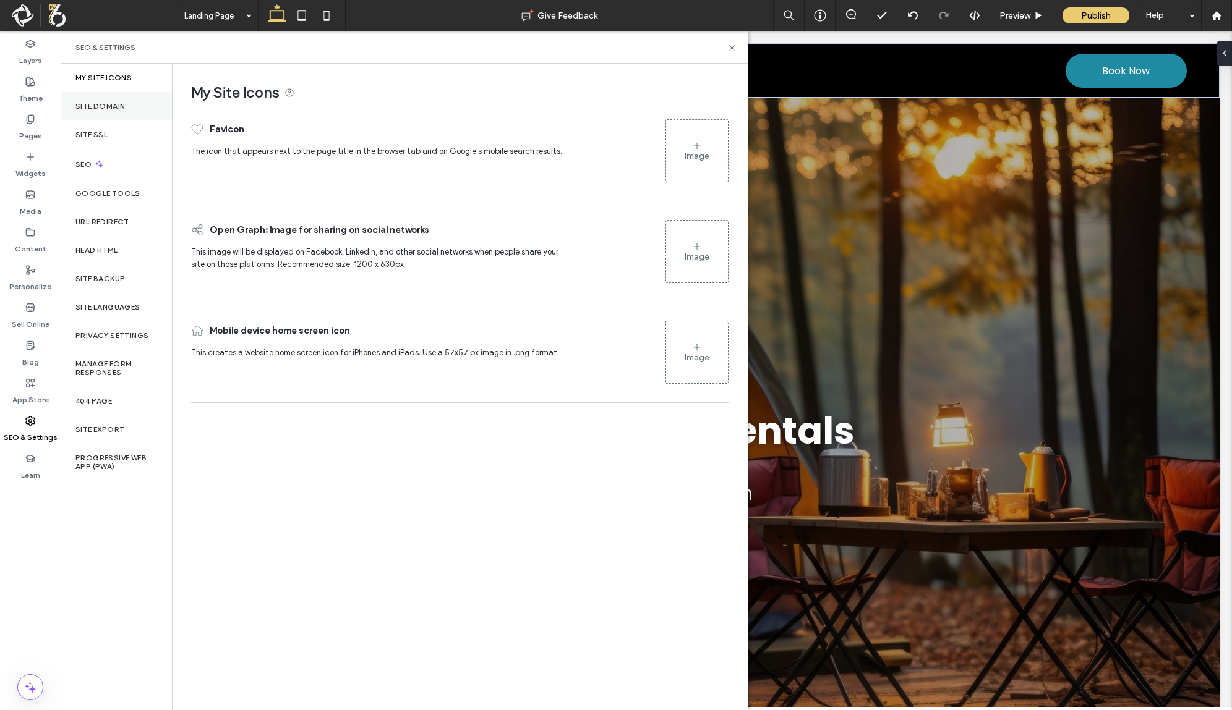
click at [126, 105] on div "Site Domain" at bounding box center [116, 106] width 111 height 28
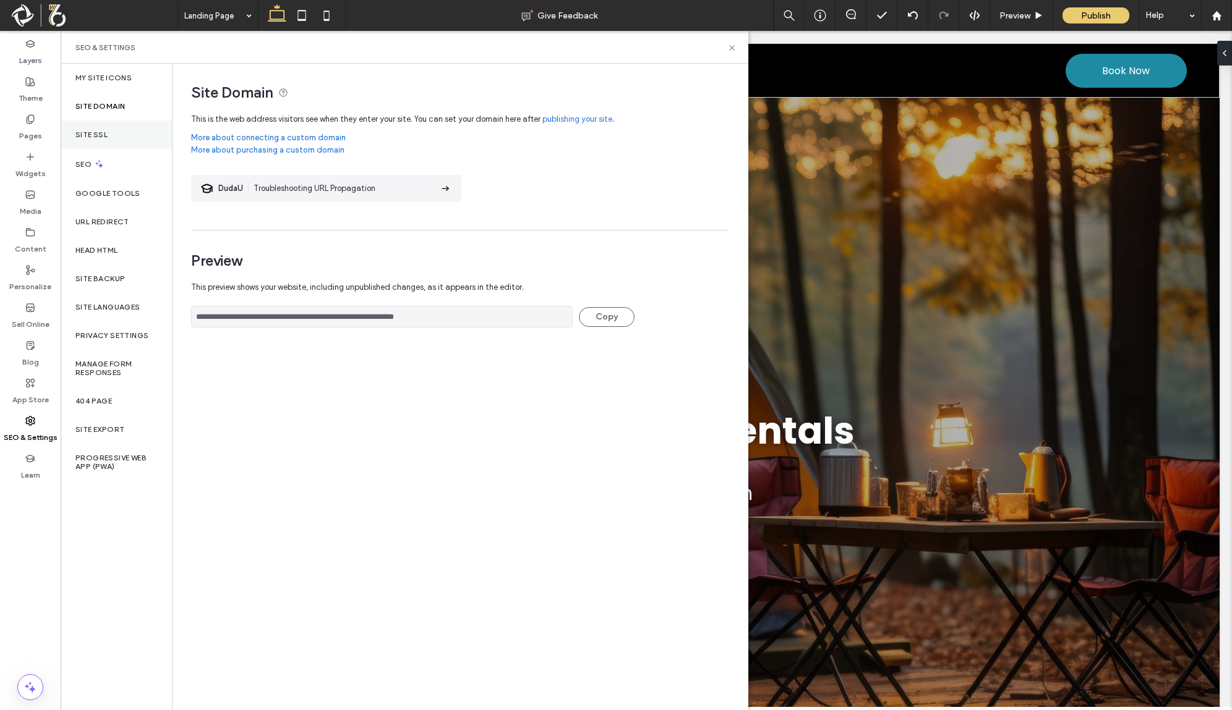
click at [126, 132] on div "Site SSL" at bounding box center [116, 135] width 111 height 28
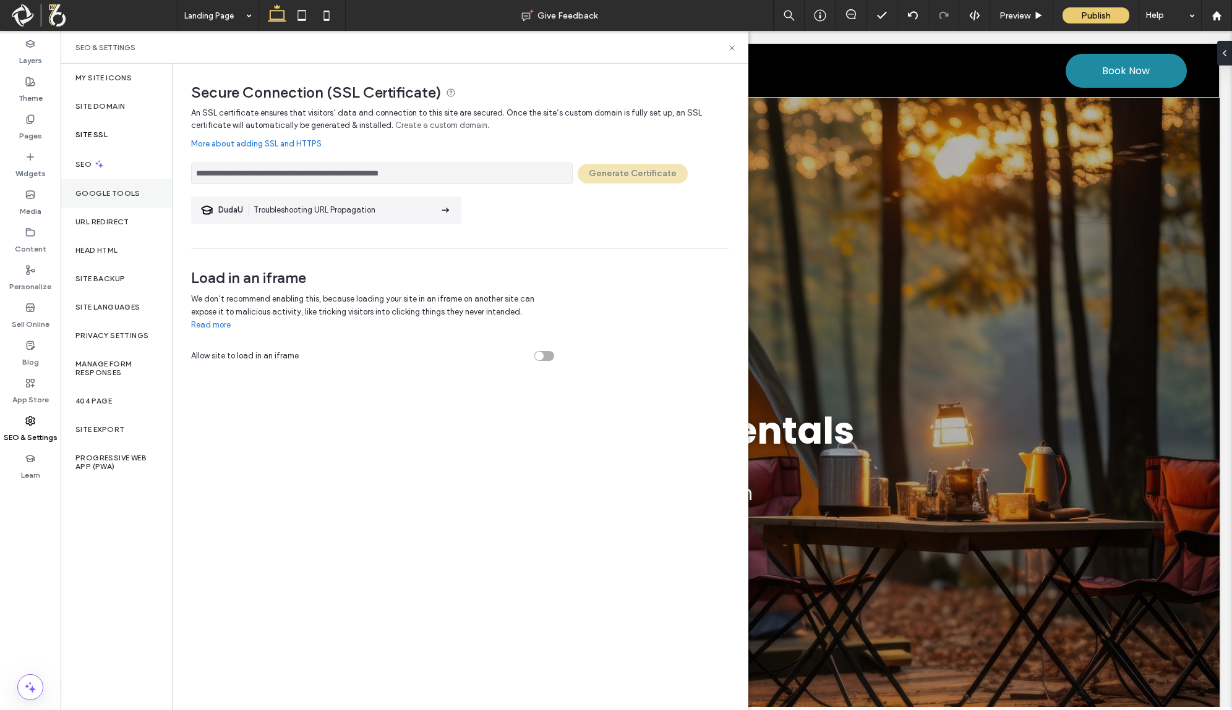
click at [132, 189] on label "Google Tools" at bounding box center [107, 193] width 65 height 9
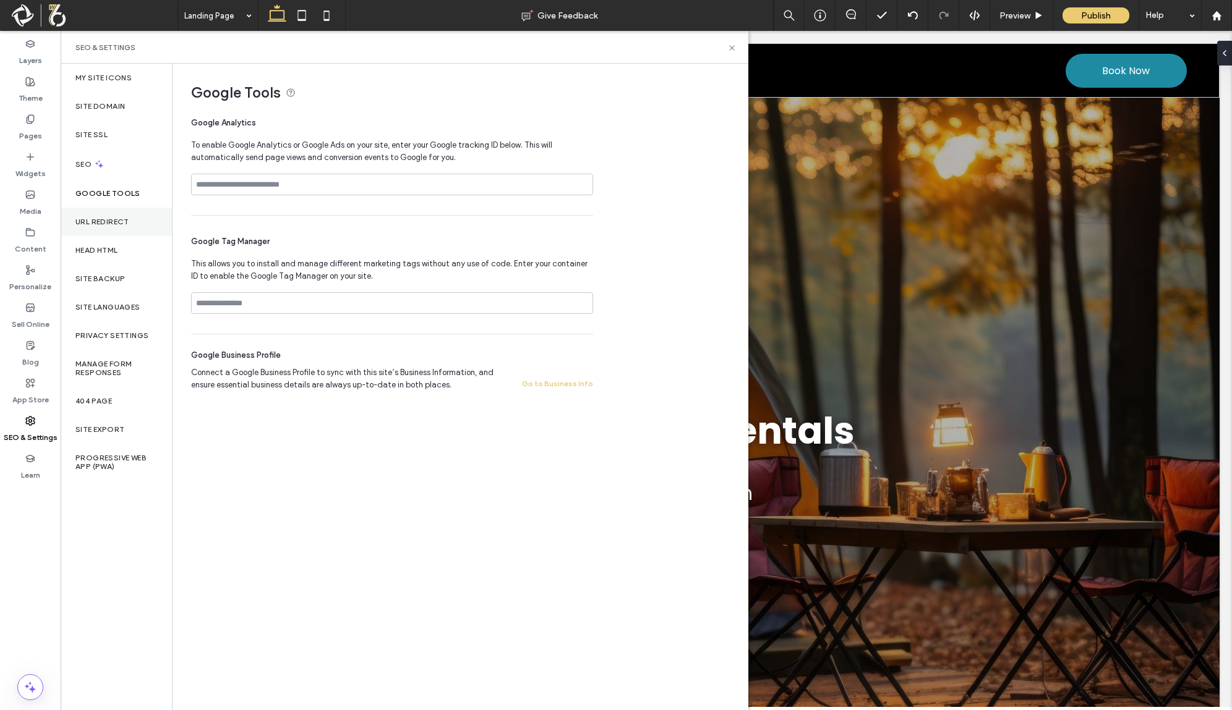
click at [132, 213] on div "URL Redirect" at bounding box center [116, 222] width 111 height 28
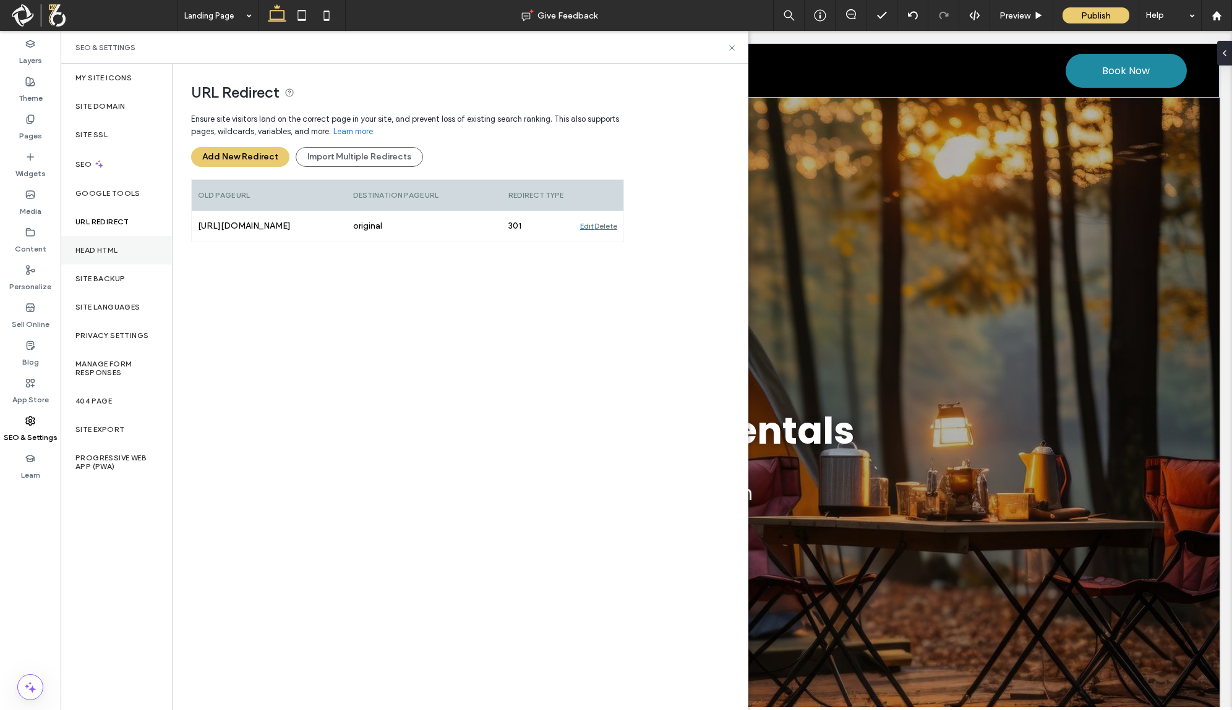
click at [130, 250] on div "Head HTML" at bounding box center [116, 250] width 111 height 28
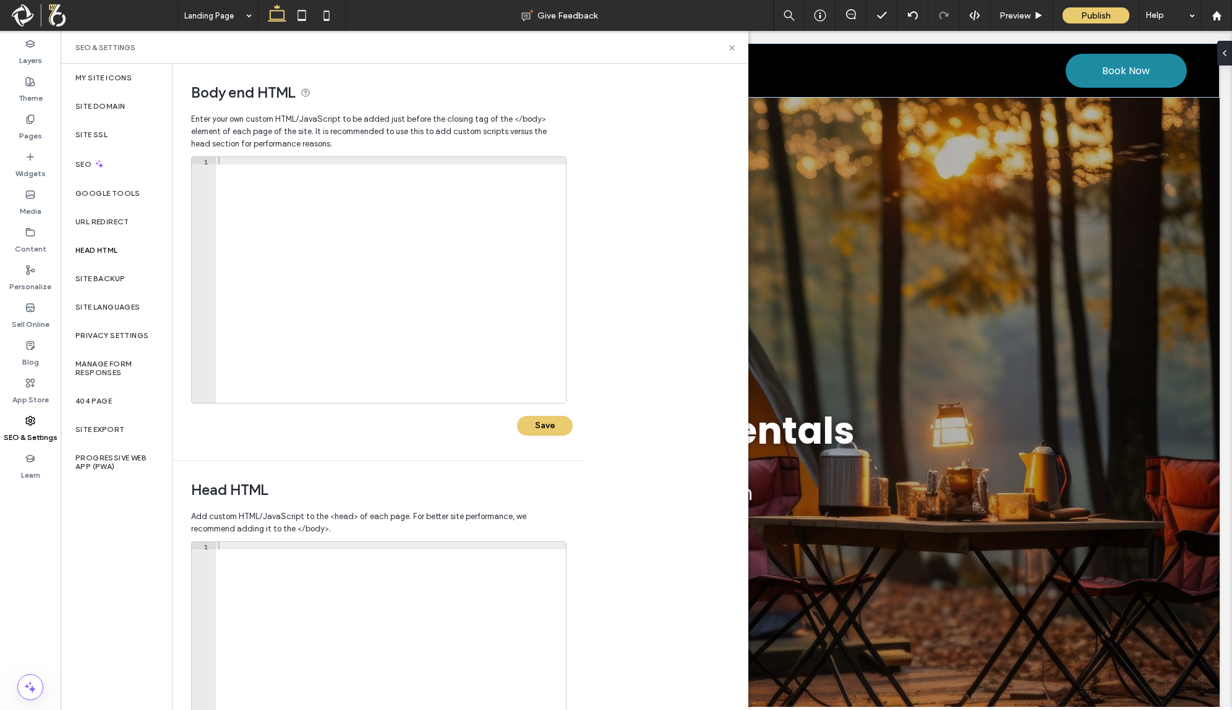
click at [35, 429] on label "SEO & Settings" at bounding box center [31, 434] width 54 height 17
click at [127, 119] on div "Site Domain" at bounding box center [116, 106] width 111 height 28
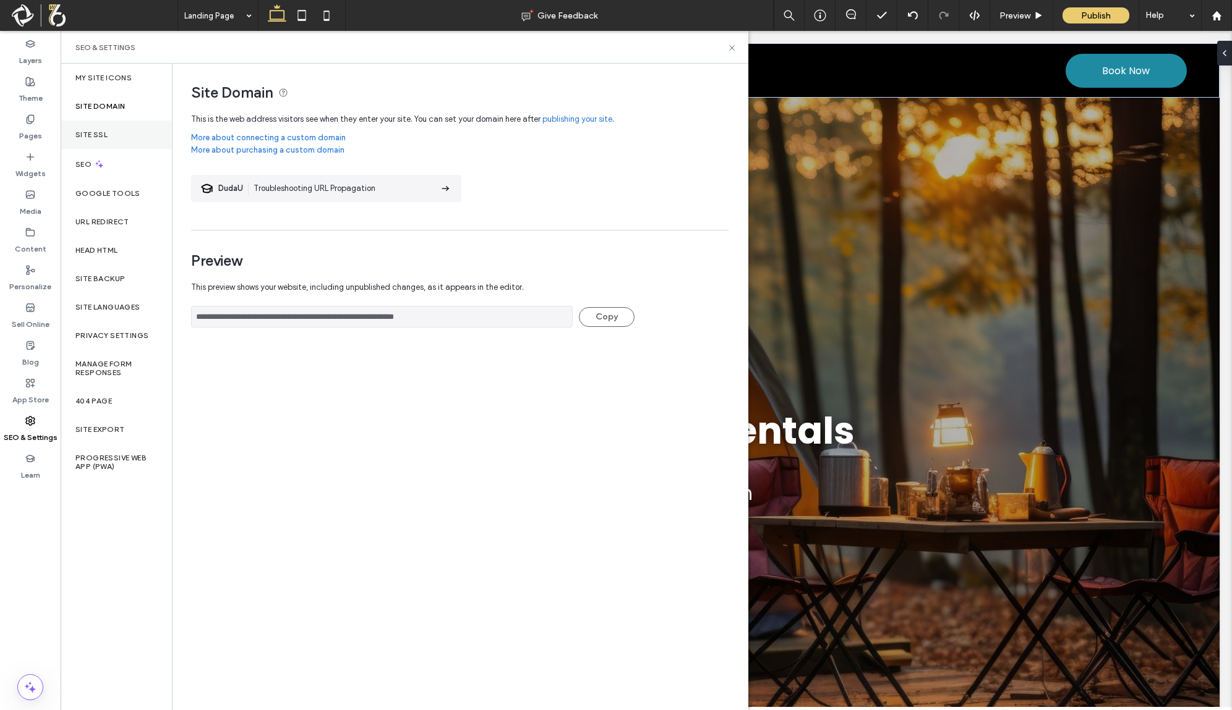
click at [124, 129] on div "Site SSL" at bounding box center [116, 135] width 111 height 28
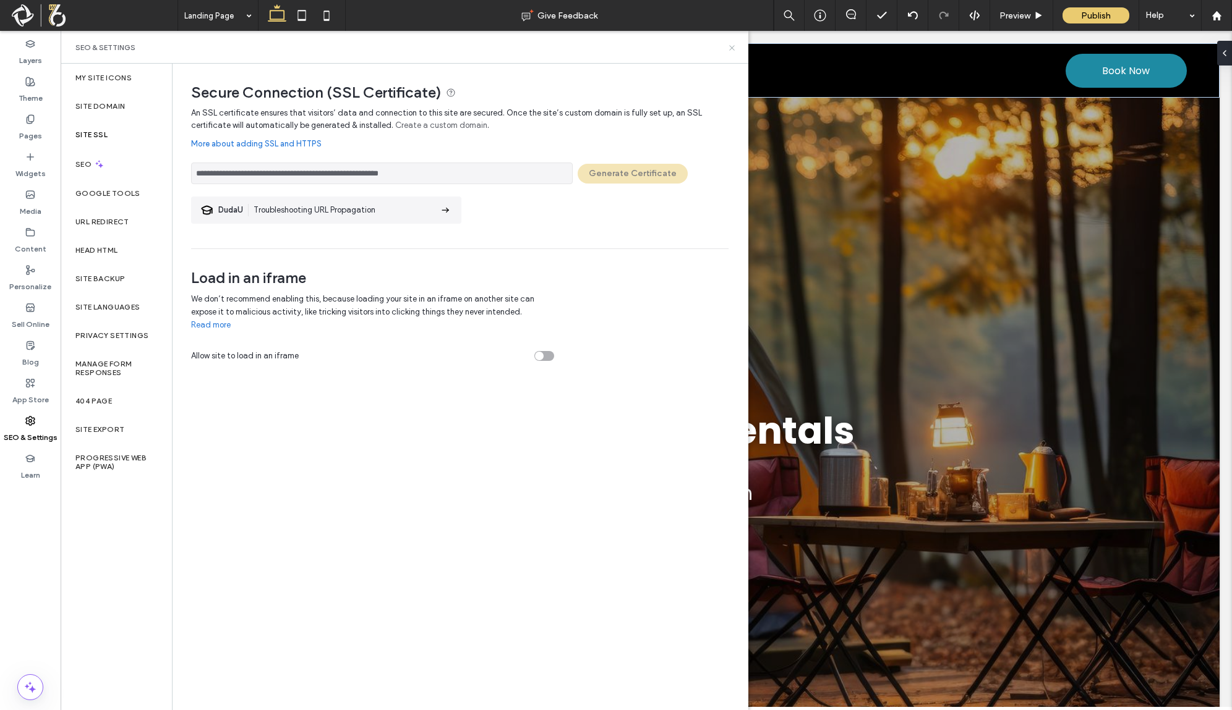
click at [732, 46] on icon at bounding box center [731, 47] width 9 height 9
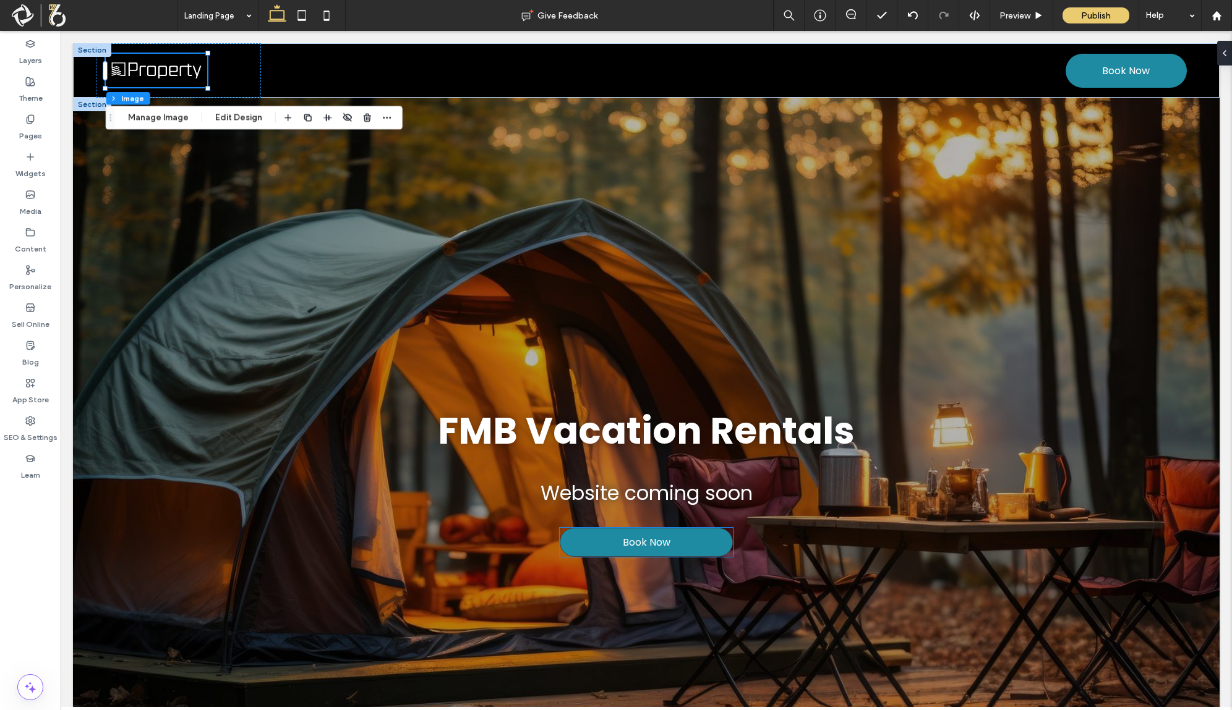
click at [613, 545] on link "Book Now" at bounding box center [646, 542] width 173 height 29
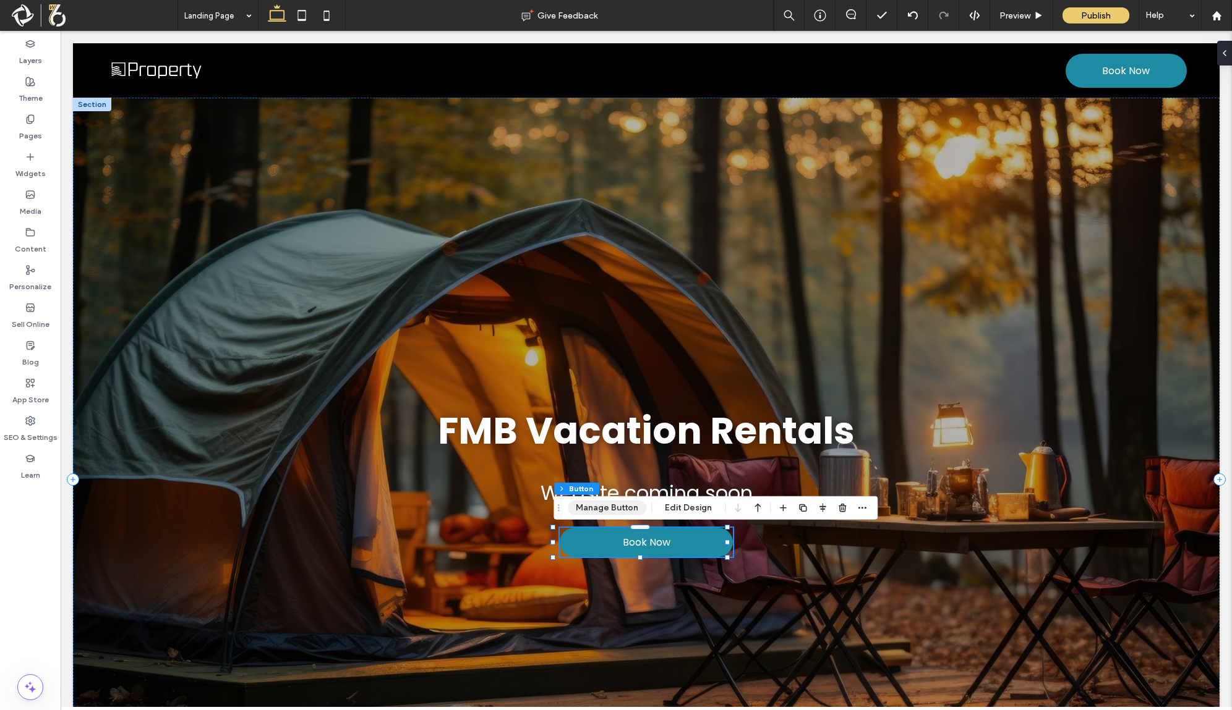
click at [624, 508] on button "Manage Button" at bounding box center [607, 508] width 79 height 15
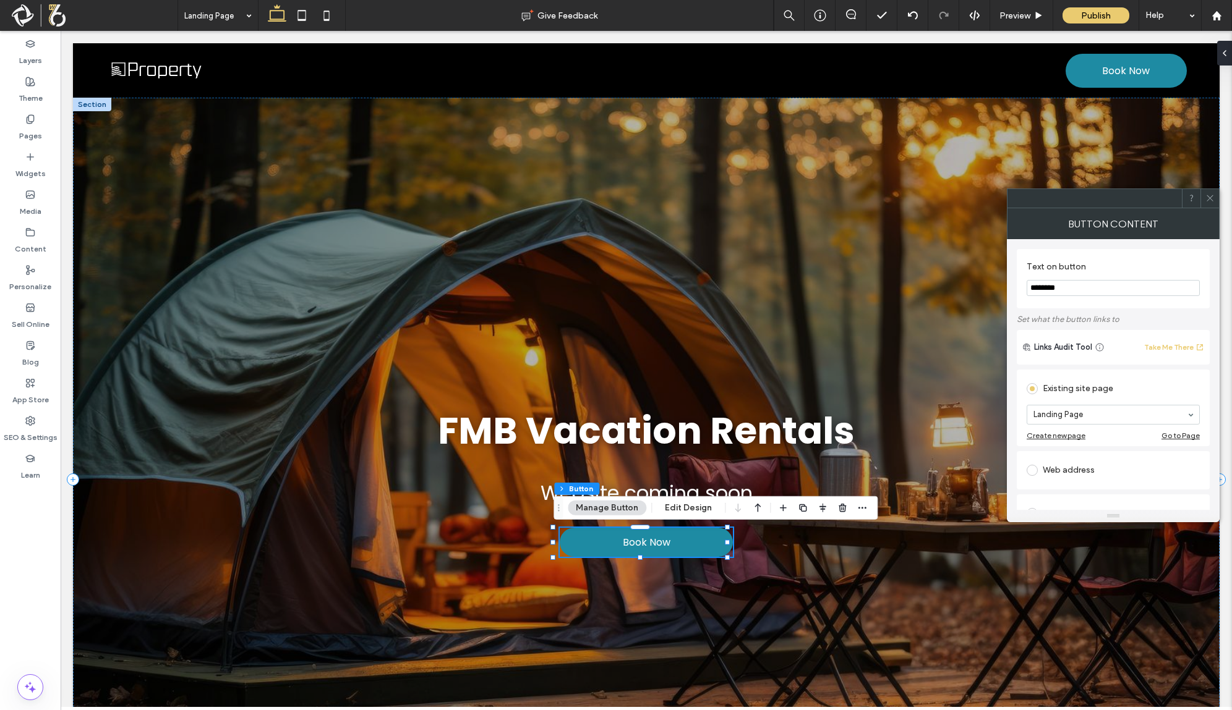
click at [1060, 467] on div "Web address" at bounding box center [1112, 471] width 173 height 20
click at [1093, 450] on input "url" at bounding box center [1112, 456] width 173 height 16
paste input "**********"
type input "**********"
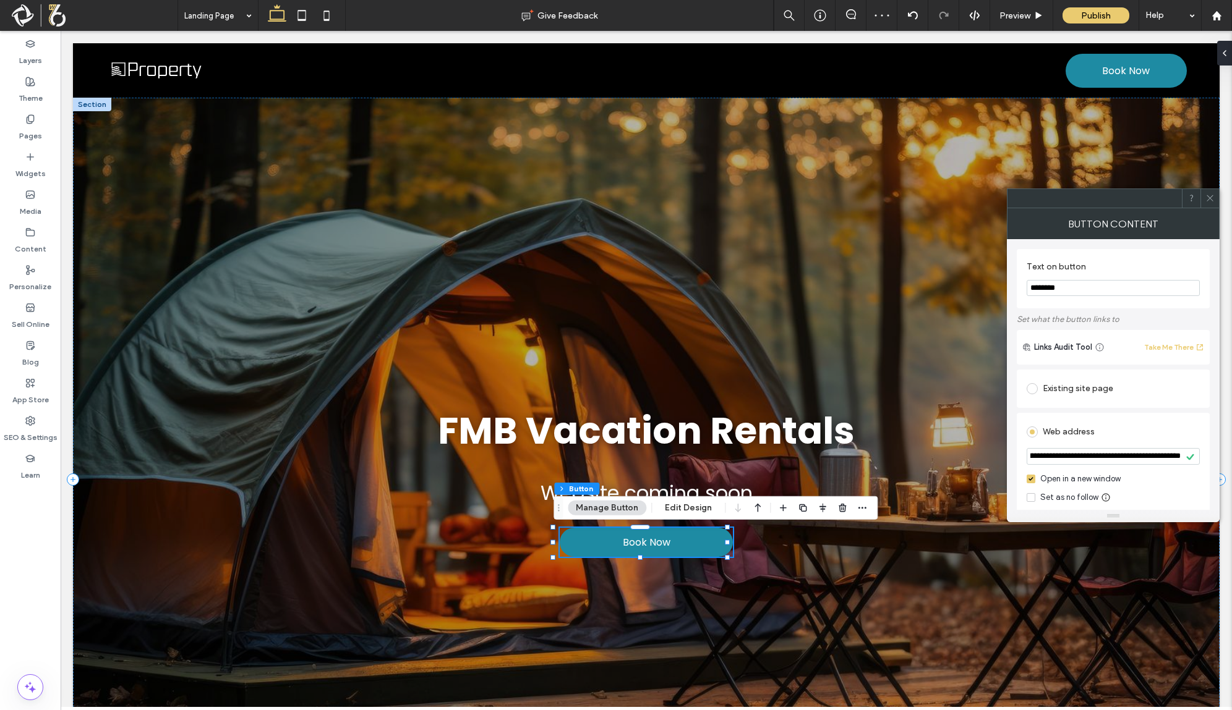
click at [1212, 204] on span at bounding box center [1209, 198] width 9 height 19
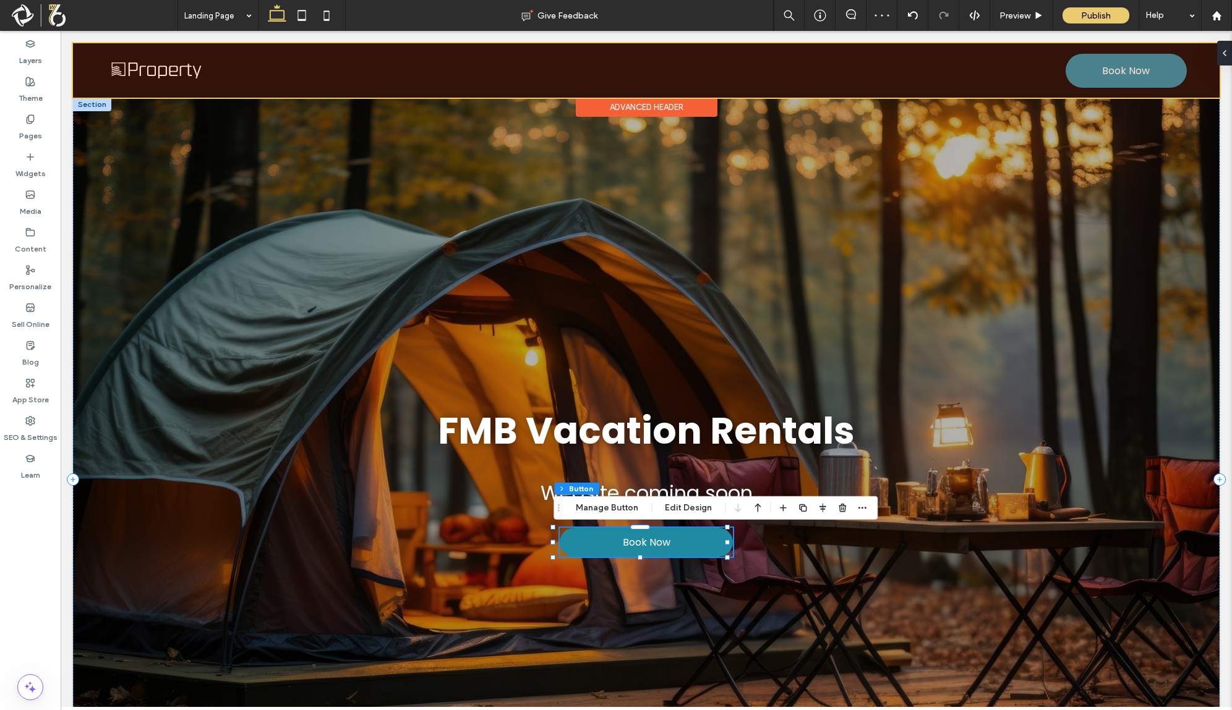
click at [1119, 75] on div at bounding box center [646, 70] width 1146 height 54
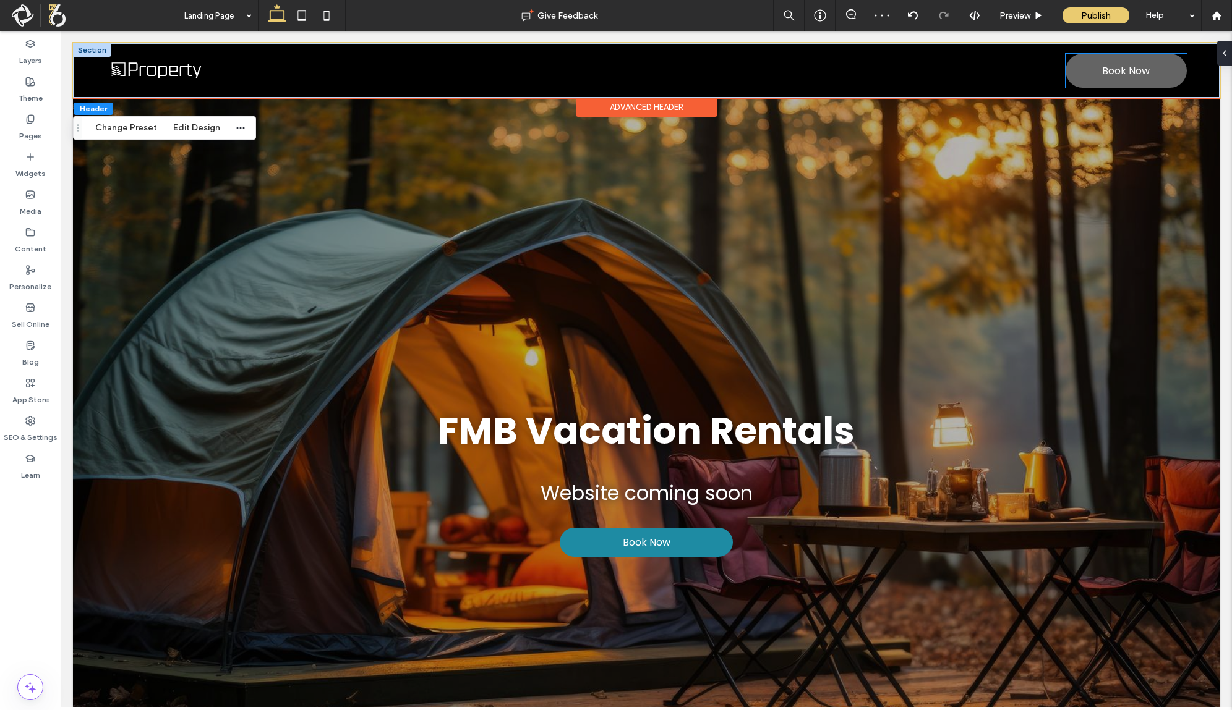
click at [1118, 74] on span "Book Now" at bounding box center [1126, 71] width 48 height 28
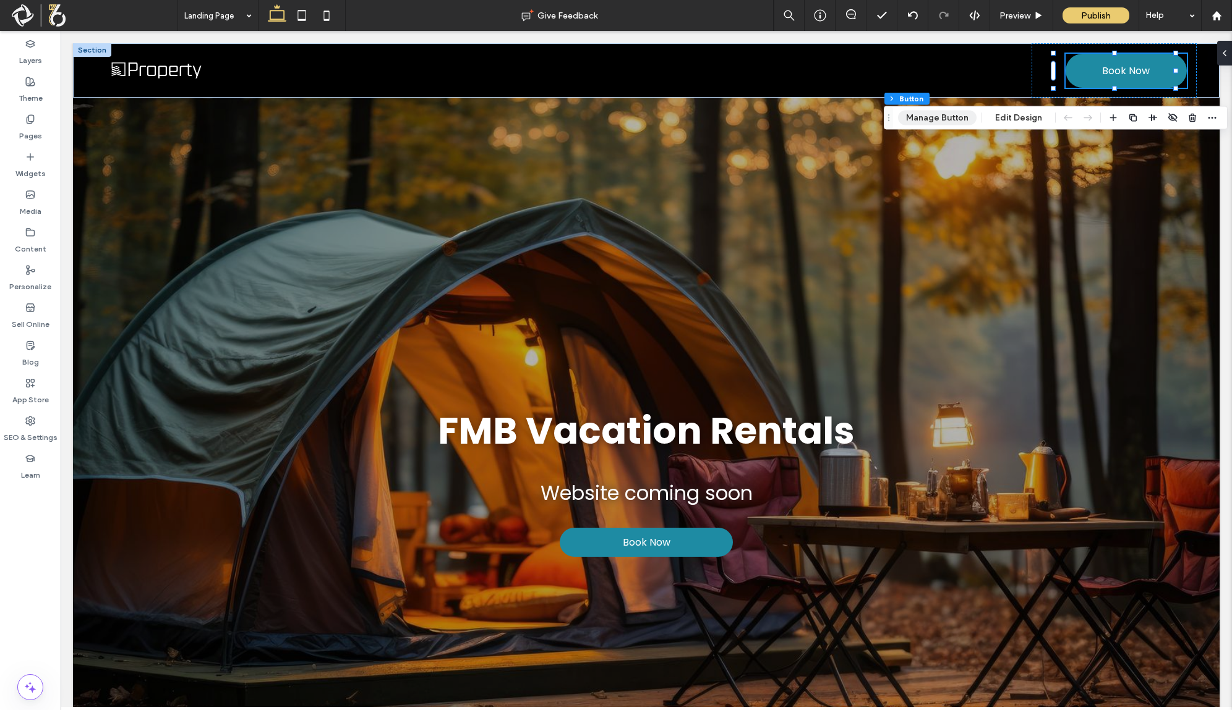
click at [945, 117] on button "Manage Button" at bounding box center [937, 118] width 79 height 15
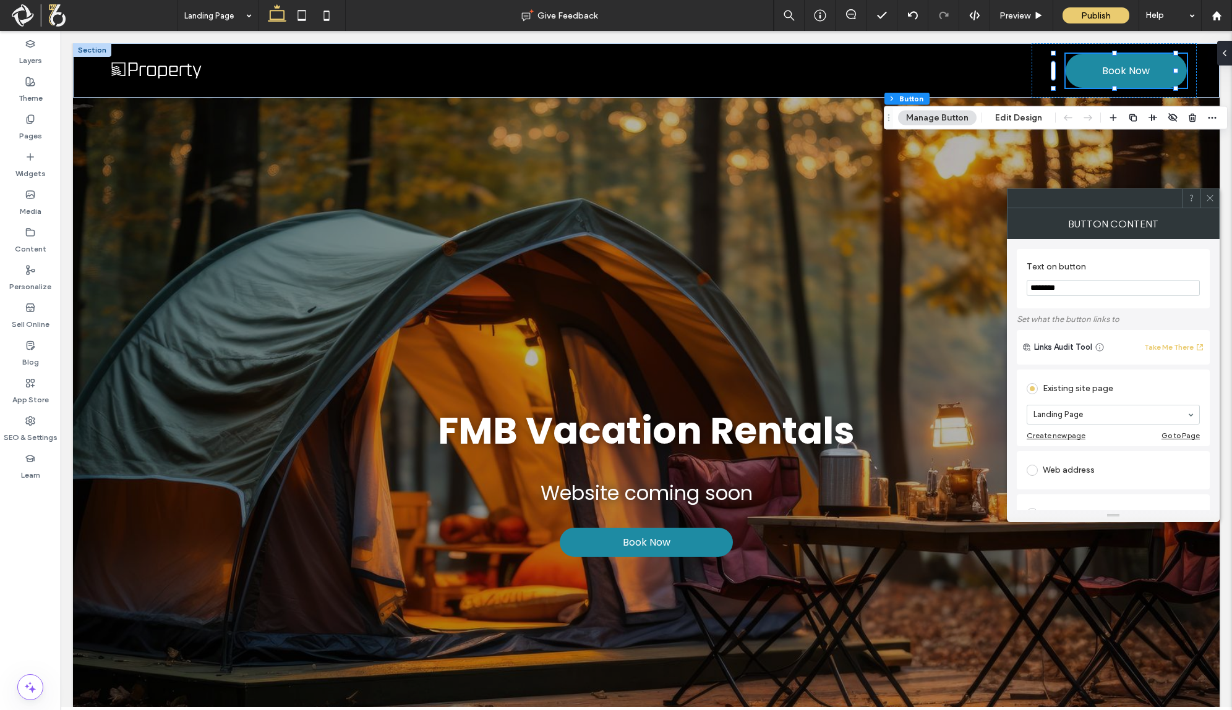
click at [1057, 473] on div "Web address" at bounding box center [1112, 471] width 173 height 20
click at [1085, 461] on input "url" at bounding box center [1112, 456] width 173 height 16
paste input "**********"
type input "**********"
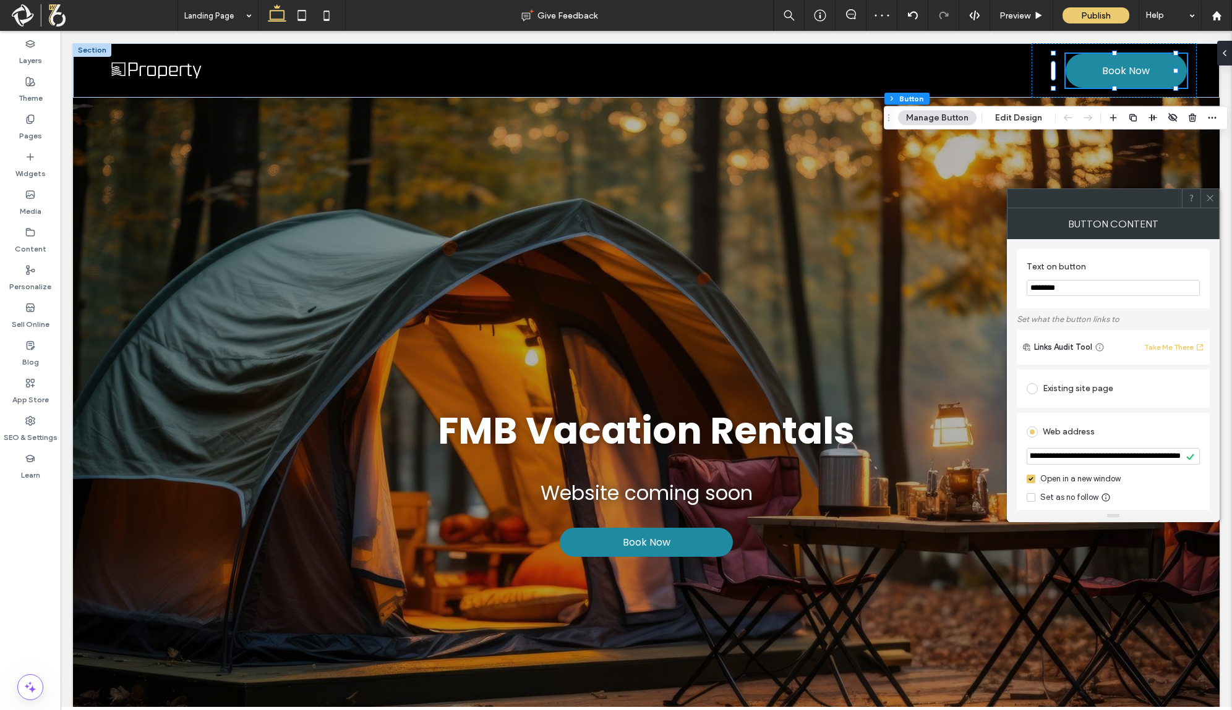
click at [1209, 200] on icon at bounding box center [1209, 198] width 9 height 9
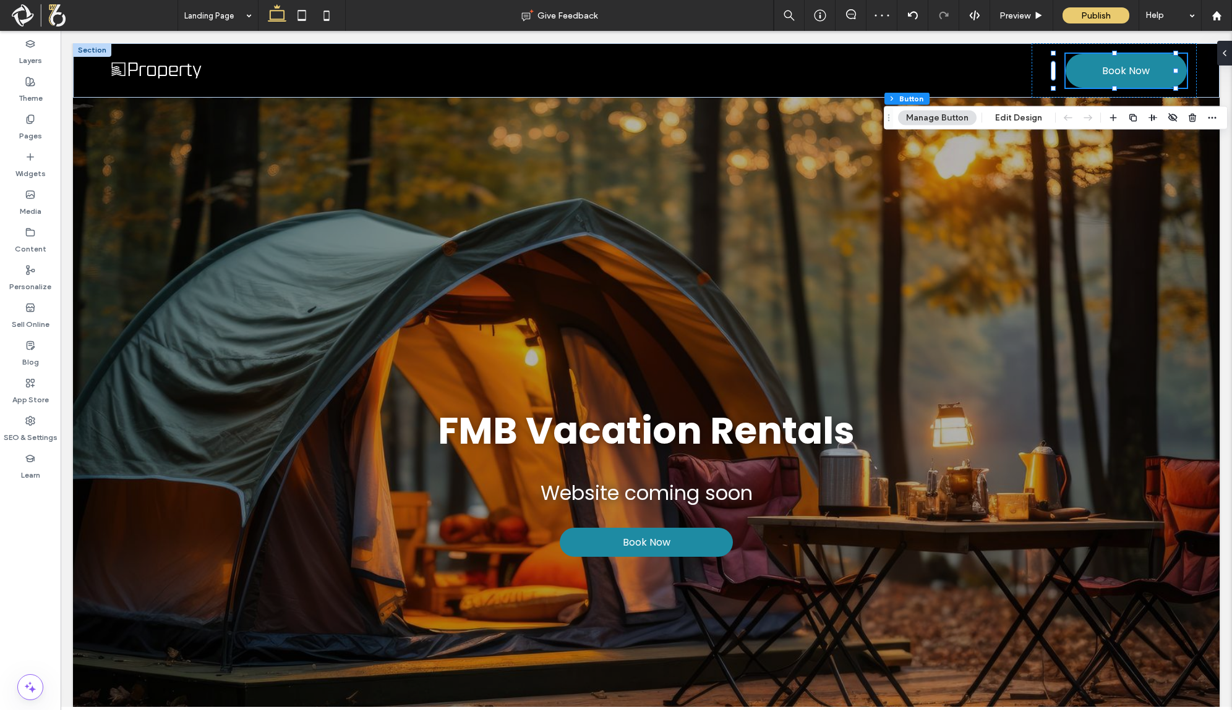
scroll to position [0, 0]
click at [994, 216] on div "FMB Vacation Rentals Website coming soon Book Now" at bounding box center [646, 480] width 1146 height 764
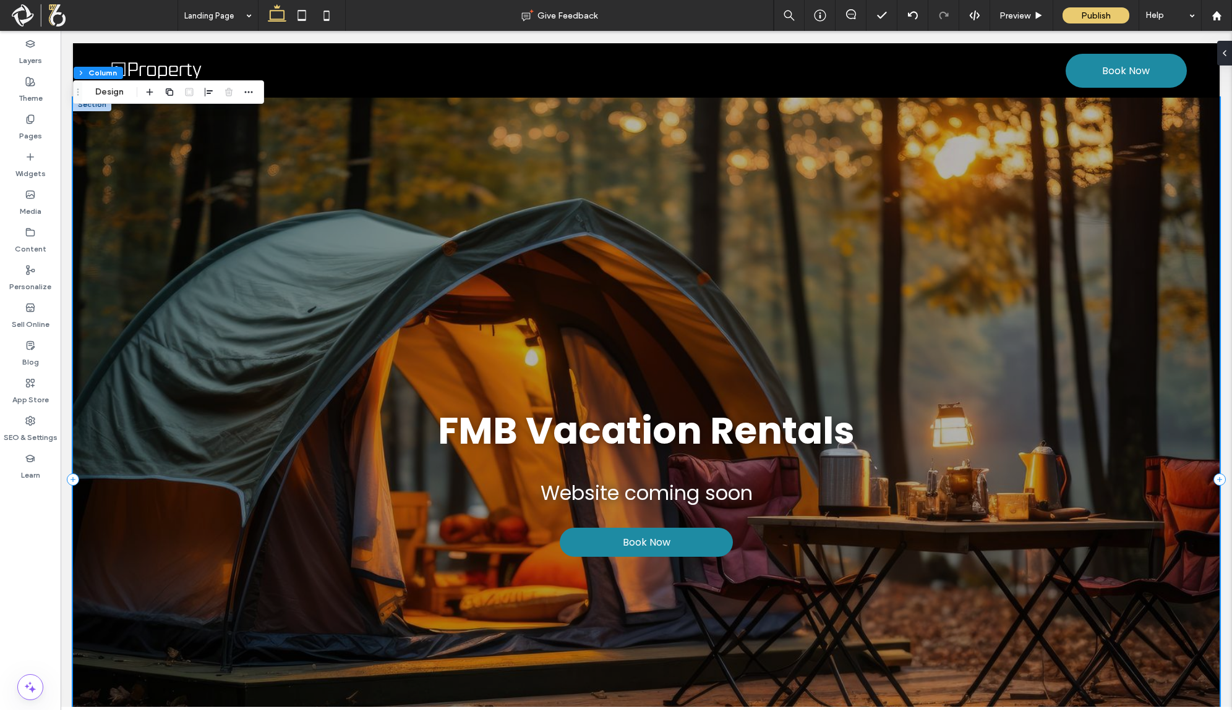
click at [669, 288] on div "FMB Vacation Rentals Website coming soon Book Now" at bounding box center [646, 480] width 1146 height 764
click at [788, 299] on div "FMB Vacation Rentals Website coming soon Book Now" at bounding box center [646, 480] width 1146 height 764
click at [725, 295] on div "FMB Vacation Rentals Website coming soon Book Now" at bounding box center [646, 480] width 1146 height 764
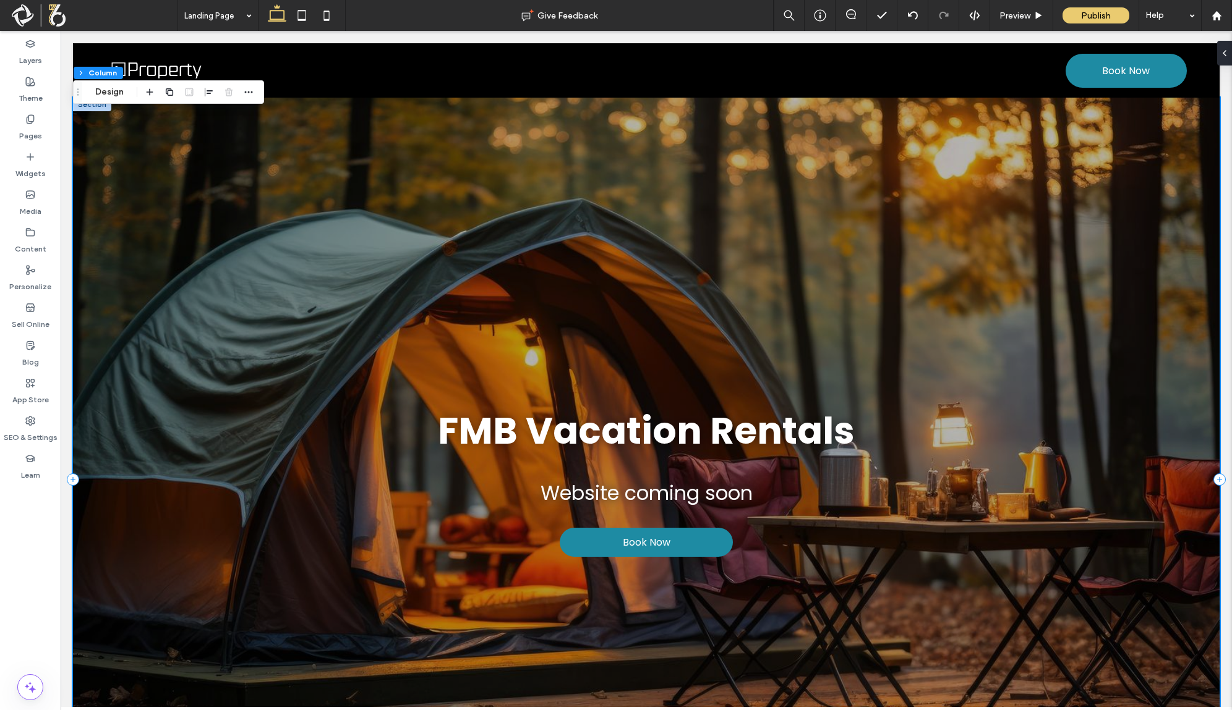
drag, startPoint x: 746, startPoint y: 218, endPoint x: 775, endPoint y: 216, distance: 29.1
click at [747, 218] on div "FMB Vacation Rentals Website coming soon Book Now" at bounding box center [646, 480] width 1146 height 764
click at [1218, 57] on icon at bounding box center [1219, 53] width 10 height 10
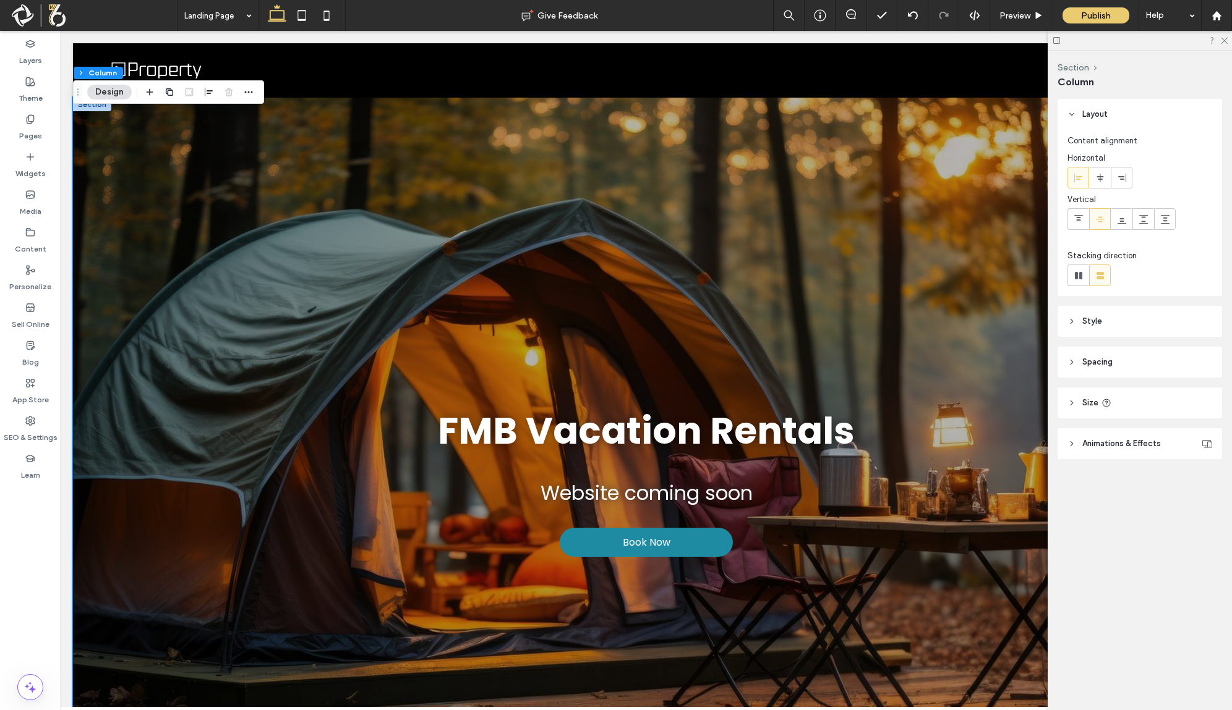
click at [1072, 438] on header "Animations & Effects" at bounding box center [1139, 443] width 164 height 31
click at [1068, 440] on icon at bounding box center [1071, 444] width 9 height 9
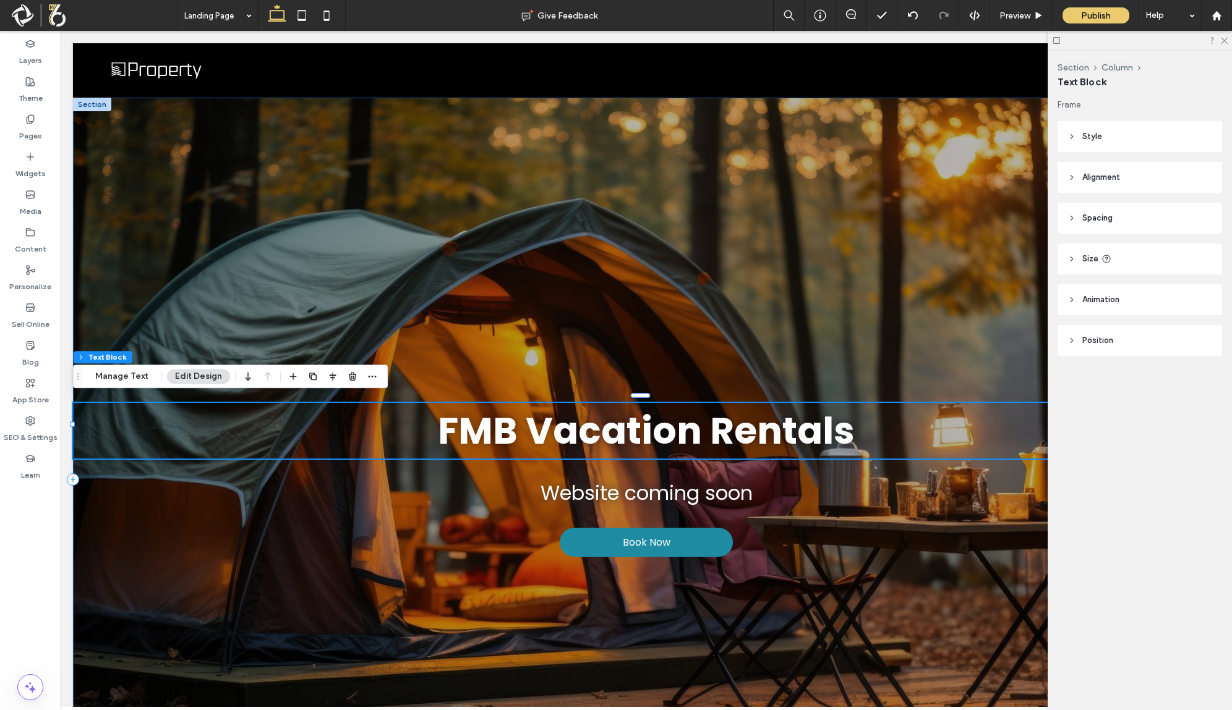
click at [898, 333] on div "FMB Vacation Rentals Website coming soon Book Now" at bounding box center [646, 480] width 1146 height 764
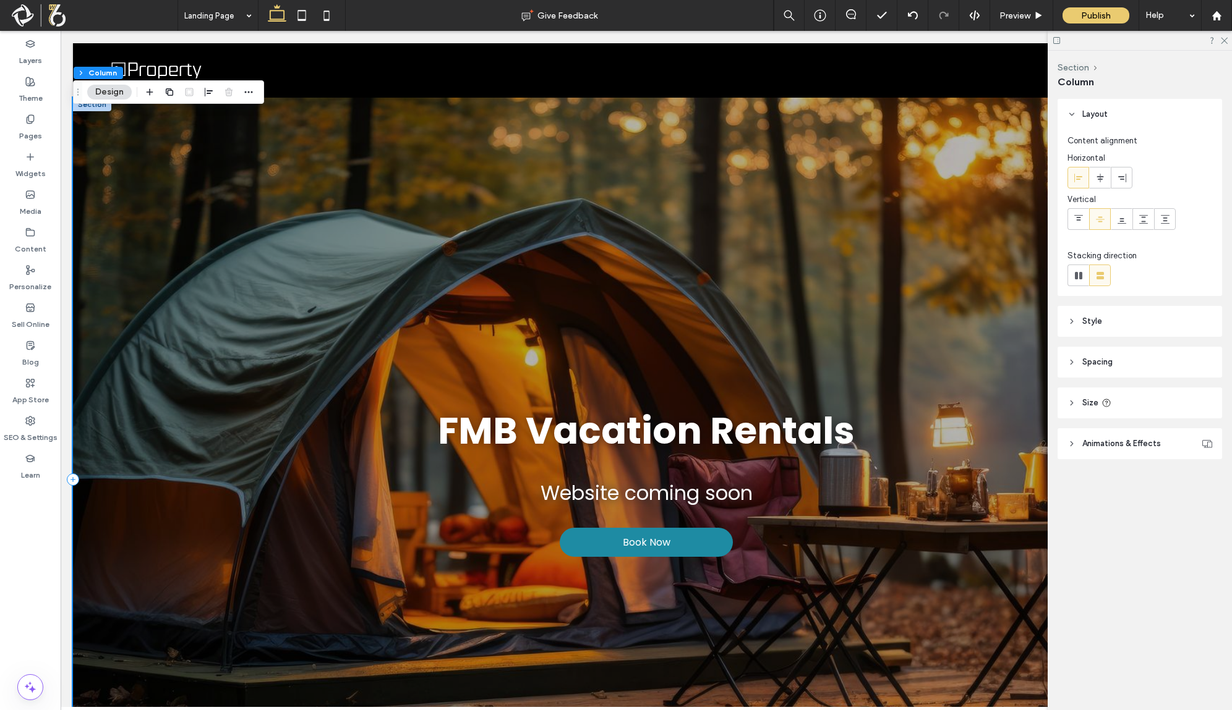
click at [898, 333] on div "FMB Vacation Rentals Website coming soon Book Now" at bounding box center [646, 480] width 1146 height 764
click at [1068, 328] on header "Style" at bounding box center [1139, 321] width 164 height 31
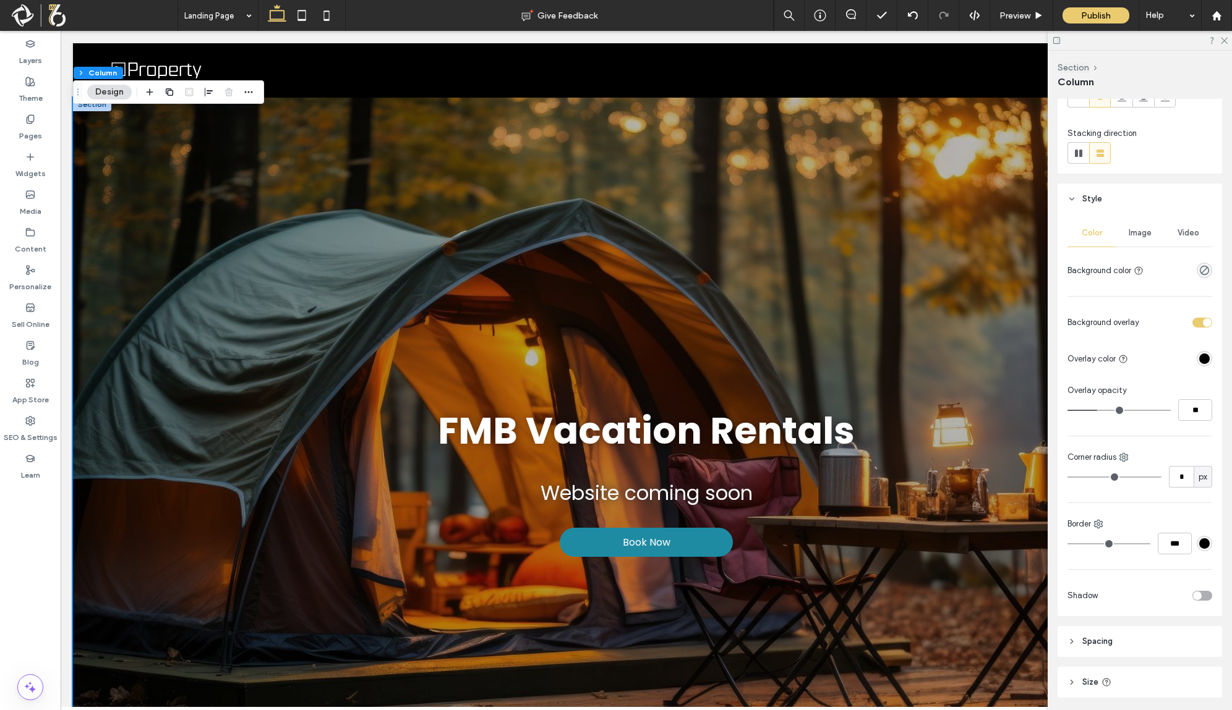
scroll to position [206, 0]
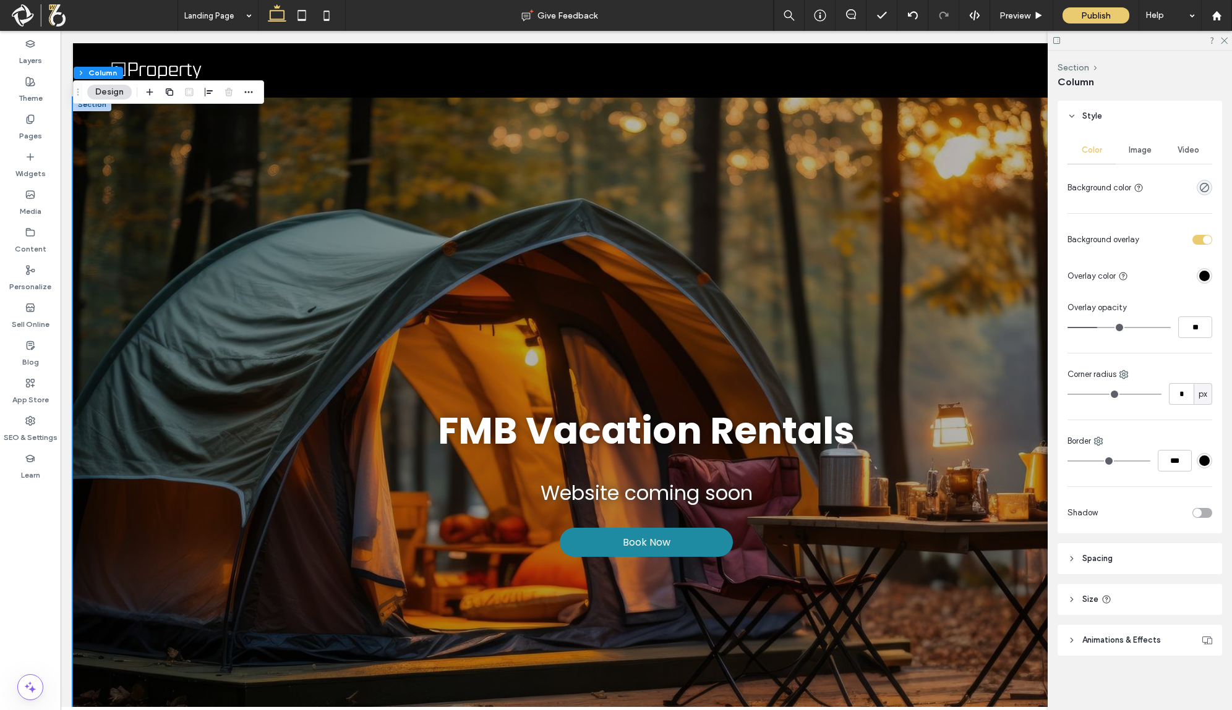
click at [1131, 151] on span "Image" at bounding box center [1139, 150] width 23 height 10
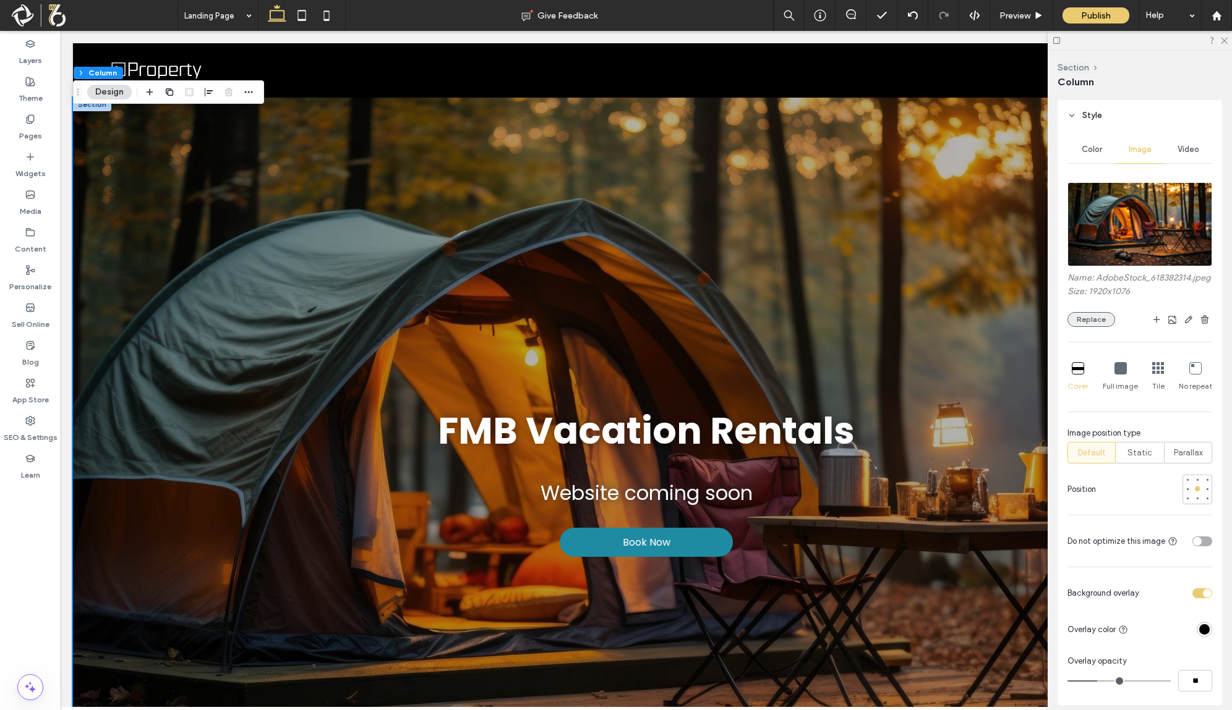
click at [1094, 325] on button "Replace" at bounding box center [1091, 319] width 48 height 15
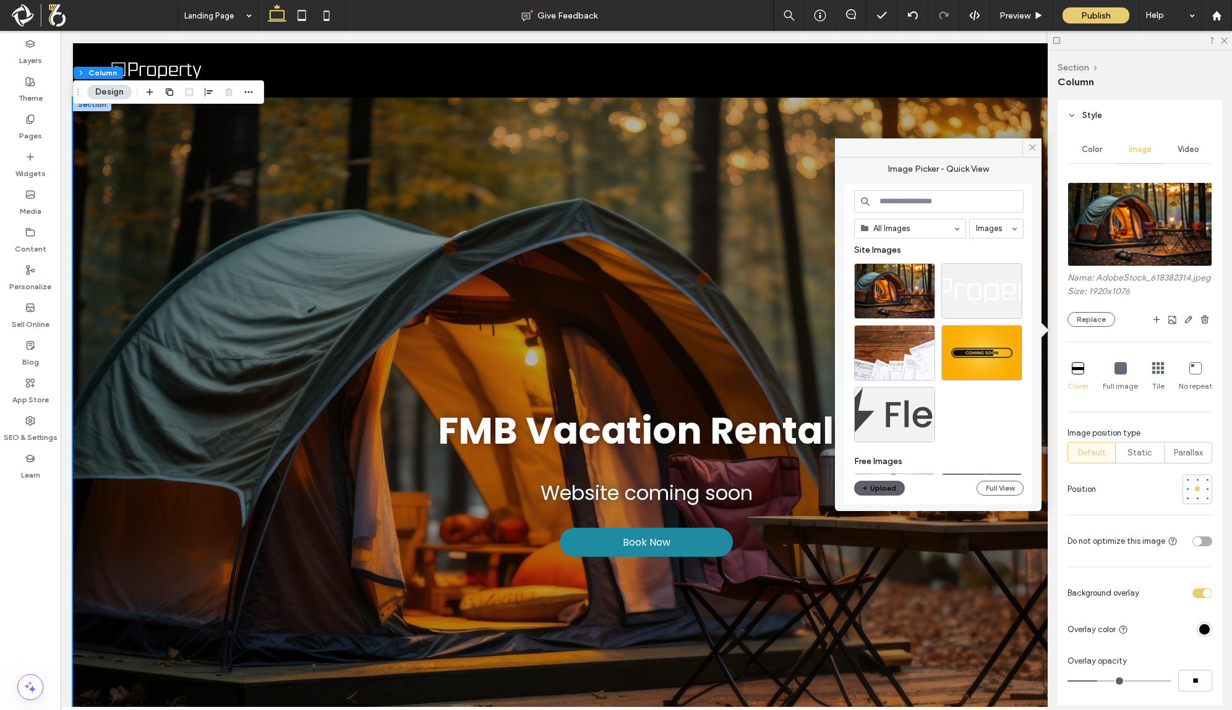
click at [898, 204] on input at bounding box center [938, 201] width 169 height 22
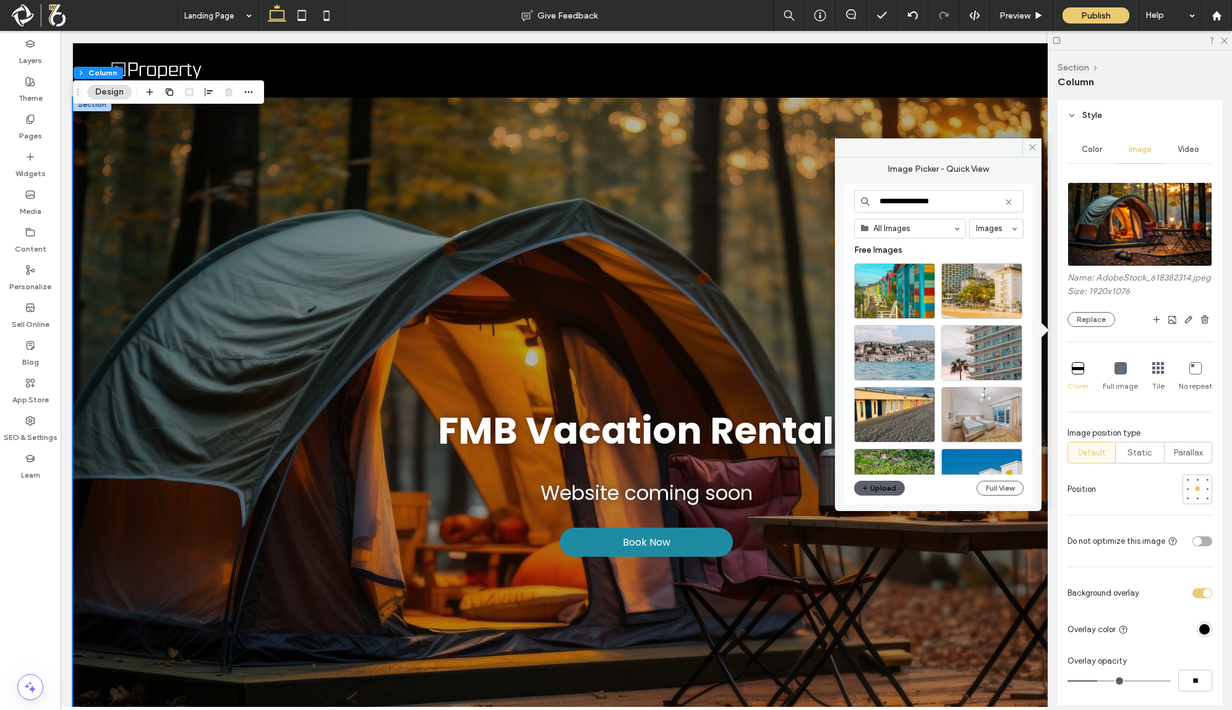
type input "**********"
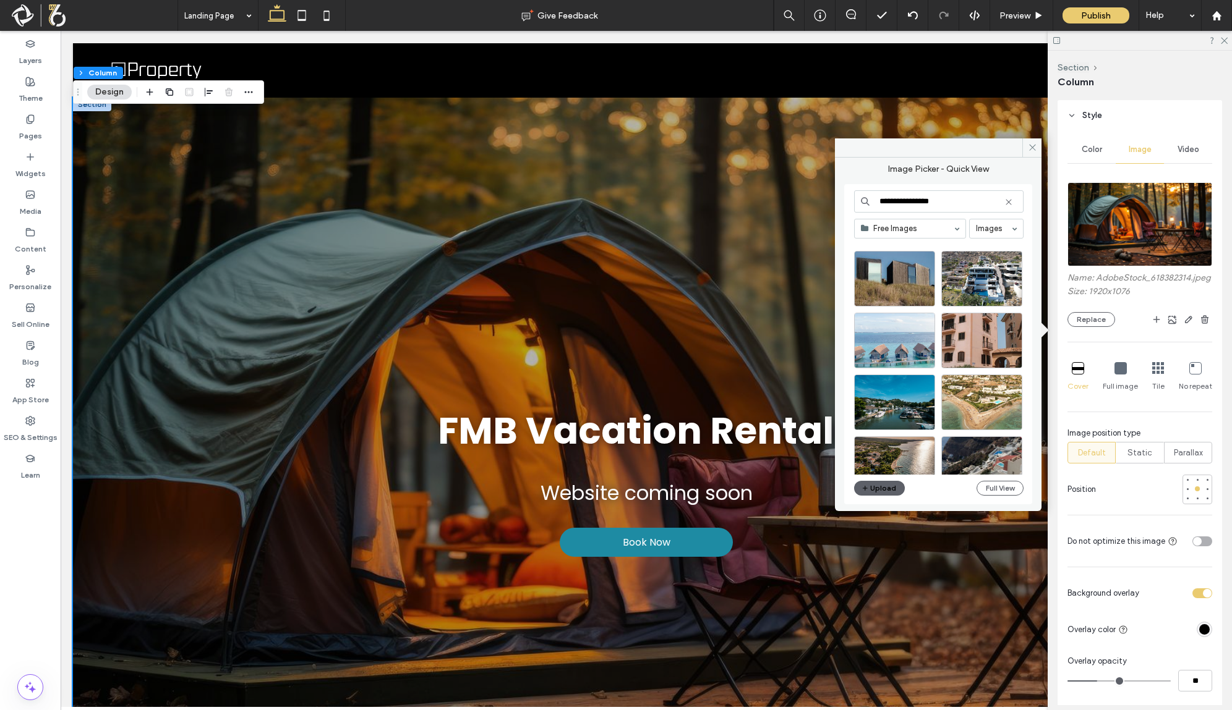
scroll to position [495, 0]
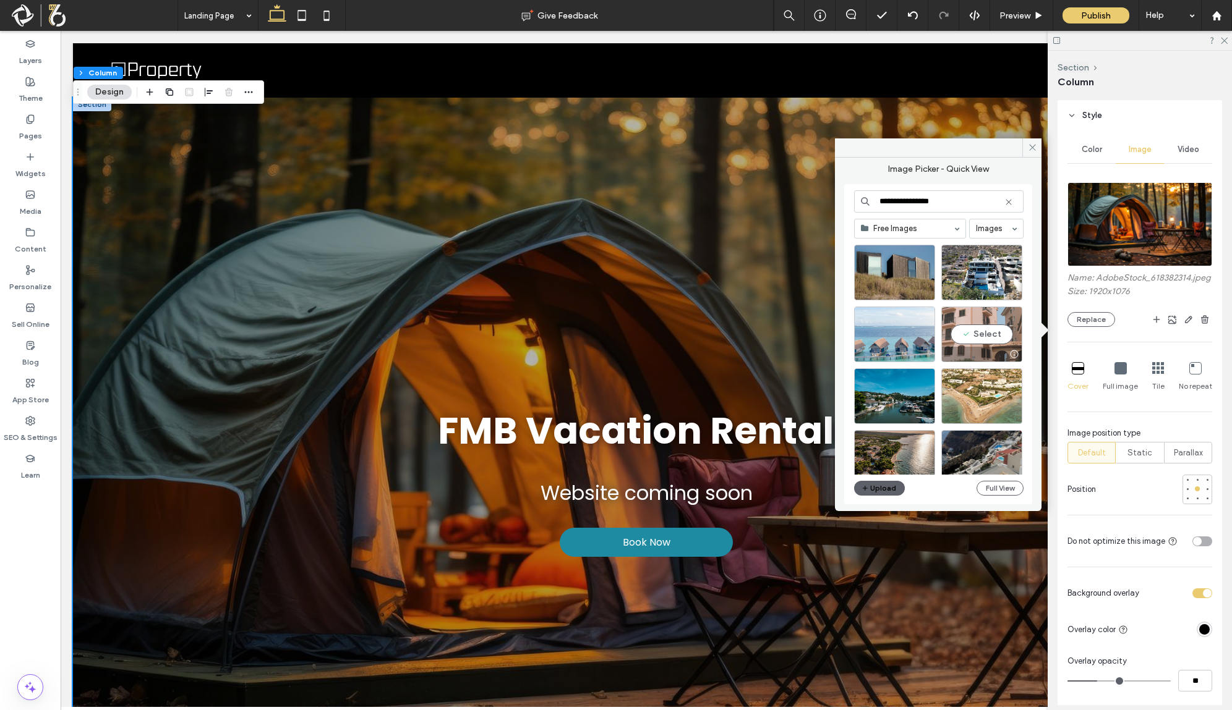
click at [985, 335] on div "Select" at bounding box center [981, 335] width 81 height 56
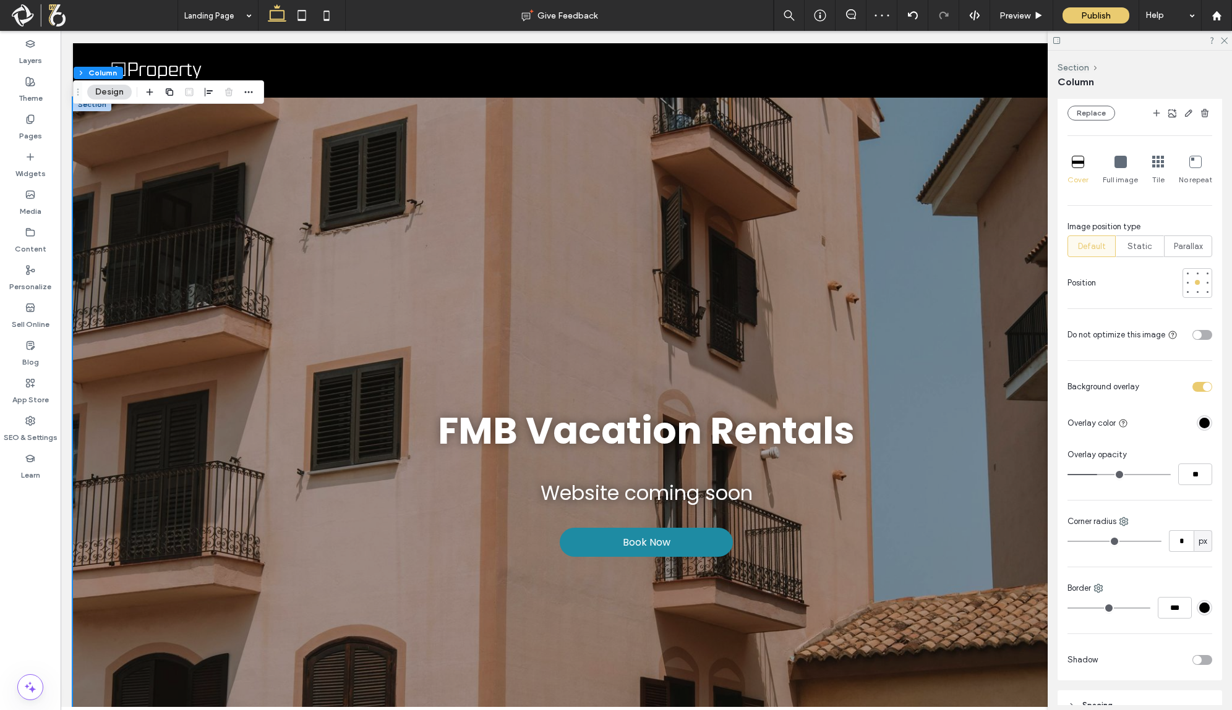
scroll to position [453, 0]
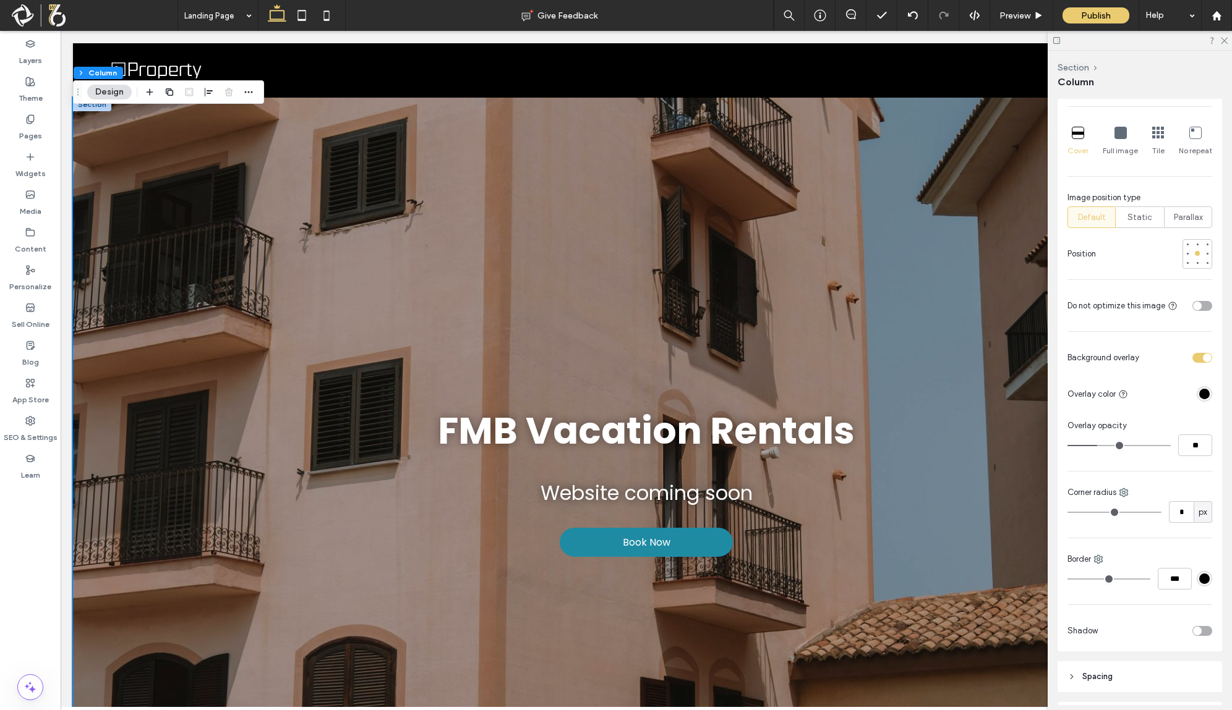
type input "**"
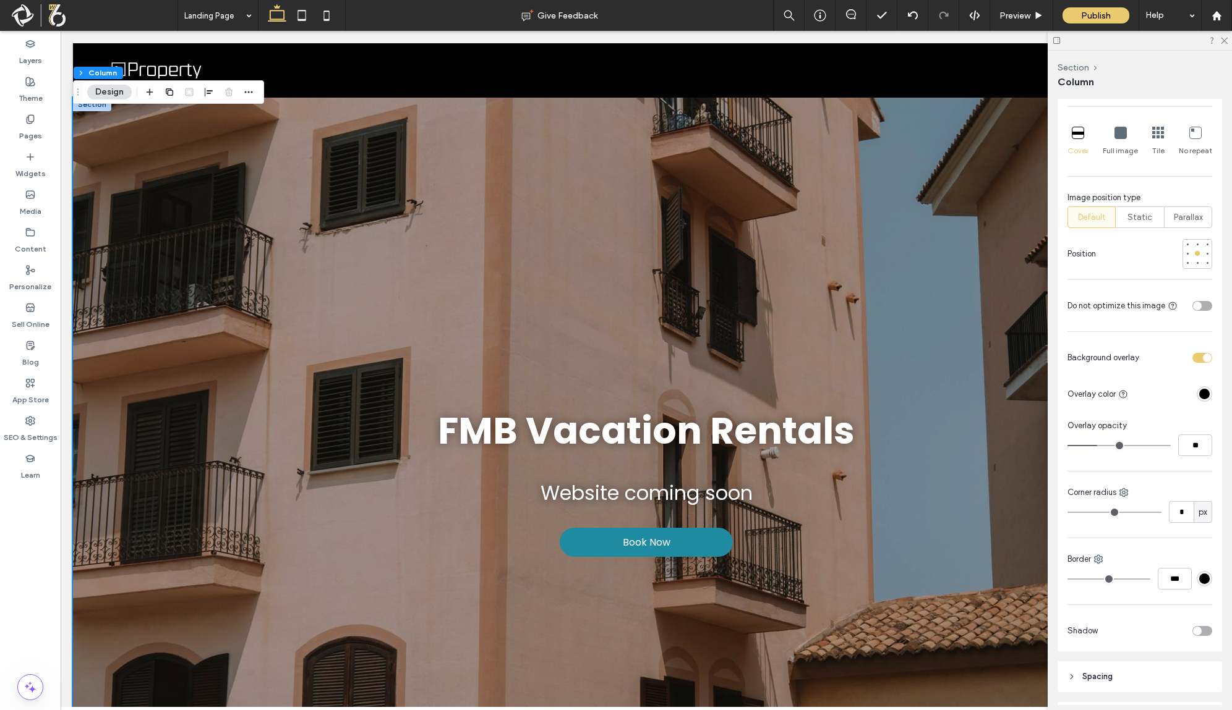
type input "**"
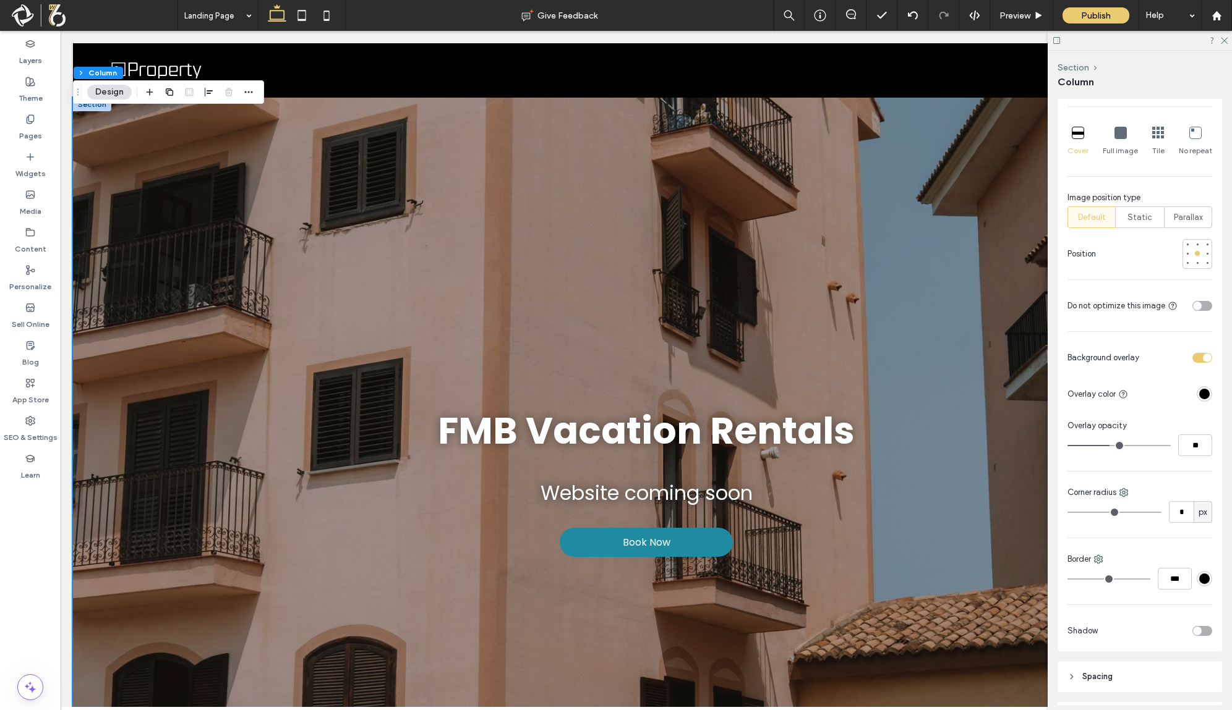
type input "**"
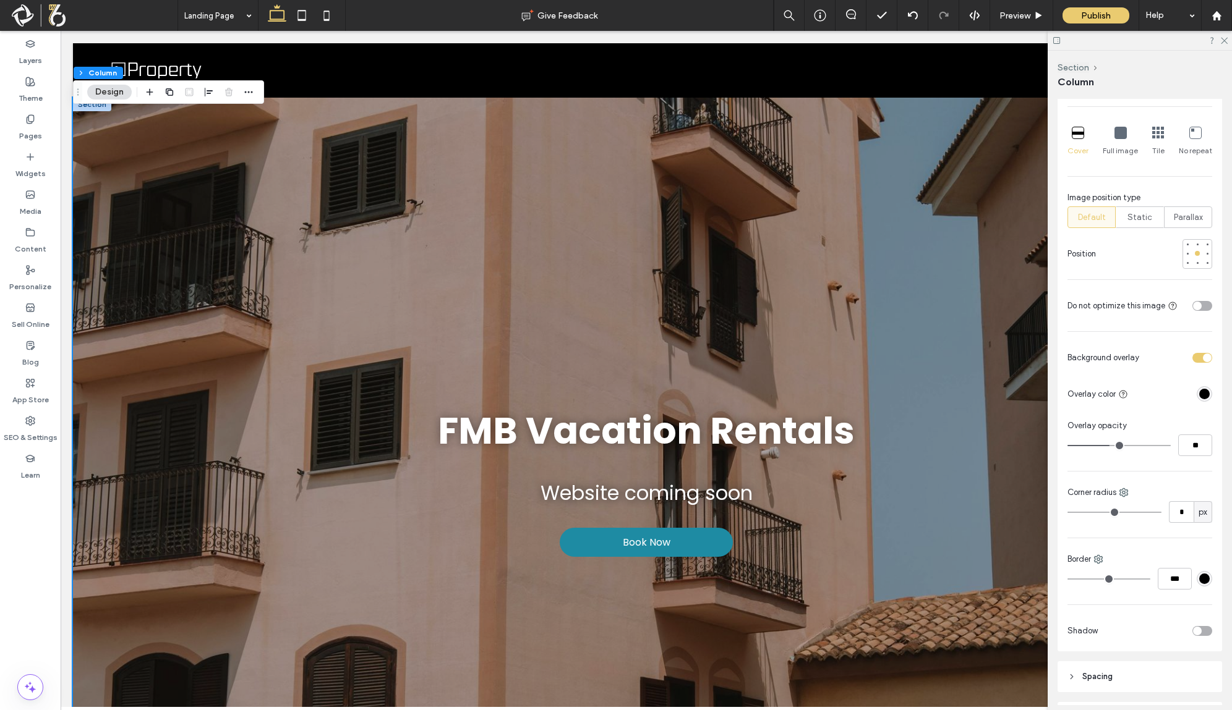
type input "**"
drag, startPoint x: 1097, startPoint y: 456, endPoint x: 1111, endPoint y: 456, distance: 14.2
click at [1111, 446] on input "range" at bounding box center [1118, 445] width 103 height 1
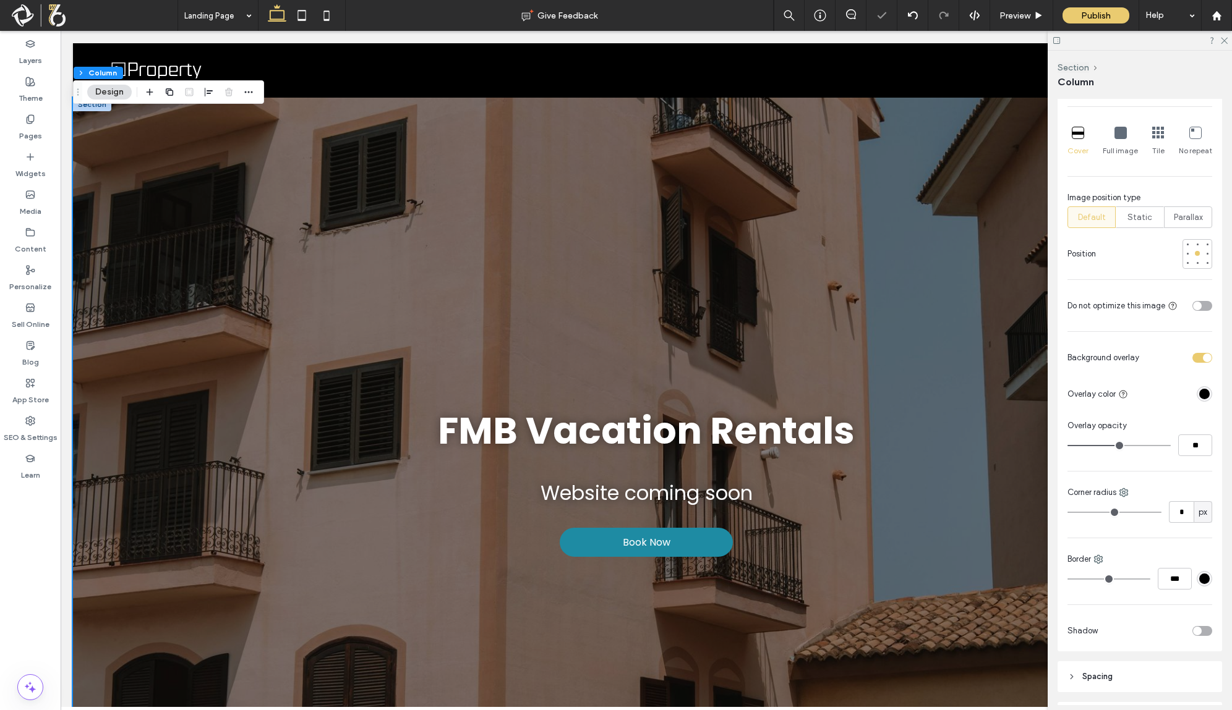
type input "**"
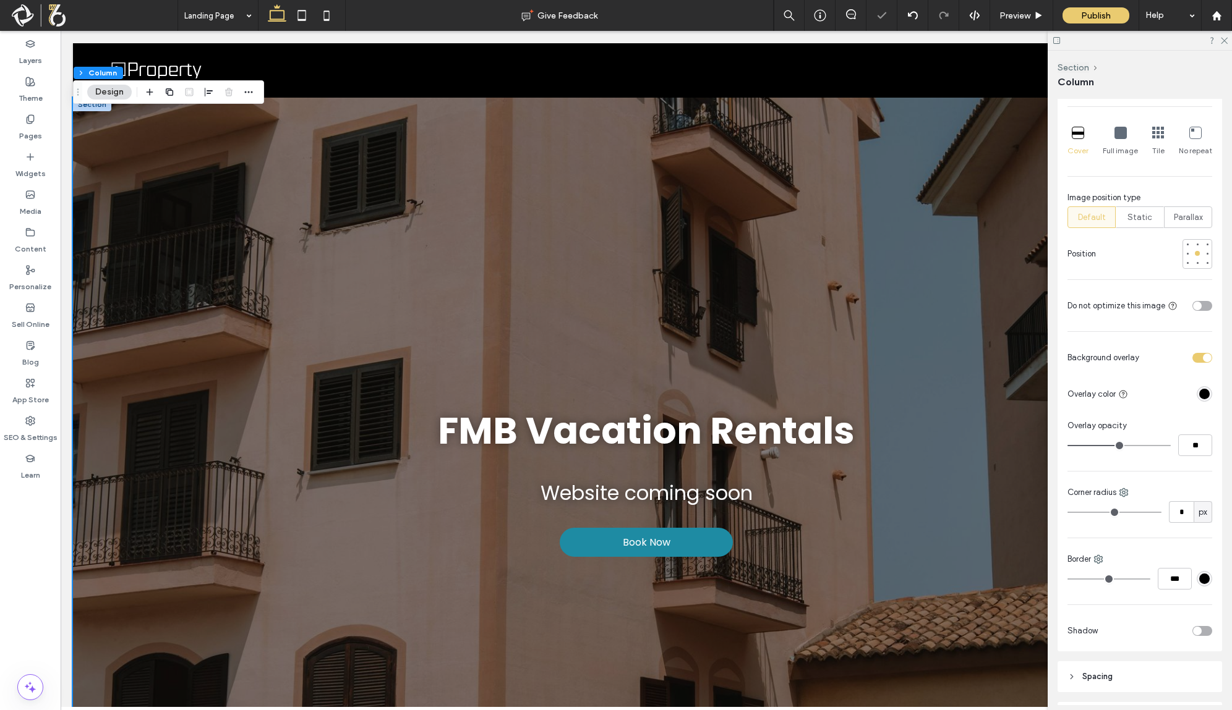
type input "**"
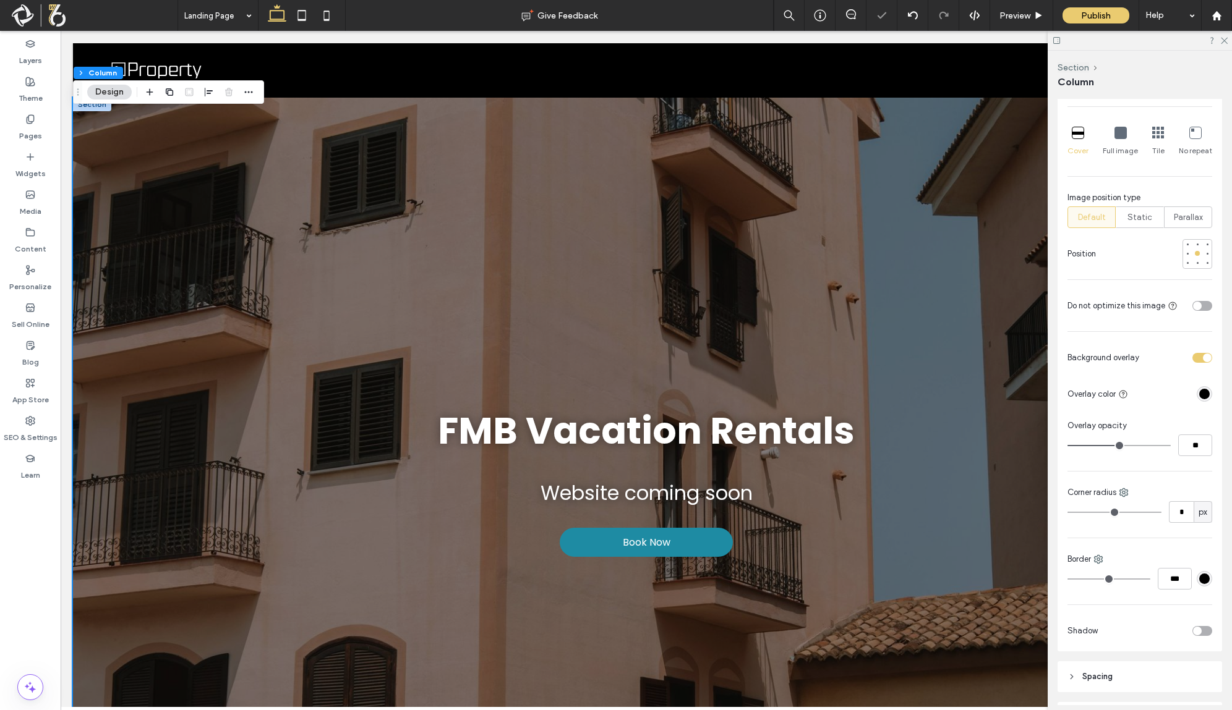
type input "**"
click at [1117, 446] on input "range" at bounding box center [1118, 445] width 103 height 1
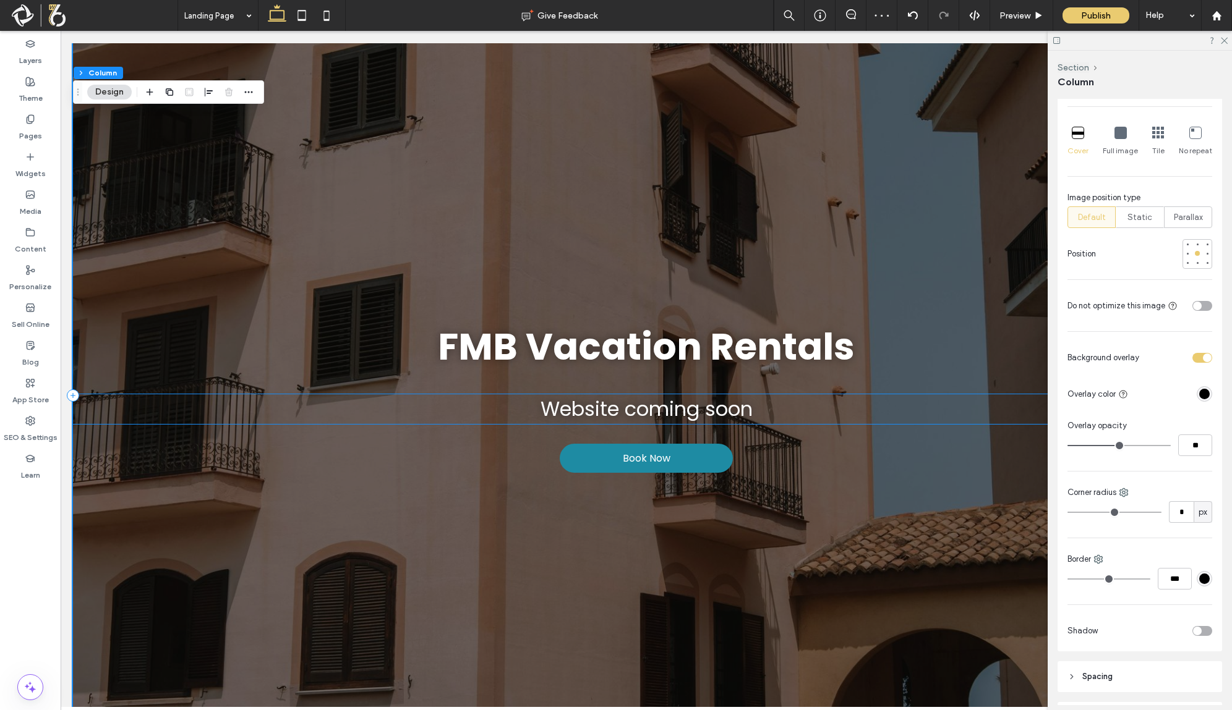
scroll to position [0, 0]
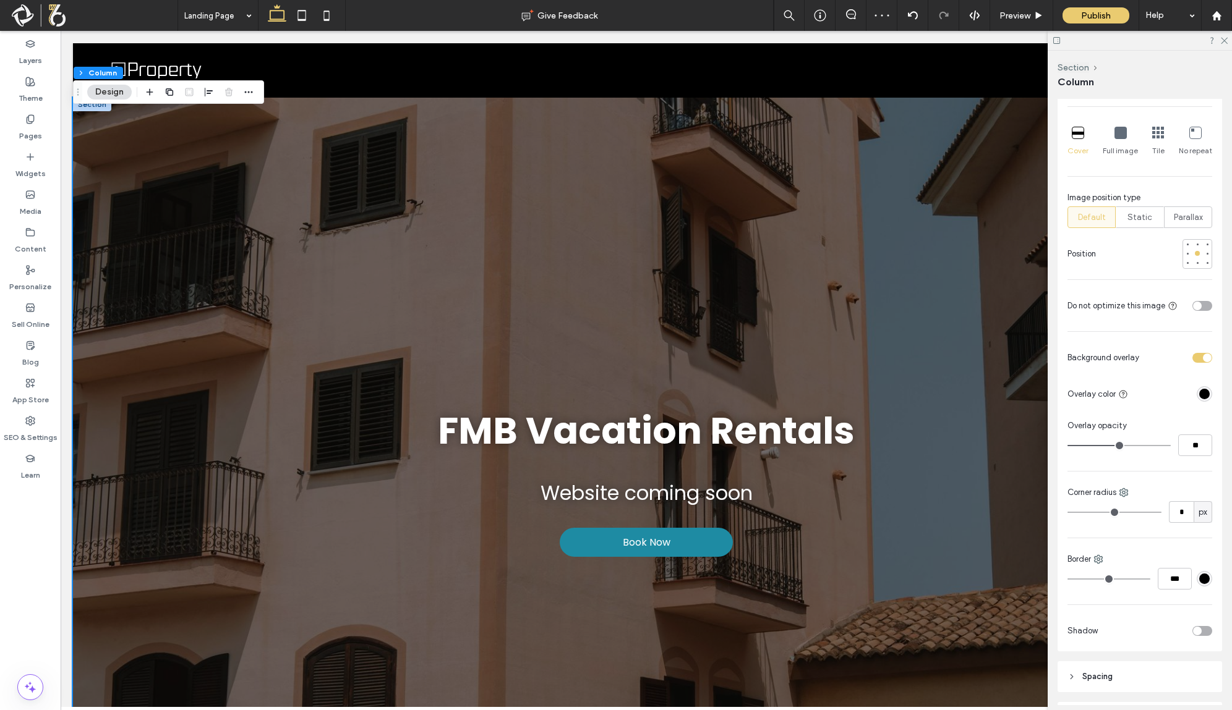
click at [1224, 45] on div at bounding box center [1139, 40] width 184 height 19
click at [1223, 40] on use at bounding box center [1224, 41] width 7 height 7
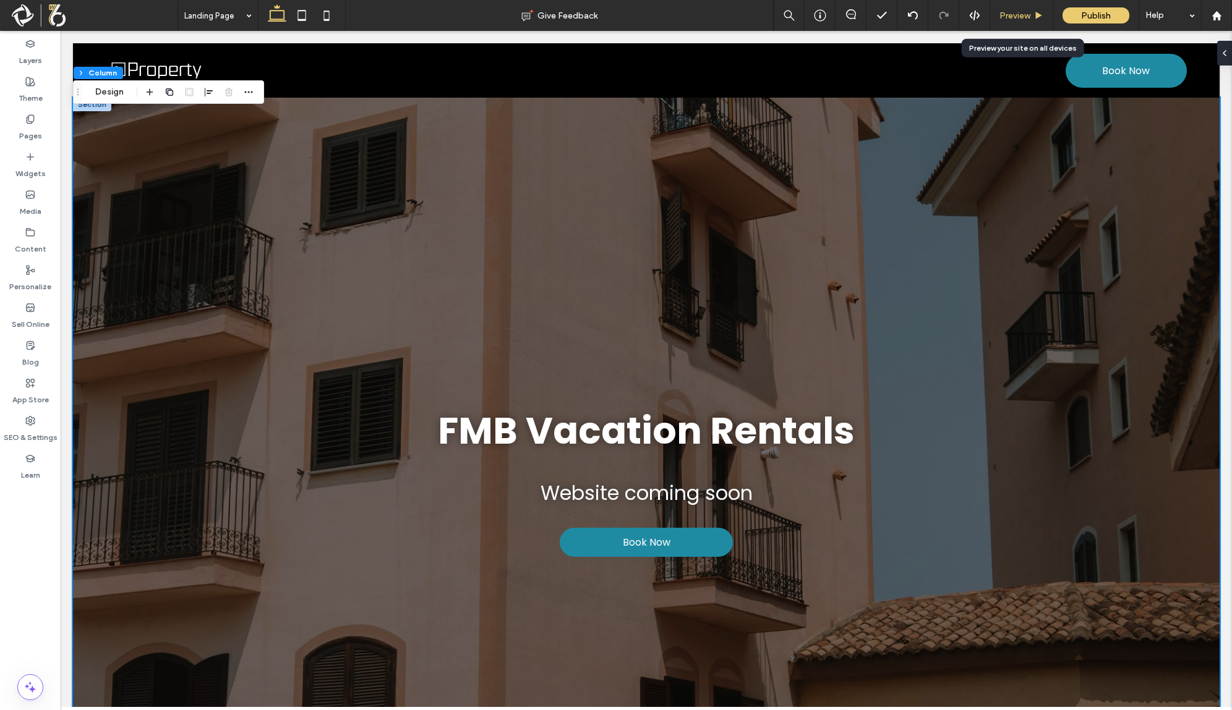
click at [1027, 15] on span "Preview" at bounding box center [1014, 16] width 31 height 11
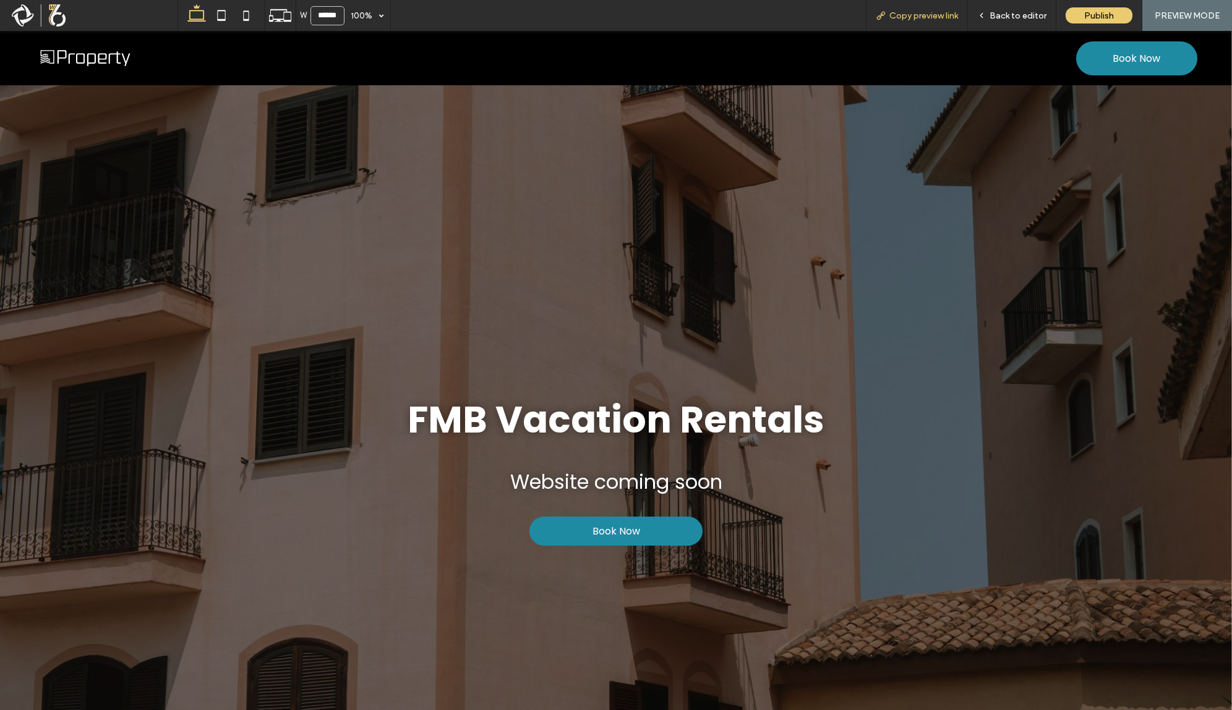
click at [942, 14] on span "Copy preview link" at bounding box center [923, 16] width 69 height 11
click at [1010, 14] on span "Back to editor" at bounding box center [1017, 16] width 57 height 11
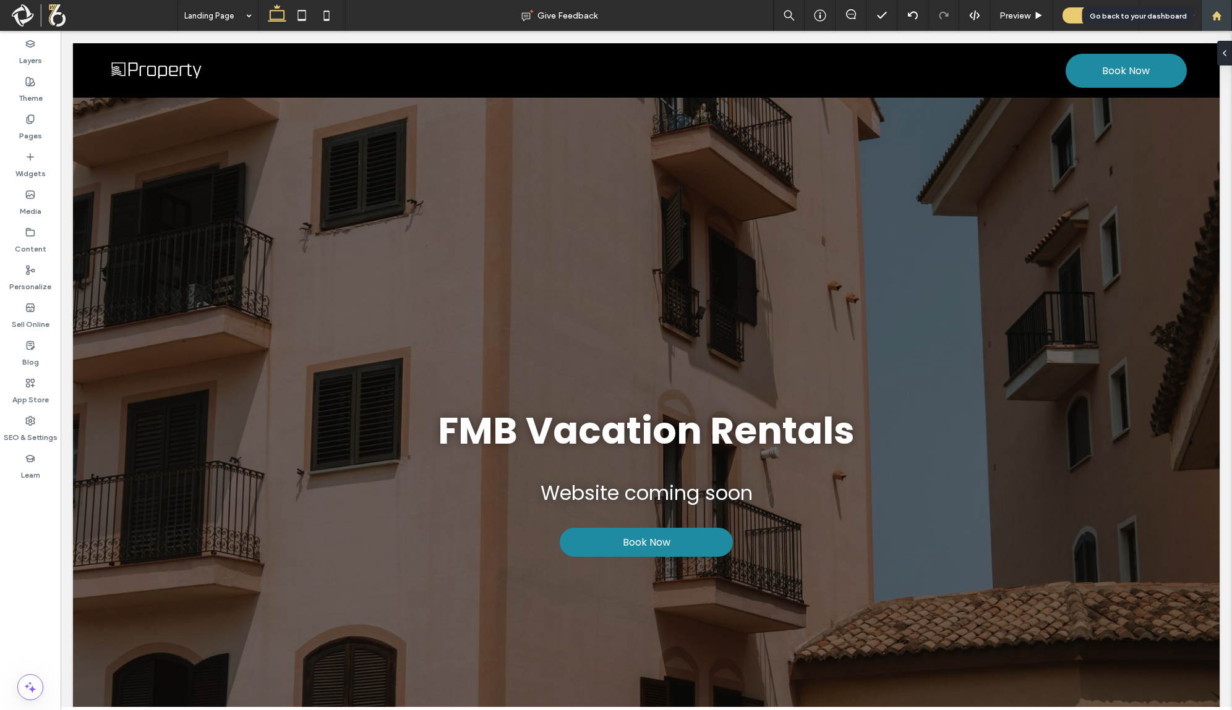
click at [1207, 16] on div at bounding box center [1216, 16] width 30 height 11
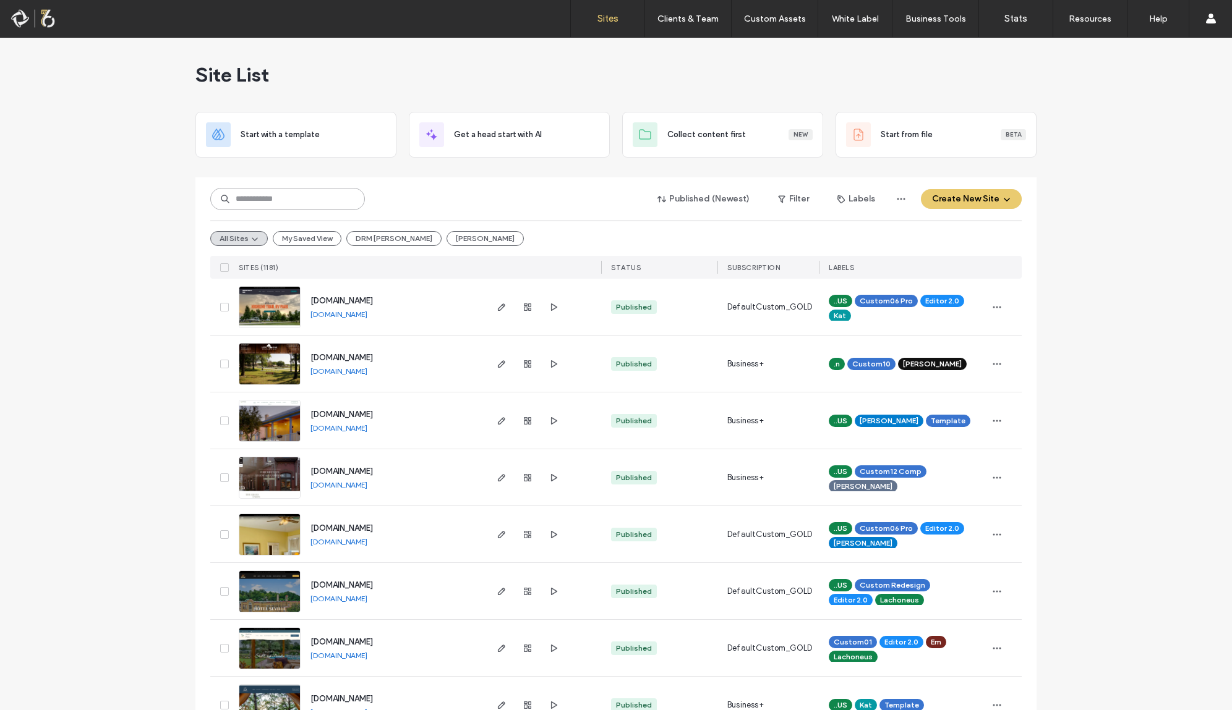
click at [263, 195] on input at bounding box center [287, 199] width 155 height 22
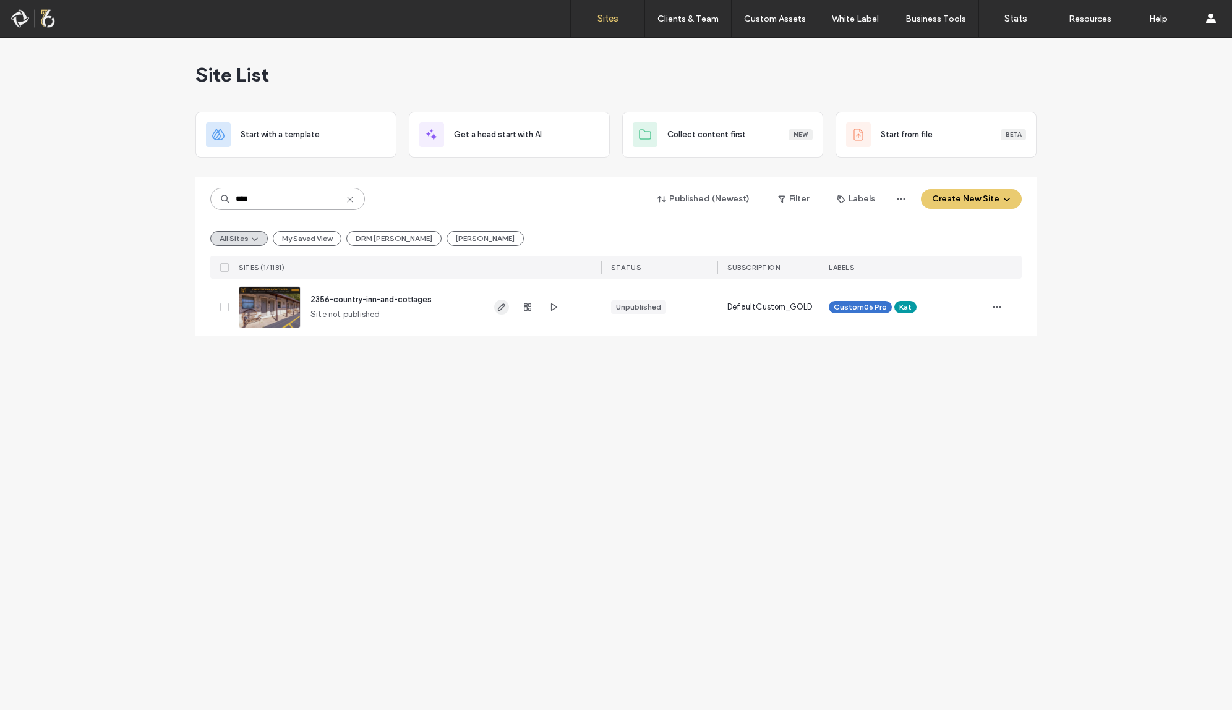
type input "****"
click at [503, 307] on use "button" at bounding box center [501, 307] width 7 height 7
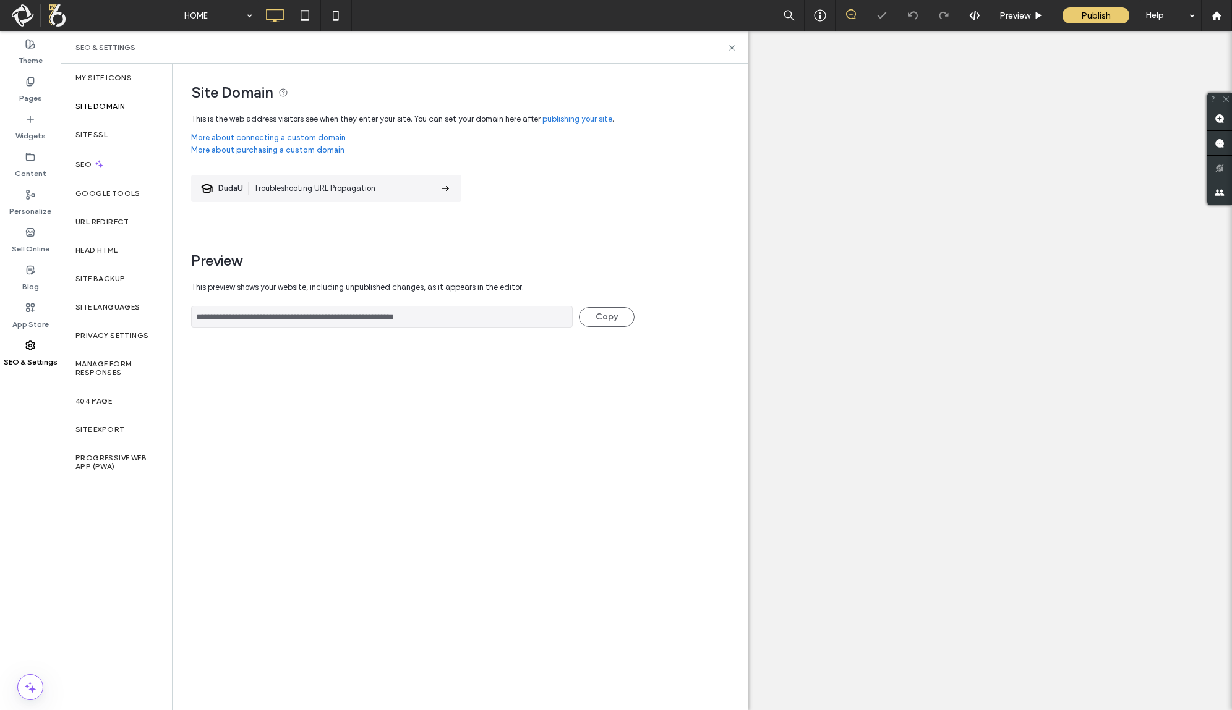
click at [574, 121] on link "publishing your site" at bounding box center [577, 119] width 70 height 12
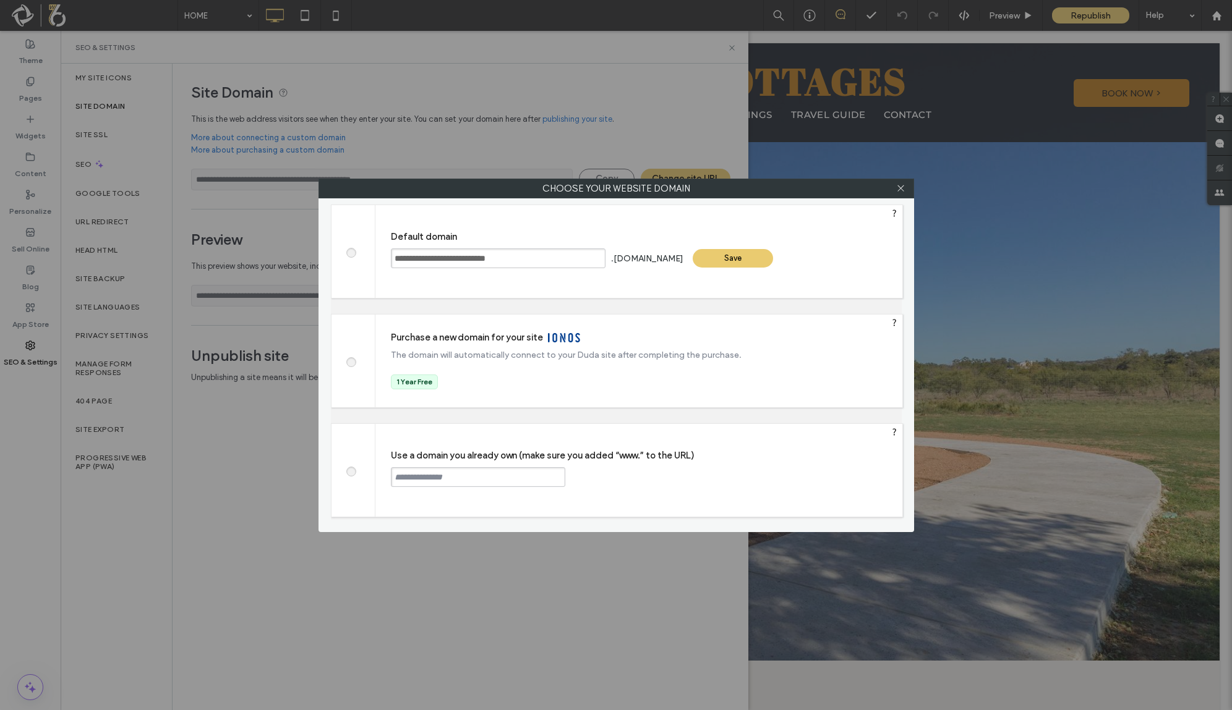
click at [357, 471] on label at bounding box center [350, 470] width 22 height 9
click at [441, 472] on input "text" at bounding box center [478, 477] width 174 height 20
paste input "**********"
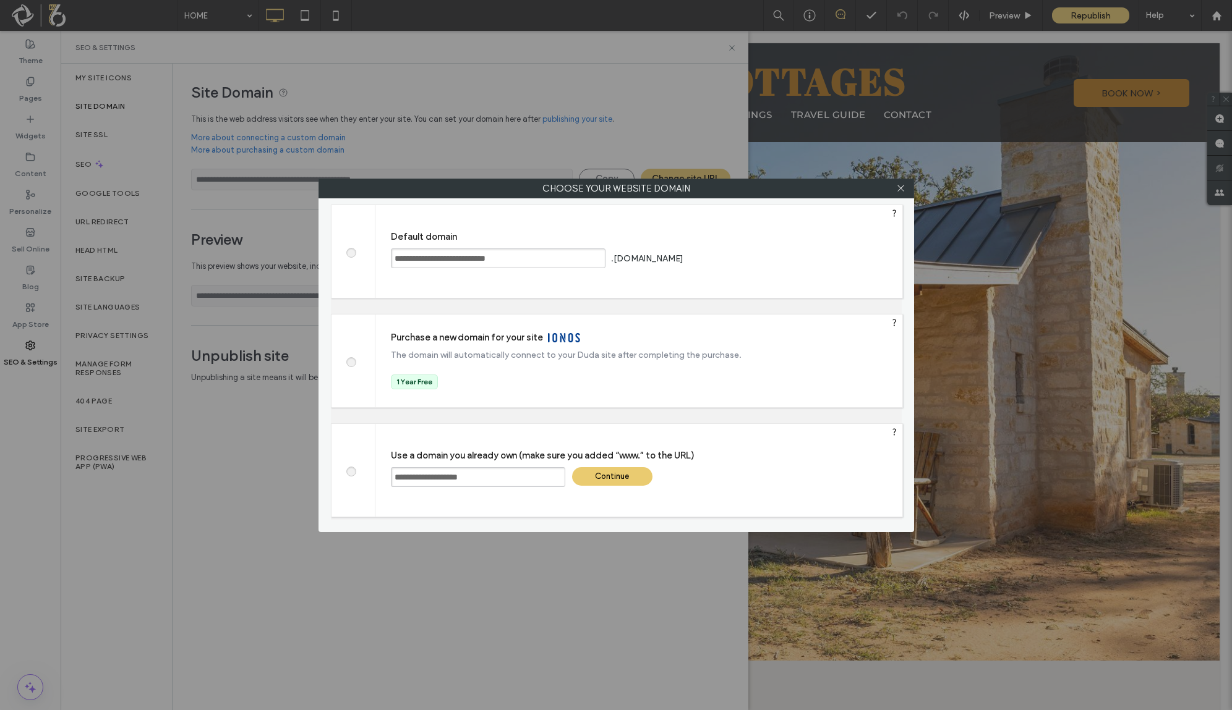
type input "**********"
click at [626, 477] on div "Continue" at bounding box center [612, 476] width 80 height 19
type input "**********"
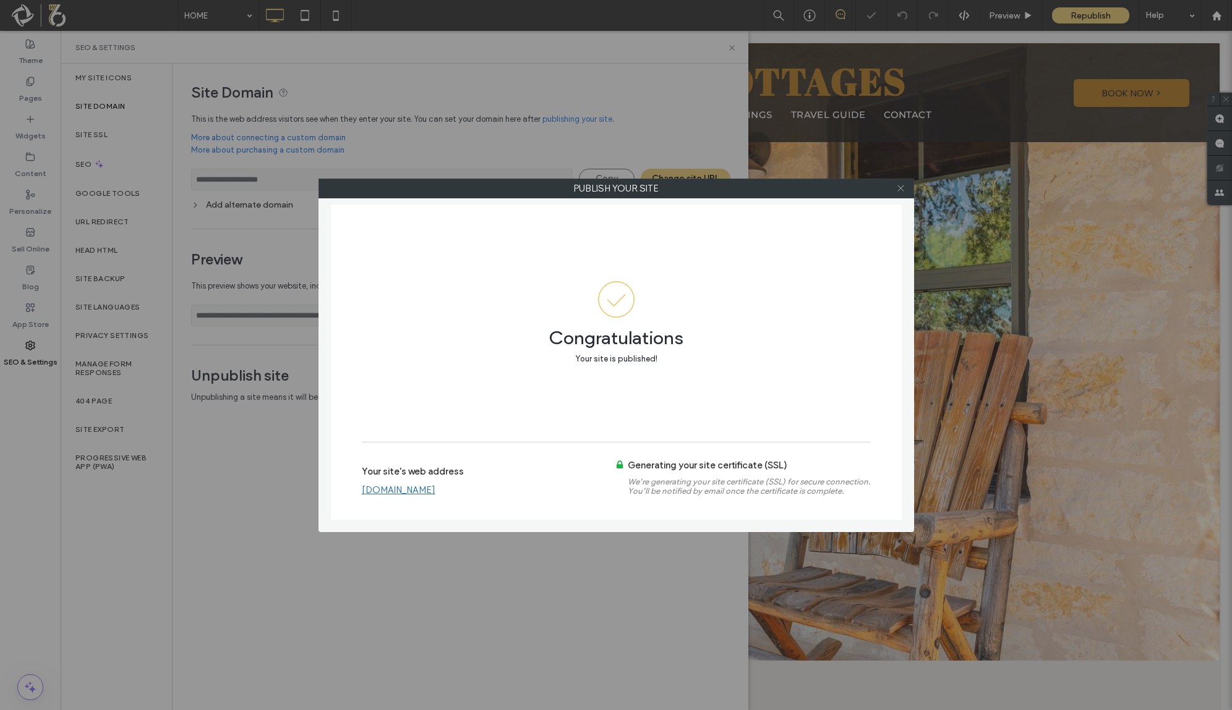
click at [899, 189] on use at bounding box center [900, 188] width 6 height 6
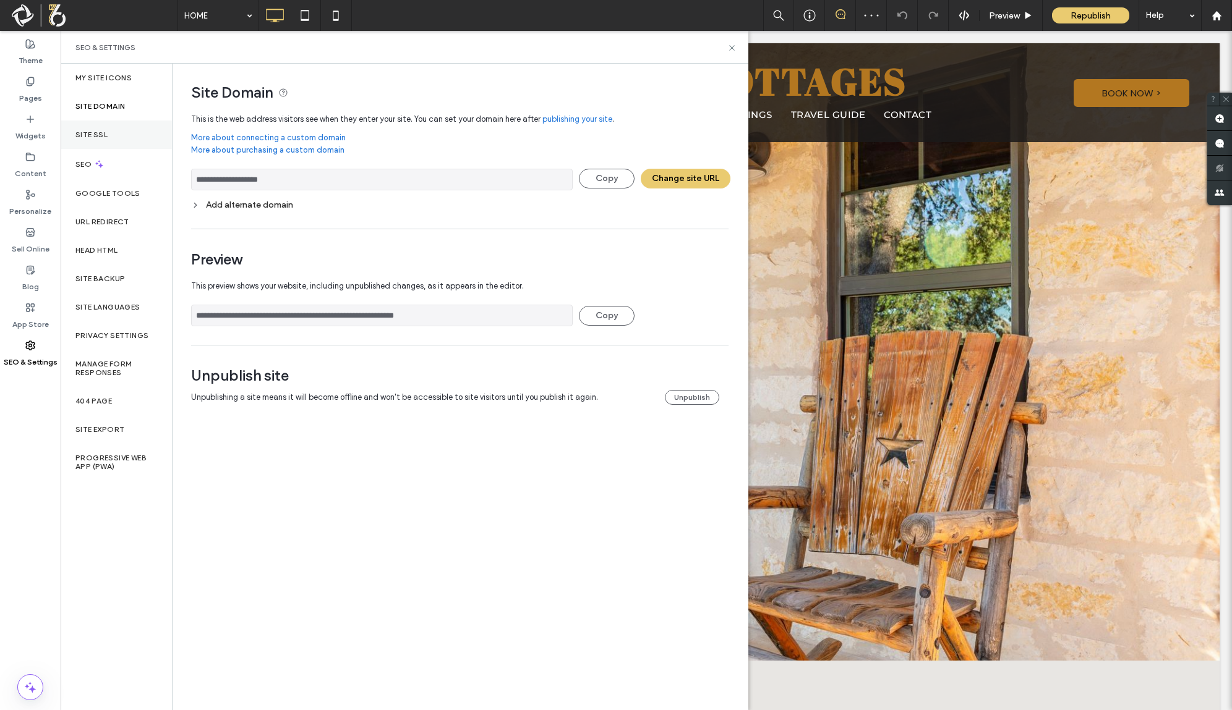
click at [115, 131] on div "Site SSL" at bounding box center [116, 135] width 111 height 28
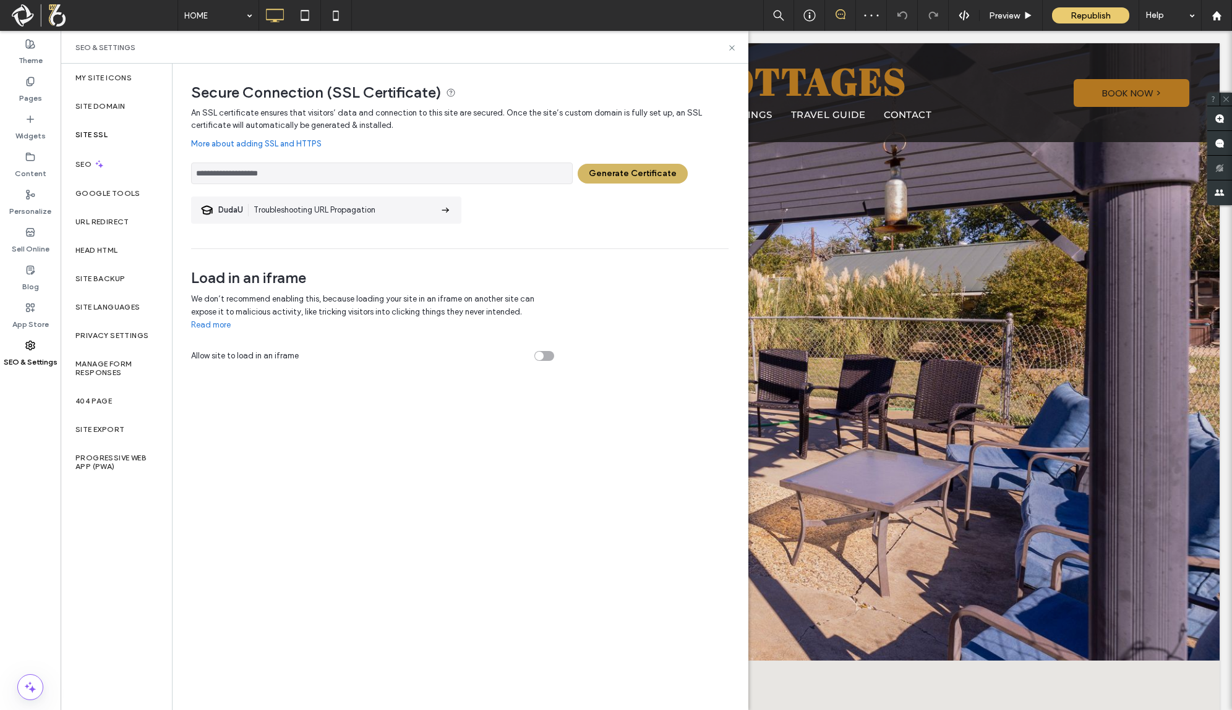
click at [619, 174] on button "Generate Certificate" at bounding box center [632, 174] width 110 height 20
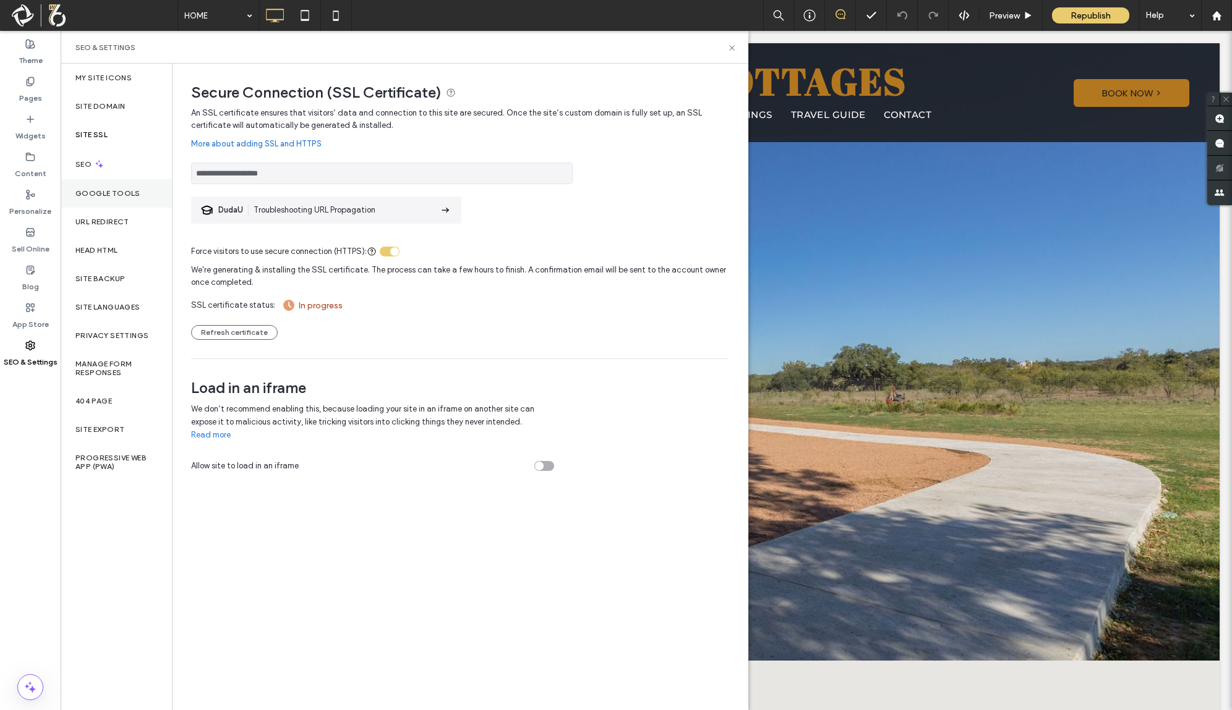
drag, startPoint x: 115, startPoint y: 188, endPoint x: 155, endPoint y: 198, distance: 40.8
click at [115, 188] on div "Google Tools" at bounding box center [116, 193] width 111 height 28
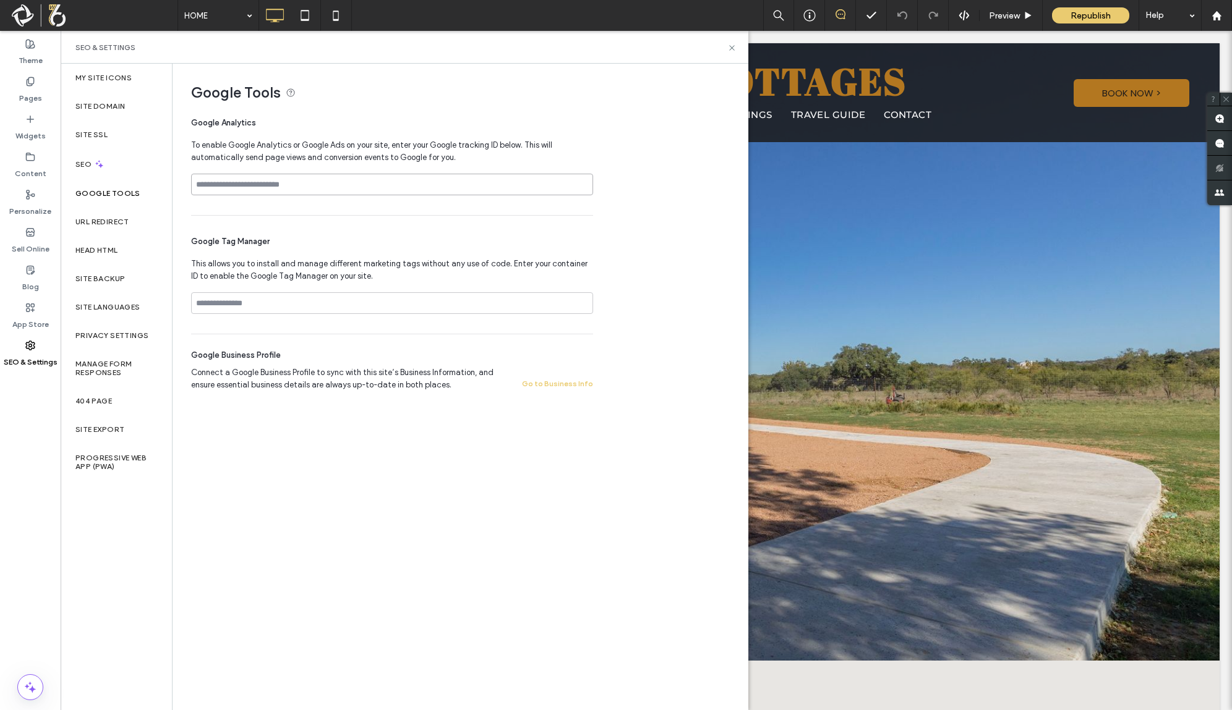
click at [317, 184] on input at bounding box center [392, 185] width 402 height 22
paste input "**********"
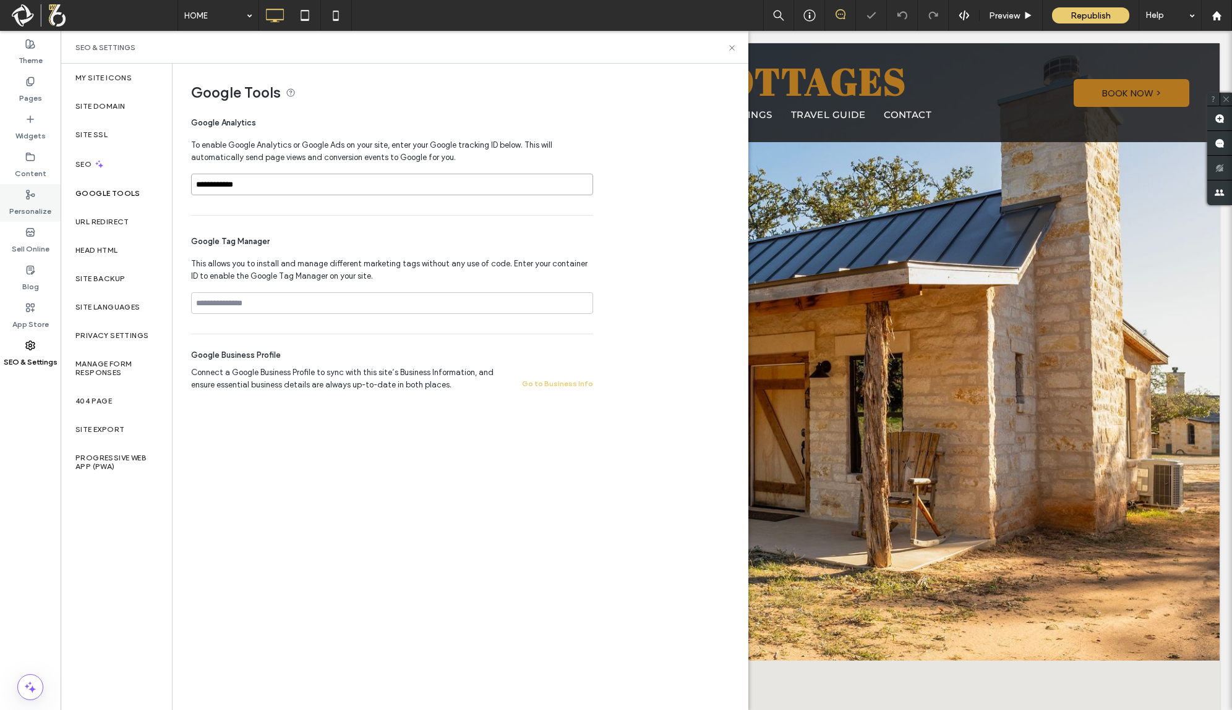
type input "**********"
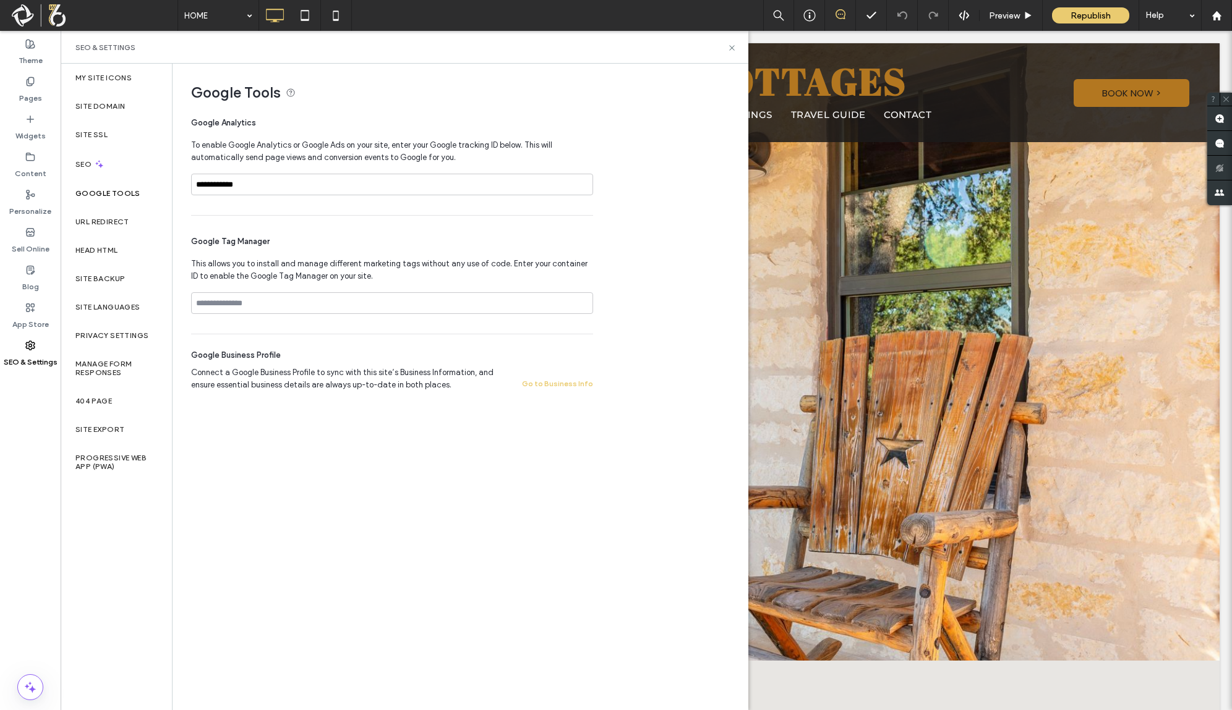
click at [122, 195] on label "Google Tools" at bounding box center [107, 193] width 65 height 9
click at [125, 197] on label "Google Tools" at bounding box center [107, 193] width 65 height 9
click at [122, 218] on label "URL Redirect" at bounding box center [102, 222] width 54 height 9
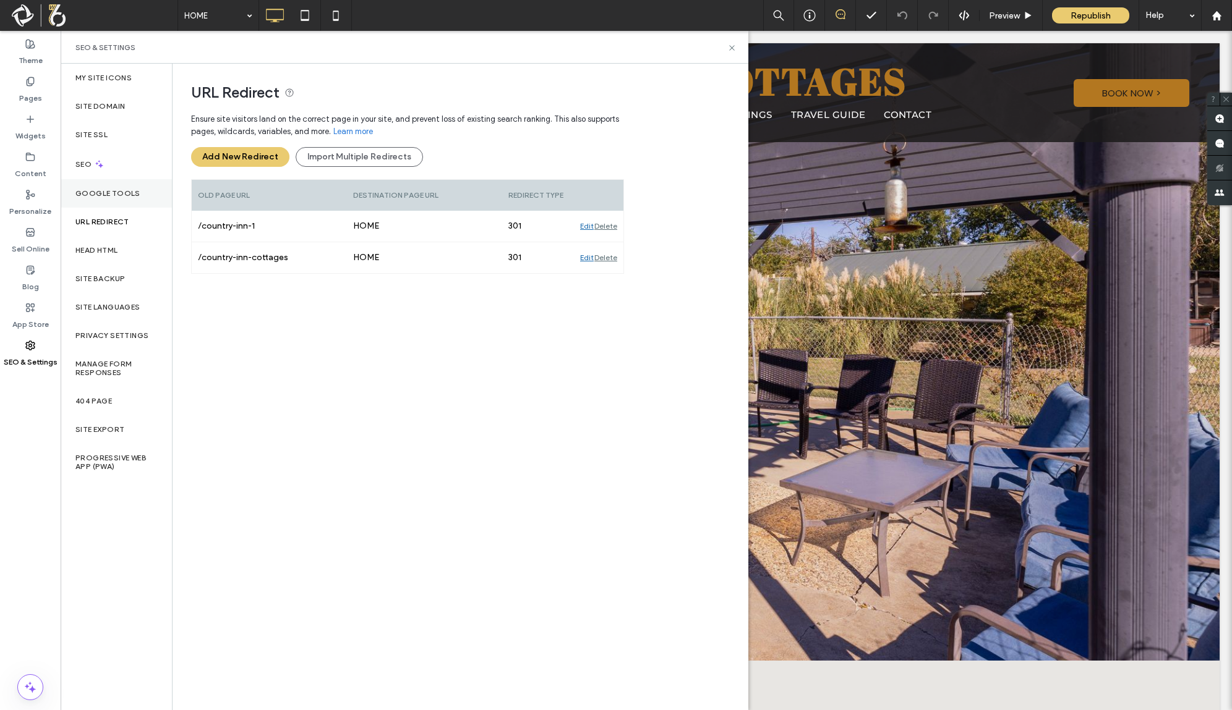
click at [134, 192] on label "Google Tools" at bounding box center [107, 193] width 65 height 9
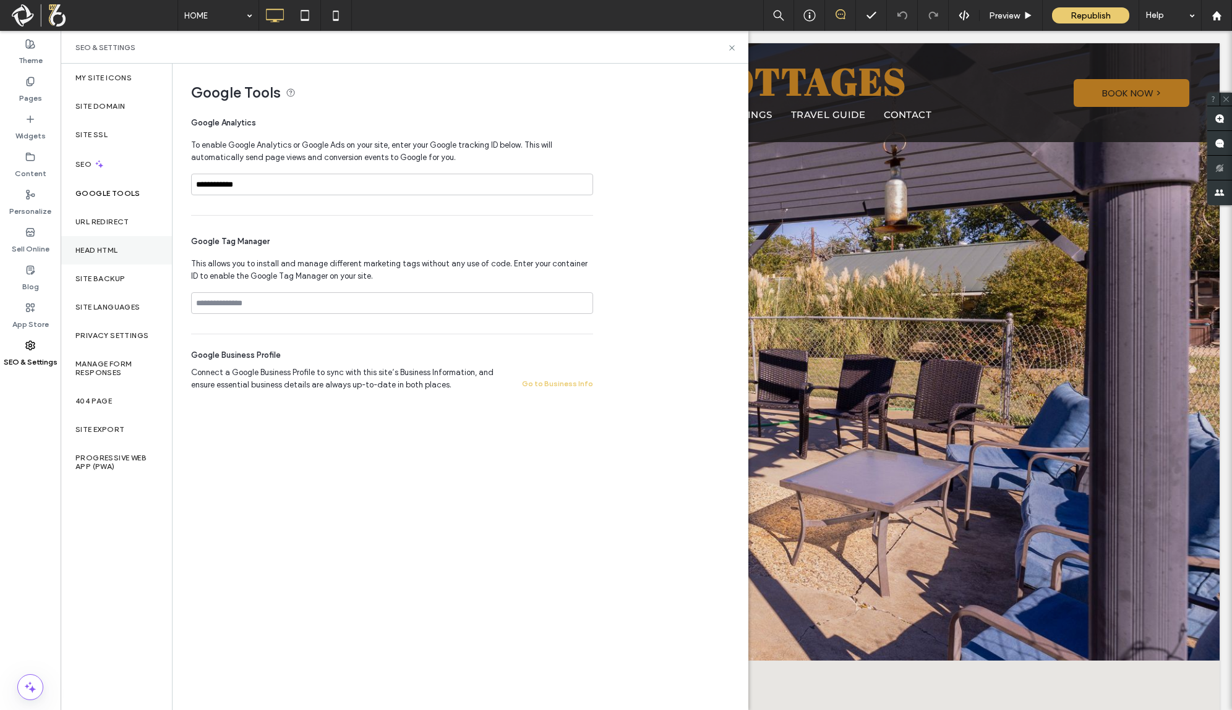
click at [121, 255] on div "Head HTML" at bounding box center [116, 250] width 111 height 28
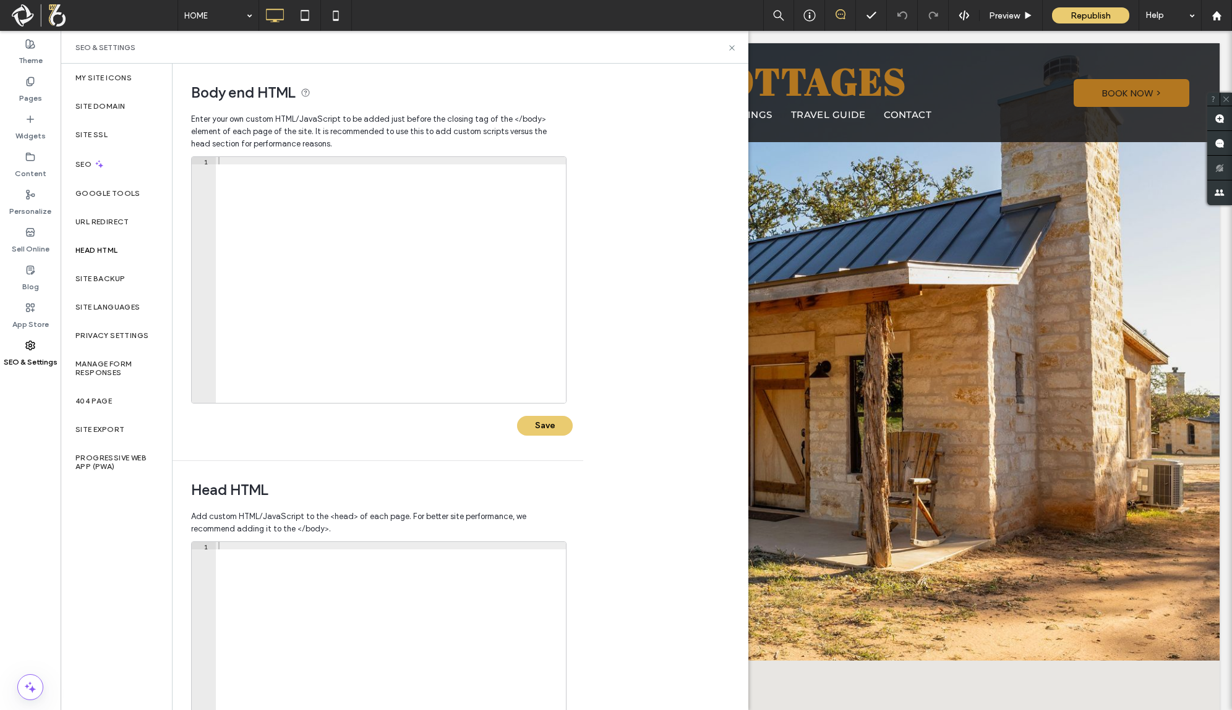
click at [288, 654] on div at bounding box center [391, 672] width 350 height 260
paste textarea "**********"
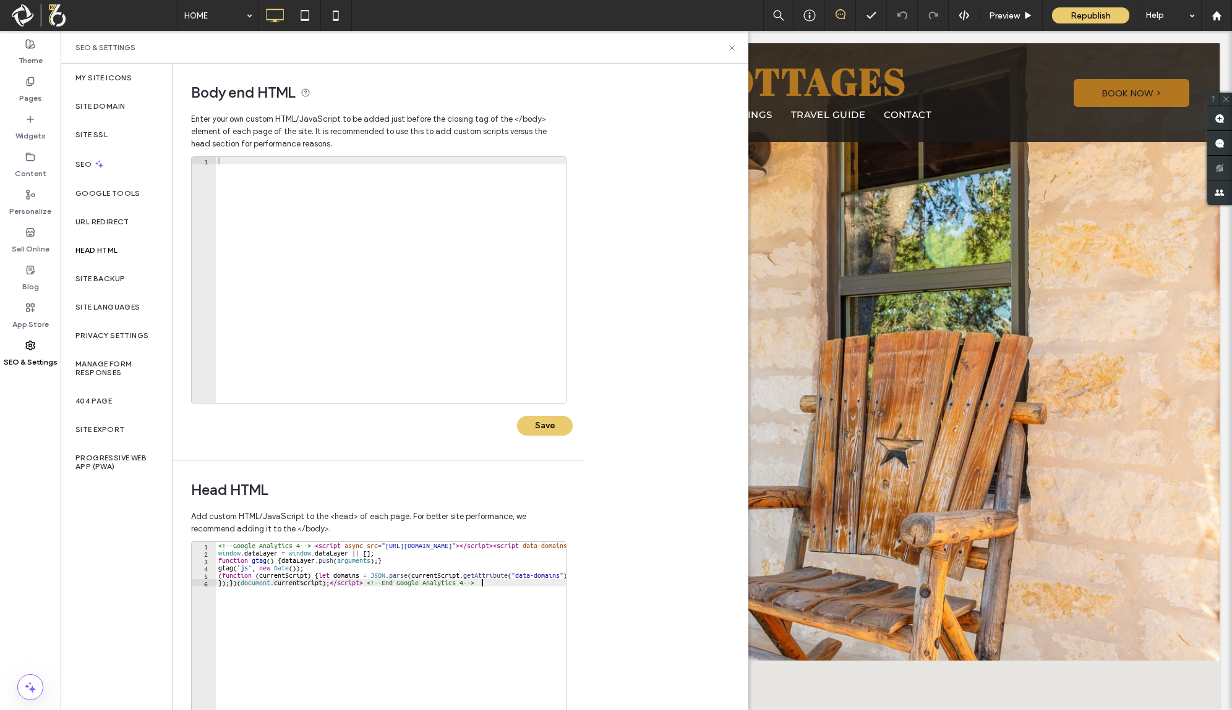
click at [307, 548] on div "<!-- Google Analytics 4 --> < script async src = "https://www.googletagmanager.…" at bounding box center [825, 672] width 1218 height 260
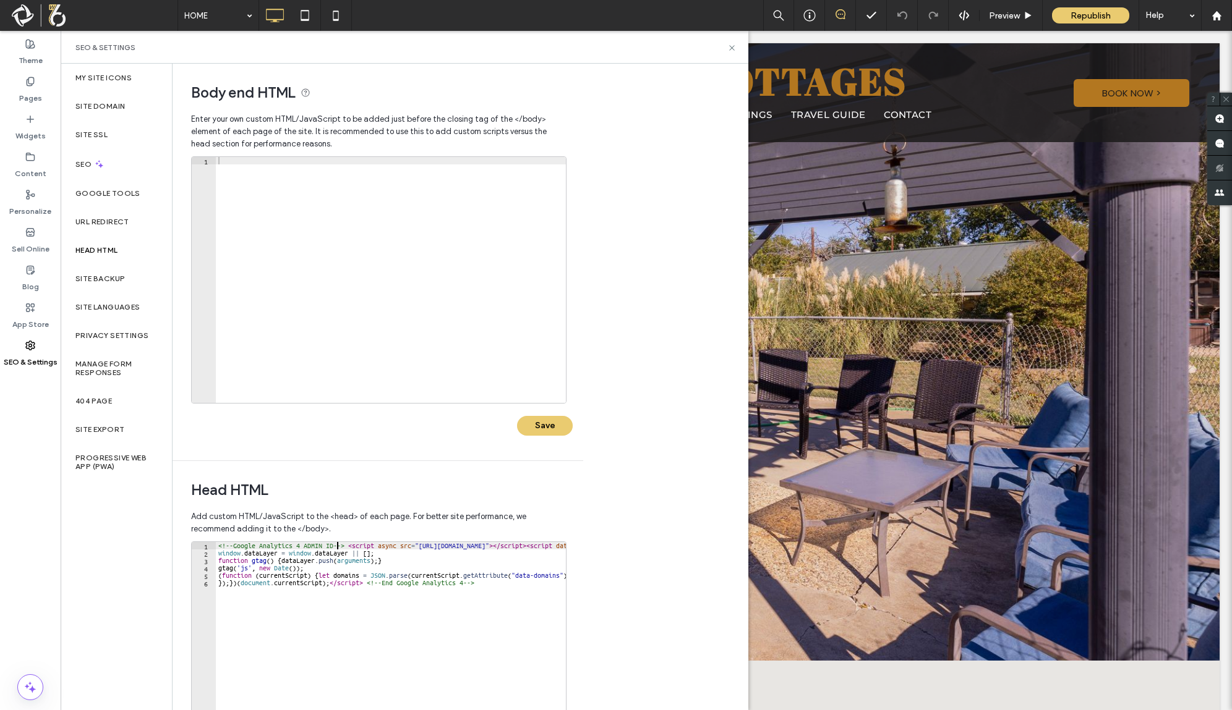
drag, startPoint x: 469, startPoint y: 584, endPoint x: 506, endPoint y: 599, distance: 40.0
click at [470, 584] on div "<!-- Google Analytics 4 ADMIN ID --> < script async src = "https://www.googleta…" at bounding box center [825, 666] width 1218 height 248
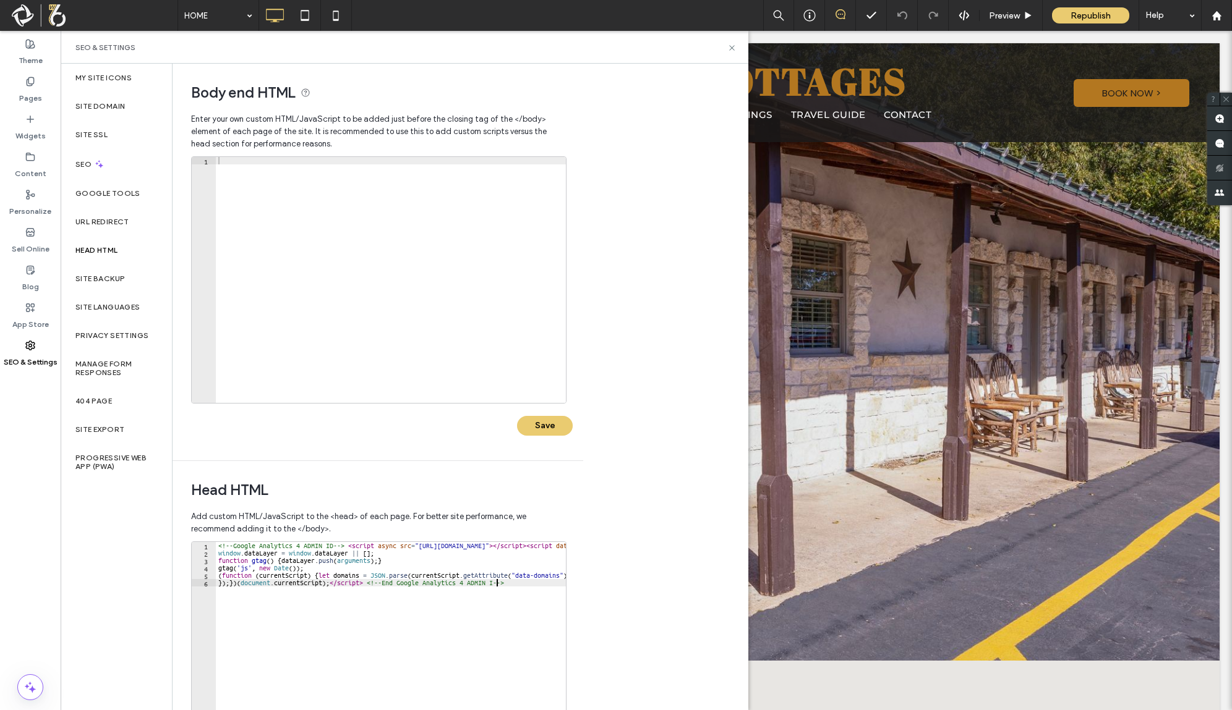
scroll to position [0, 23]
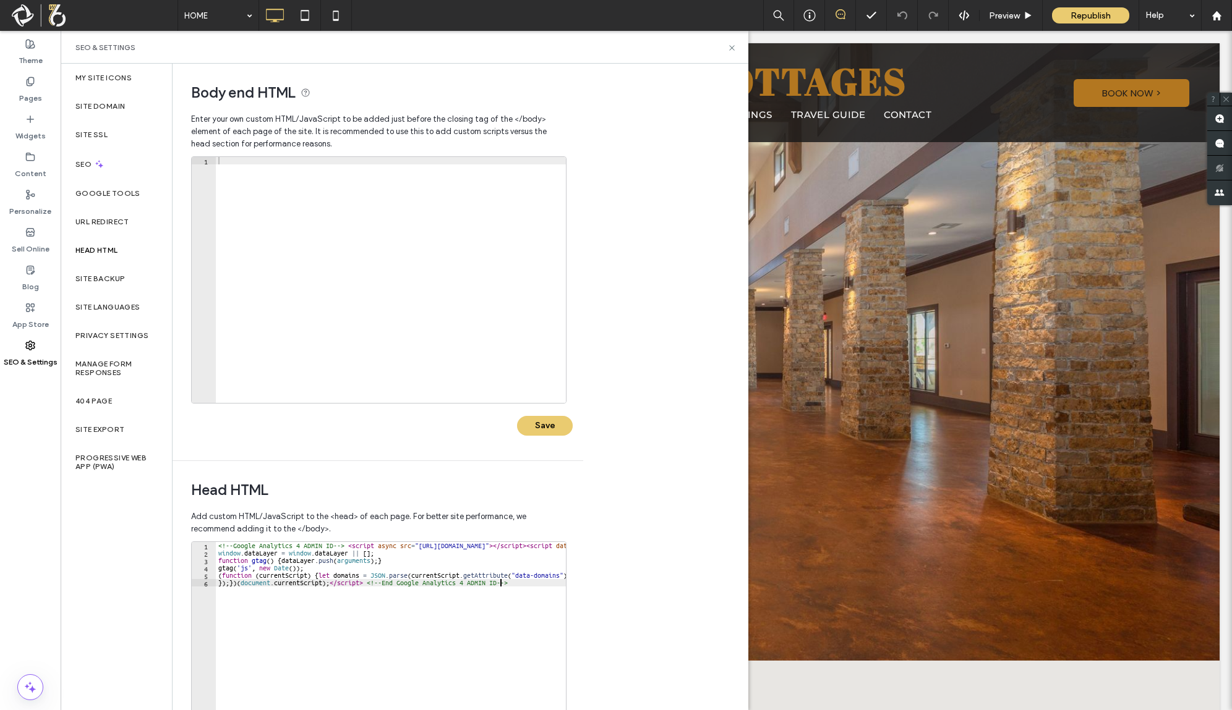
click at [498, 612] on div "<!-- Google Analytics 4 ADMIN ID --> < script async src = "https://www.googleta…" at bounding box center [825, 666] width 1218 height 248
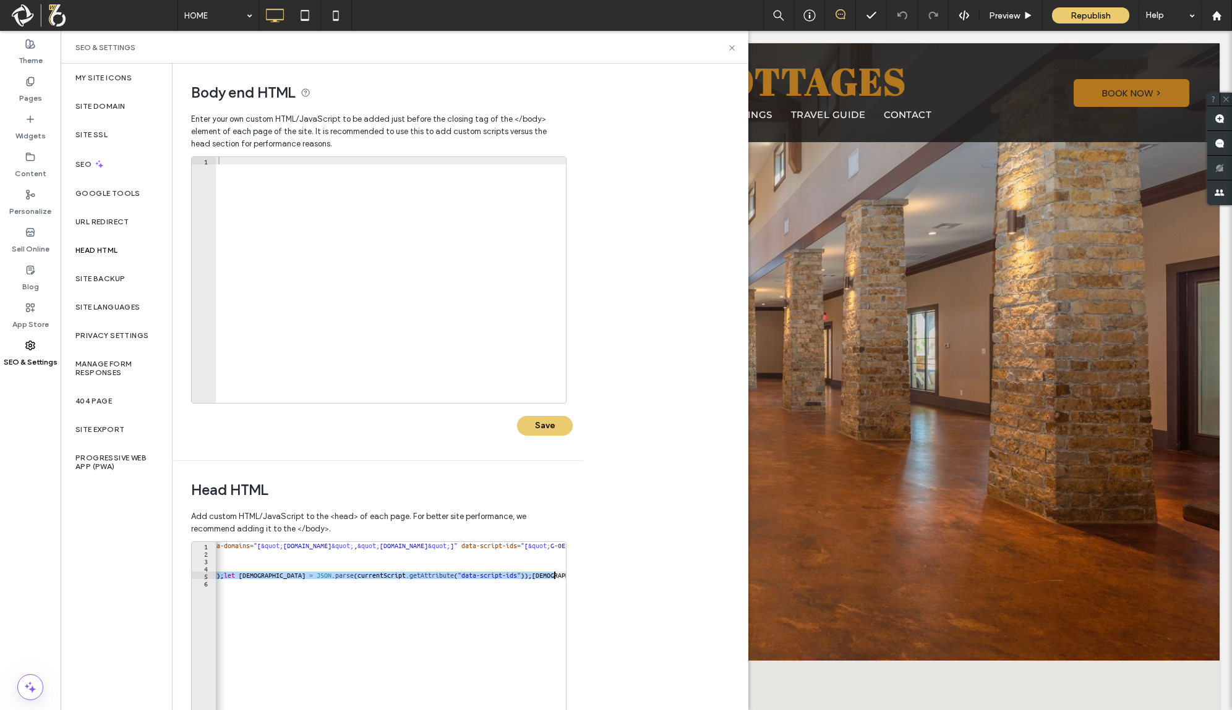
drag, startPoint x: 496, startPoint y: 574, endPoint x: 565, endPoint y: 573, distance: 69.3
click at [565, 573] on div "<!-- Google Analytics 4 ADMIN ID --> < script async src = "https://www.googleta…" at bounding box center [474, 666] width 1218 height 248
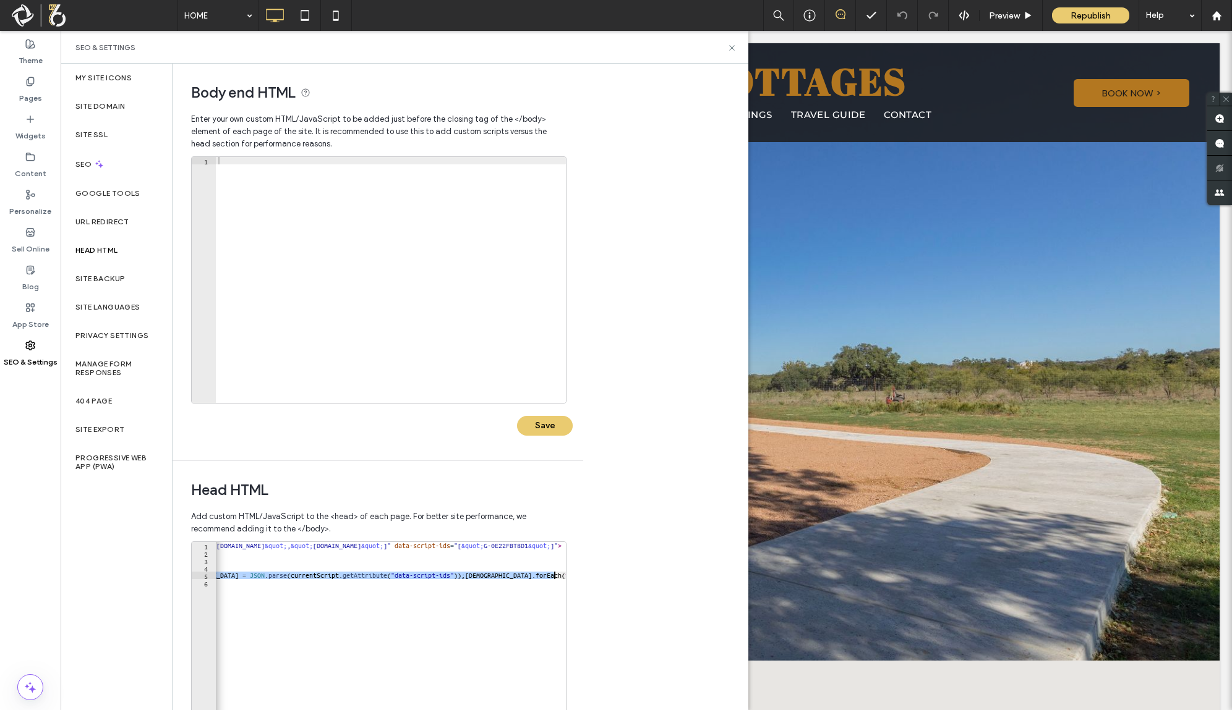
click at [419, 602] on div "<!-- Google Analytics 4 ADMIN ID --> < script async src = "https://www.googleta…" at bounding box center [407, 666] width 1218 height 248
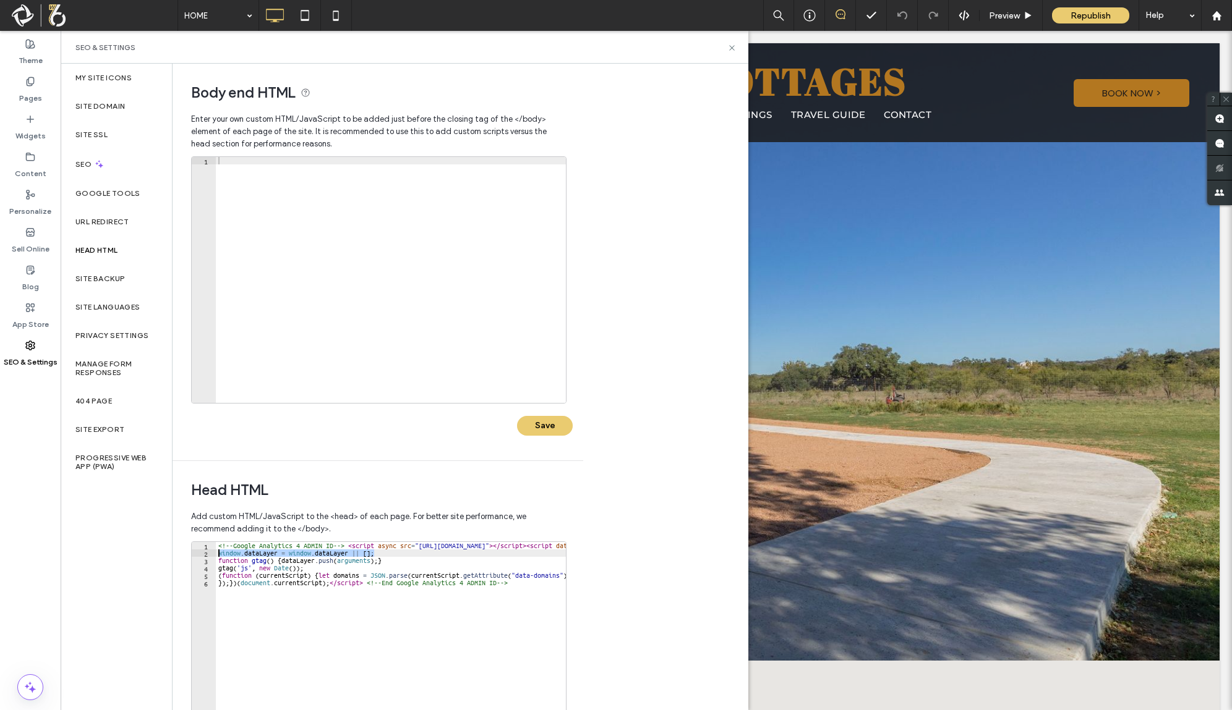
drag, startPoint x: 247, startPoint y: 555, endPoint x: 202, endPoint y: 555, distance: 45.8
click at [202, 555] on div "**********" at bounding box center [378, 665] width 375 height 247
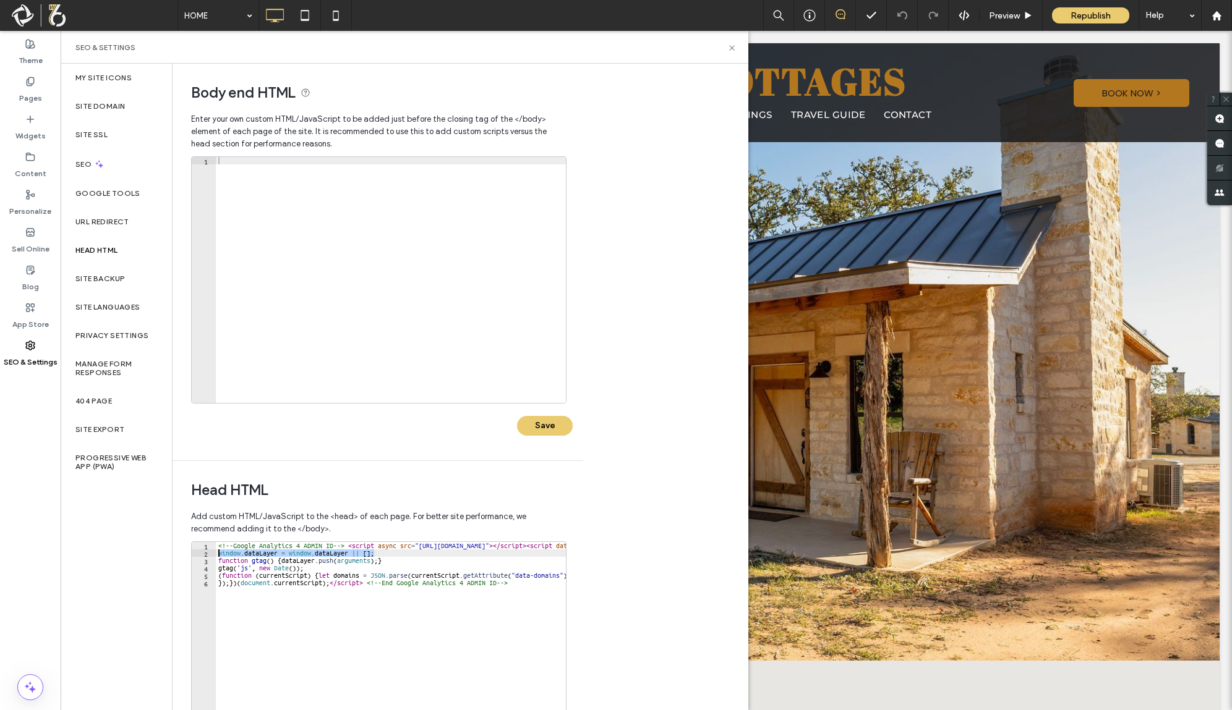
click at [326, 618] on div "<!-- Google Analytics 4 ADMIN ID --> < script async src = "https://www.googleta…" at bounding box center [825, 666] width 1218 height 248
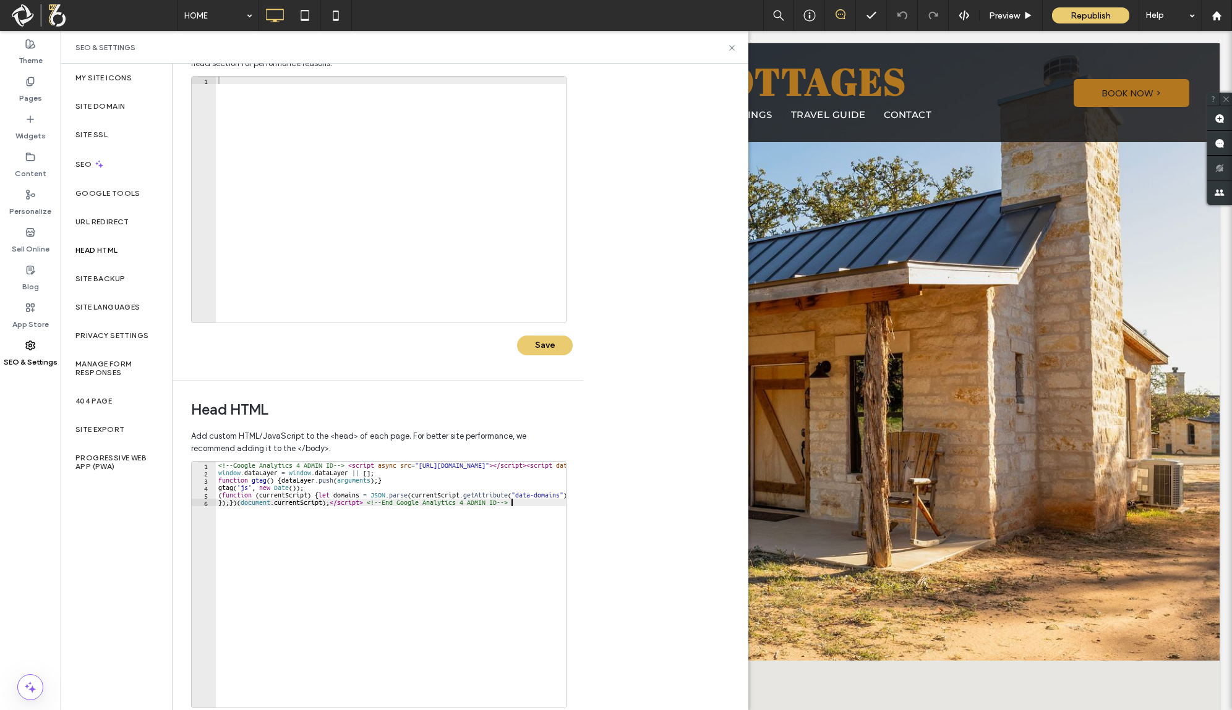
scroll to position [137, 0]
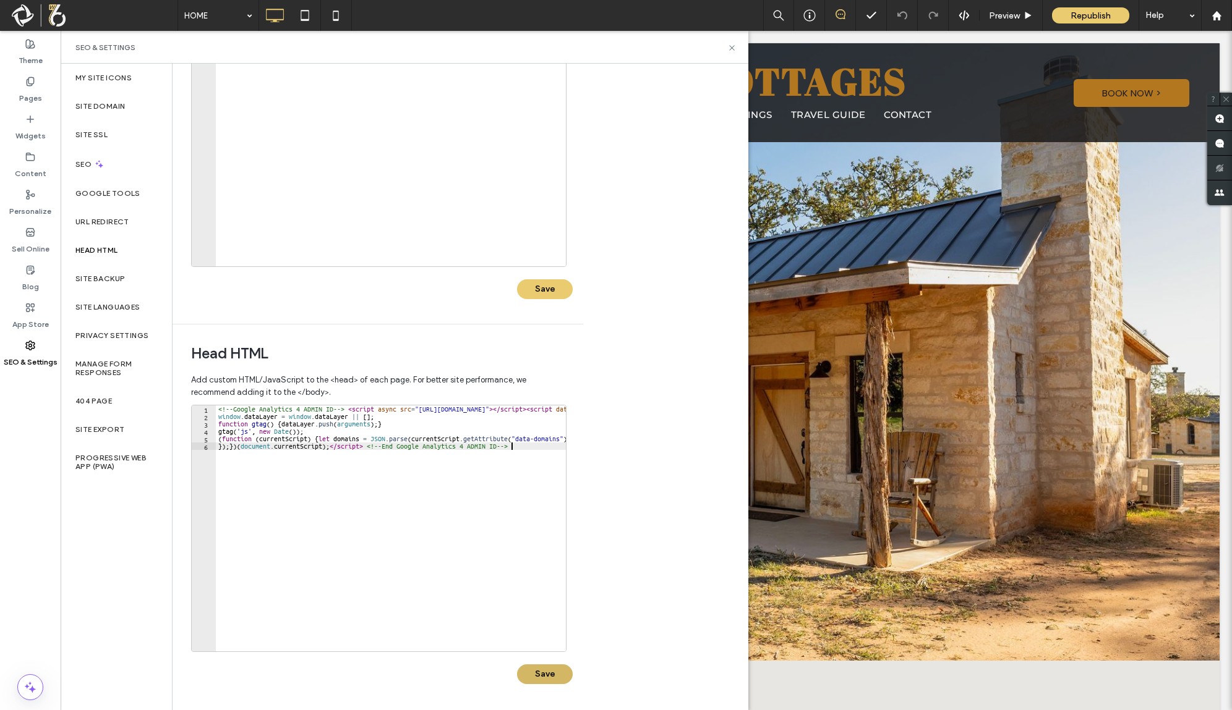
type textarea "**********"
click at [548, 673] on button "Save" at bounding box center [545, 675] width 56 height 20
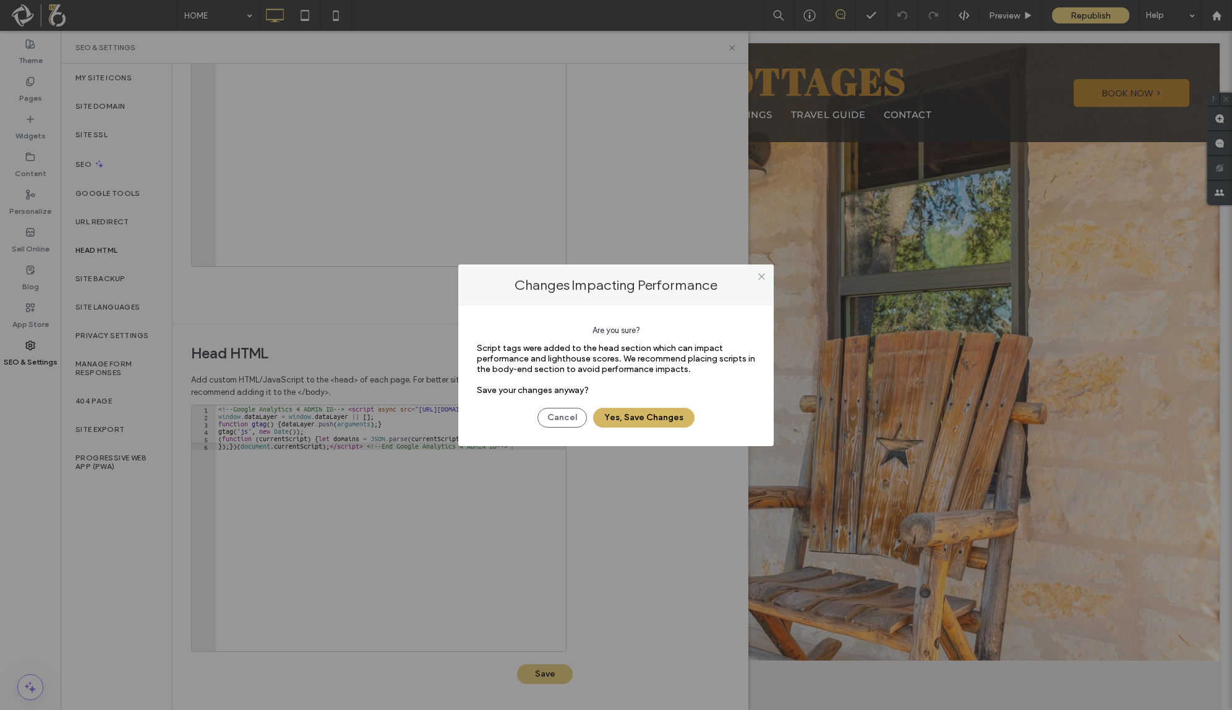
click at [655, 419] on button "Yes, Save Changes" at bounding box center [643, 418] width 101 height 20
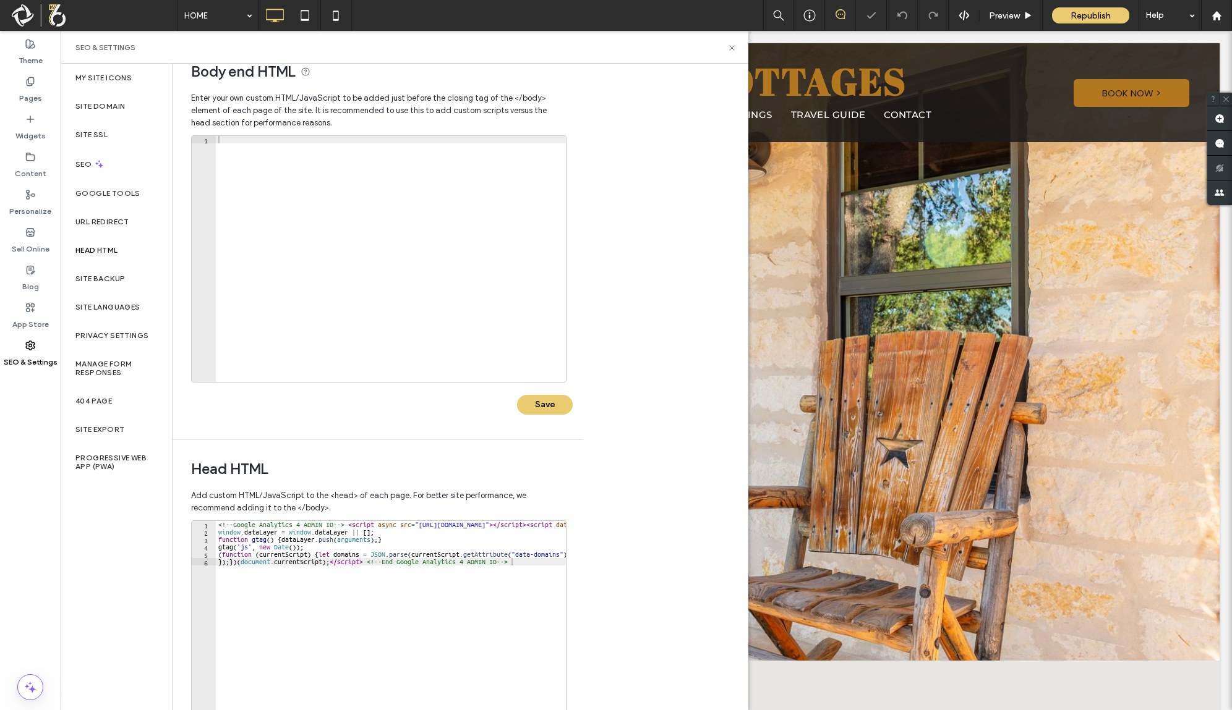
scroll to position [0, 0]
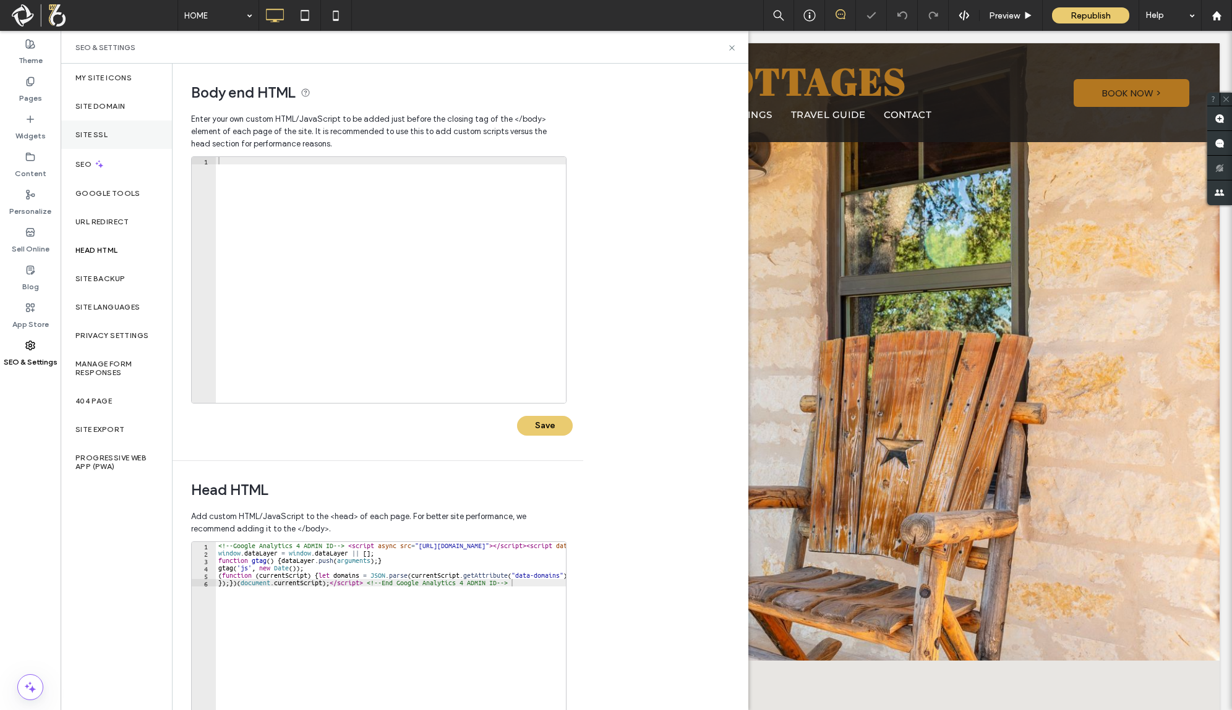
click at [97, 135] on label "Site SSL" at bounding box center [91, 134] width 32 height 9
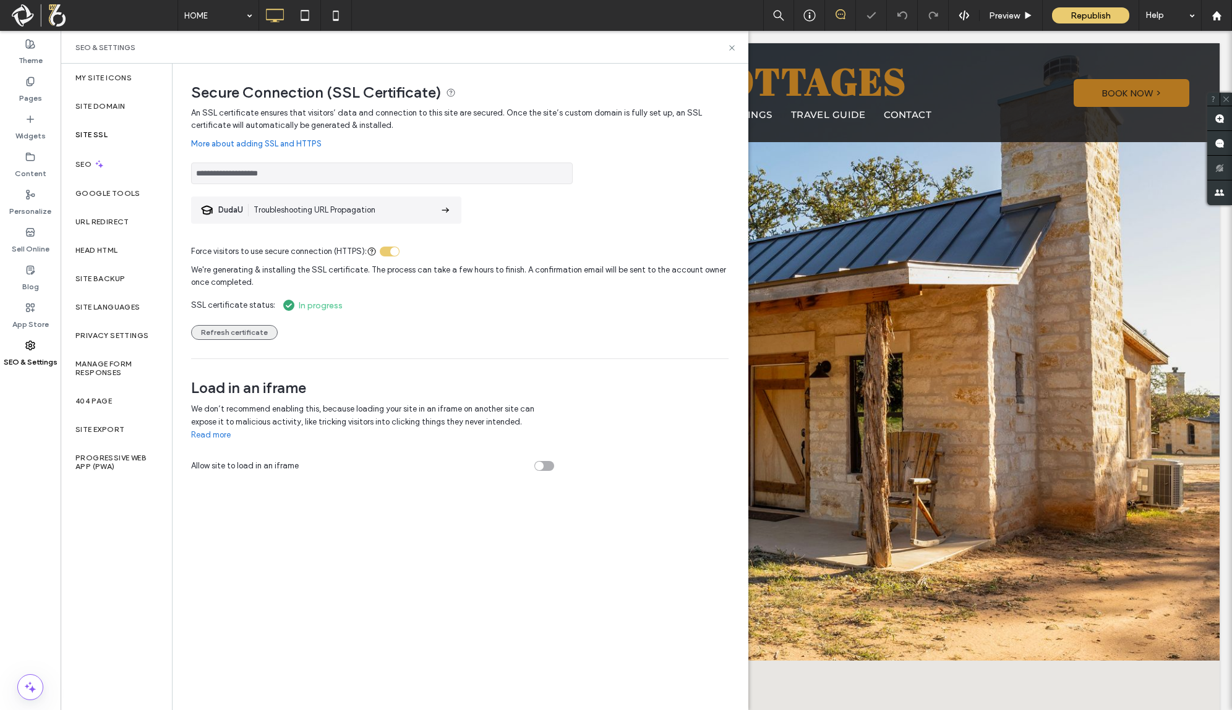
click at [225, 332] on button "Refresh certificate" at bounding box center [234, 332] width 87 height 15
click at [110, 111] on div "Site Domain" at bounding box center [116, 106] width 111 height 28
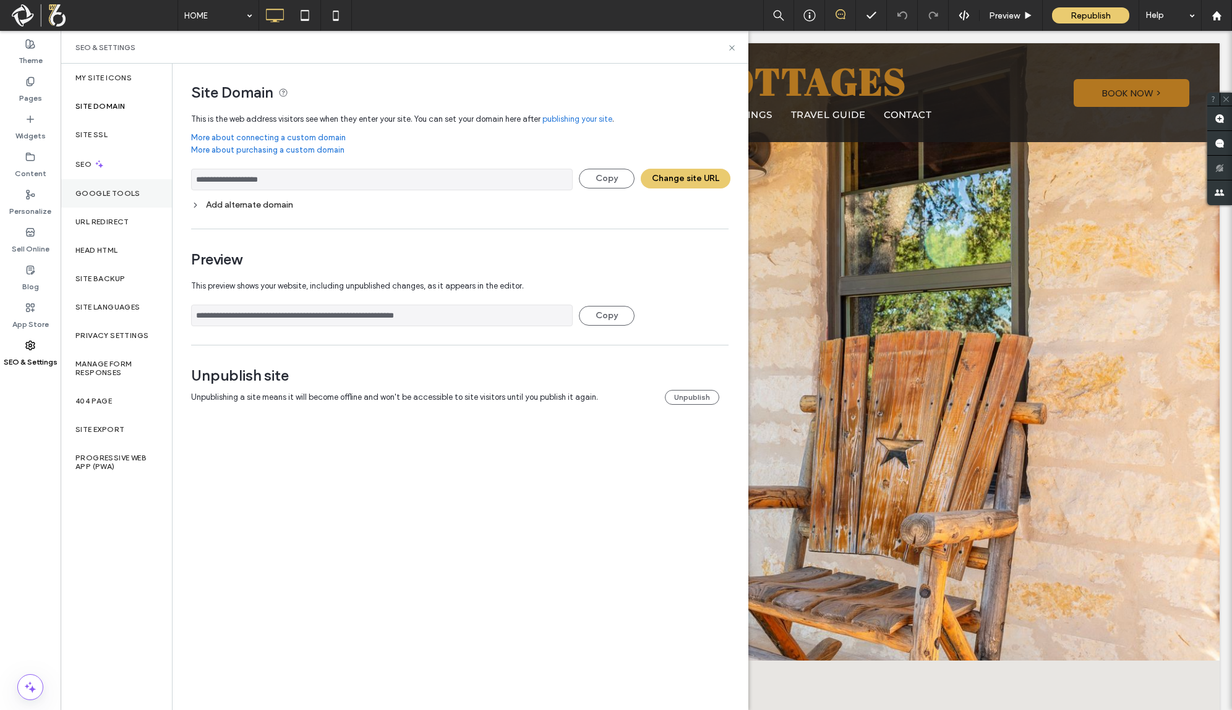
click at [106, 191] on label "Google Tools" at bounding box center [107, 193] width 65 height 9
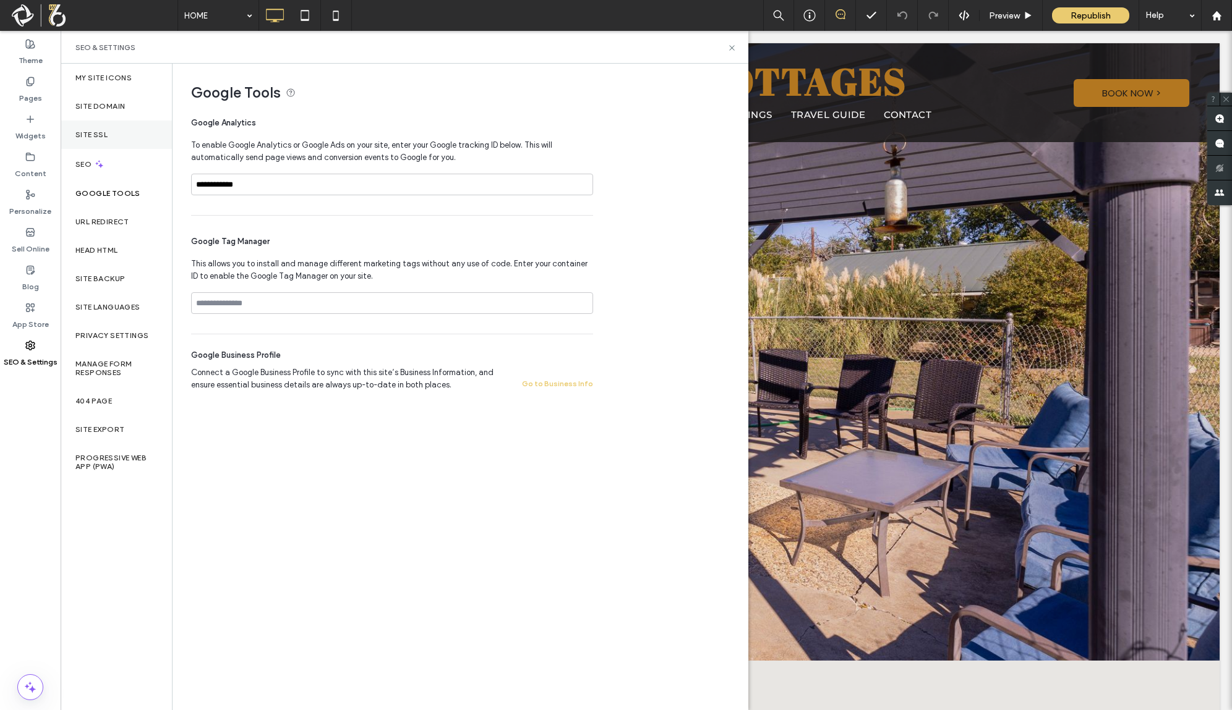
click at [110, 131] on div "Site SSL" at bounding box center [116, 135] width 111 height 28
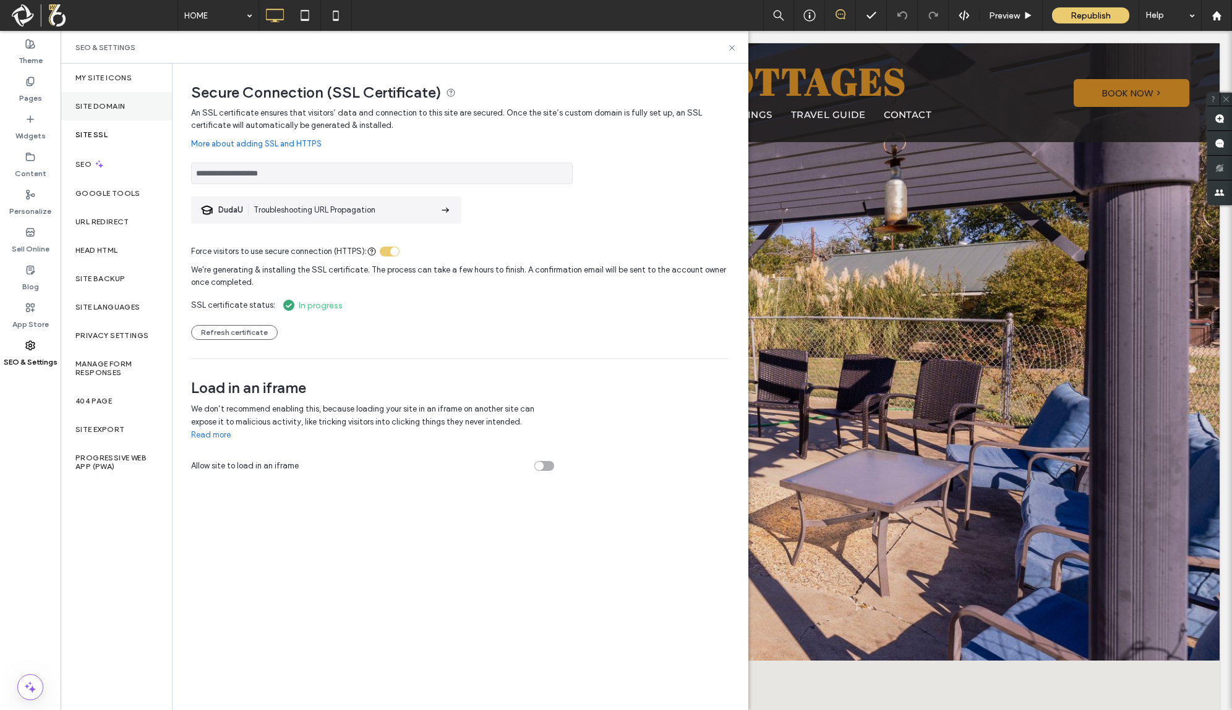
click at [132, 102] on div "Site Domain" at bounding box center [116, 106] width 111 height 28
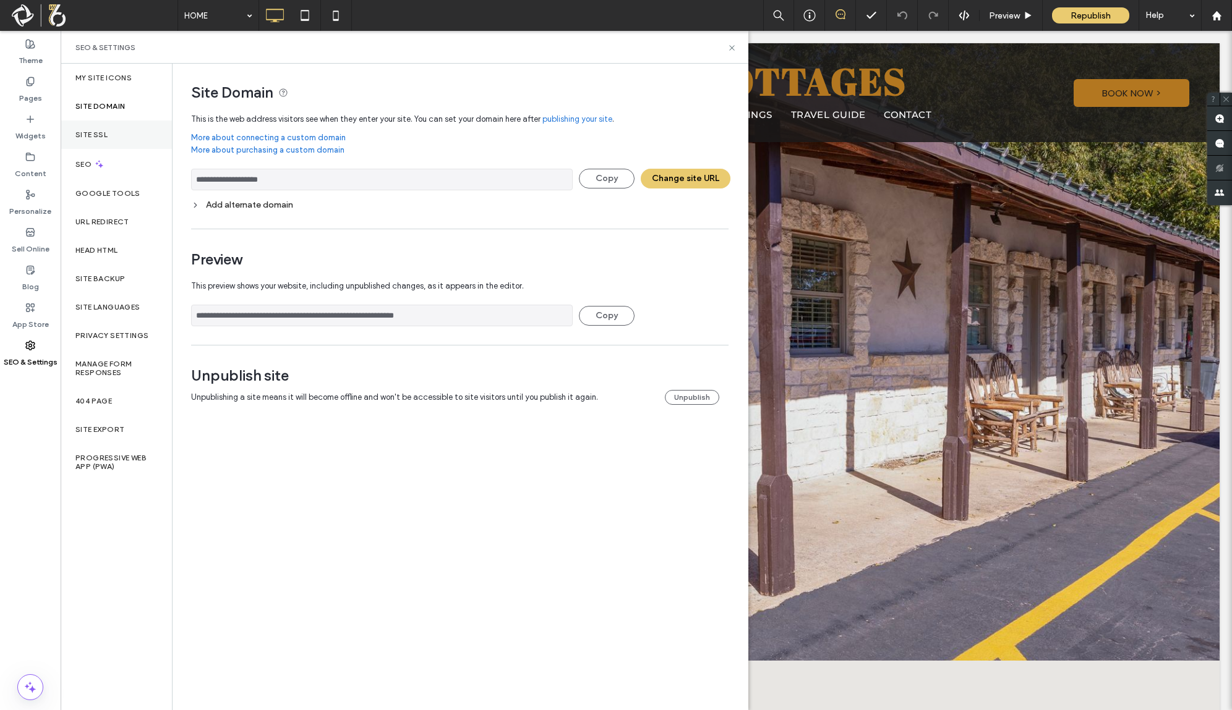
click at [130, 122] on div "Site SSL" at bounding box center [116, 135] width 111 height 28
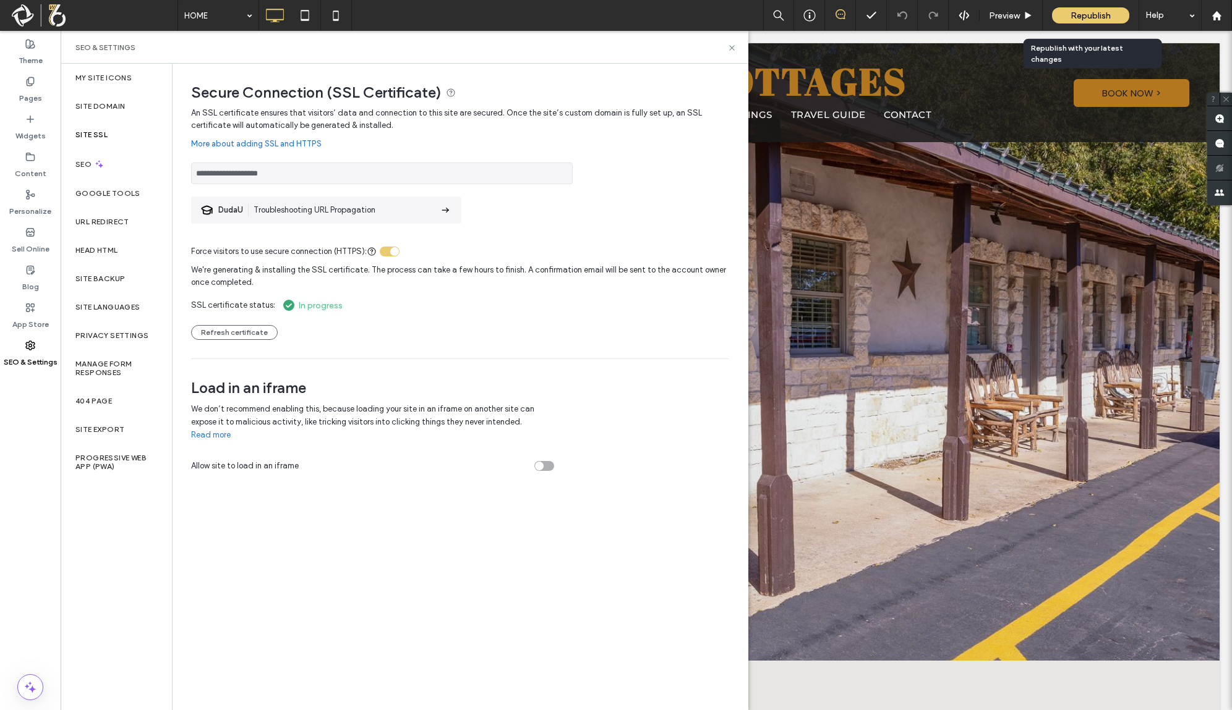
click at [1086, 13] on span "Republish" at bounding box center [1090, 16] width 40 height 11
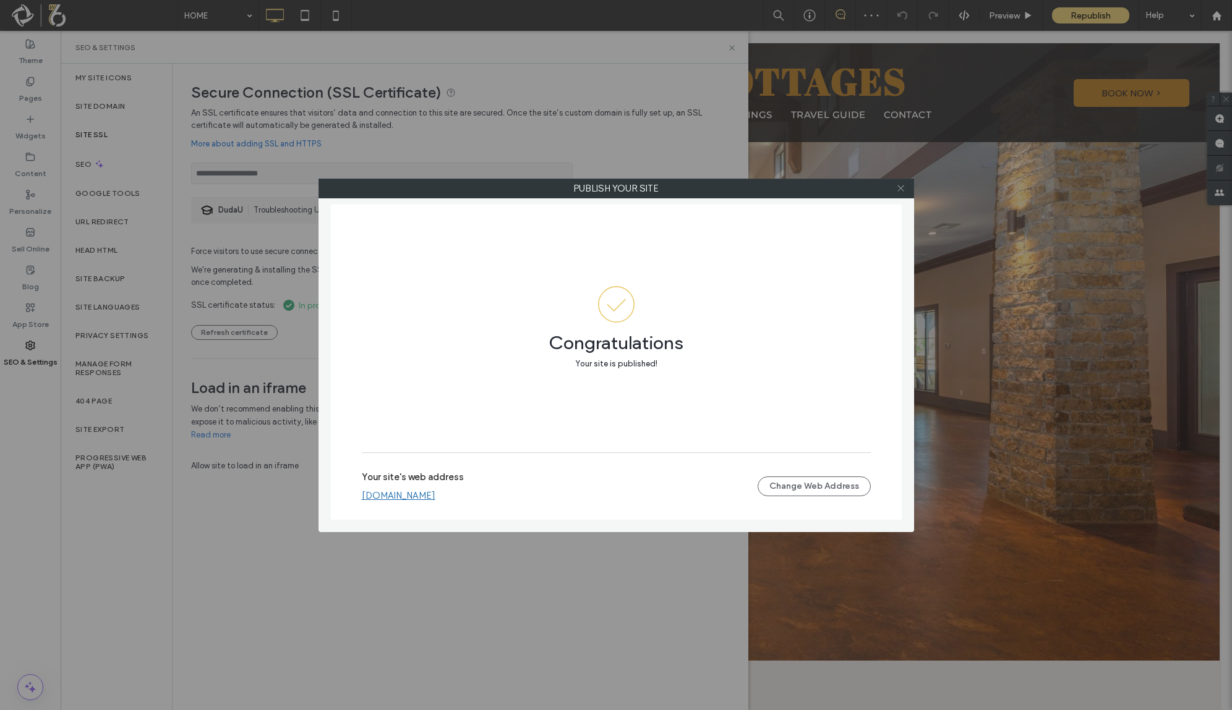
click at [898, 188] on icon at bounding box center [900, 188] width 9 height 9
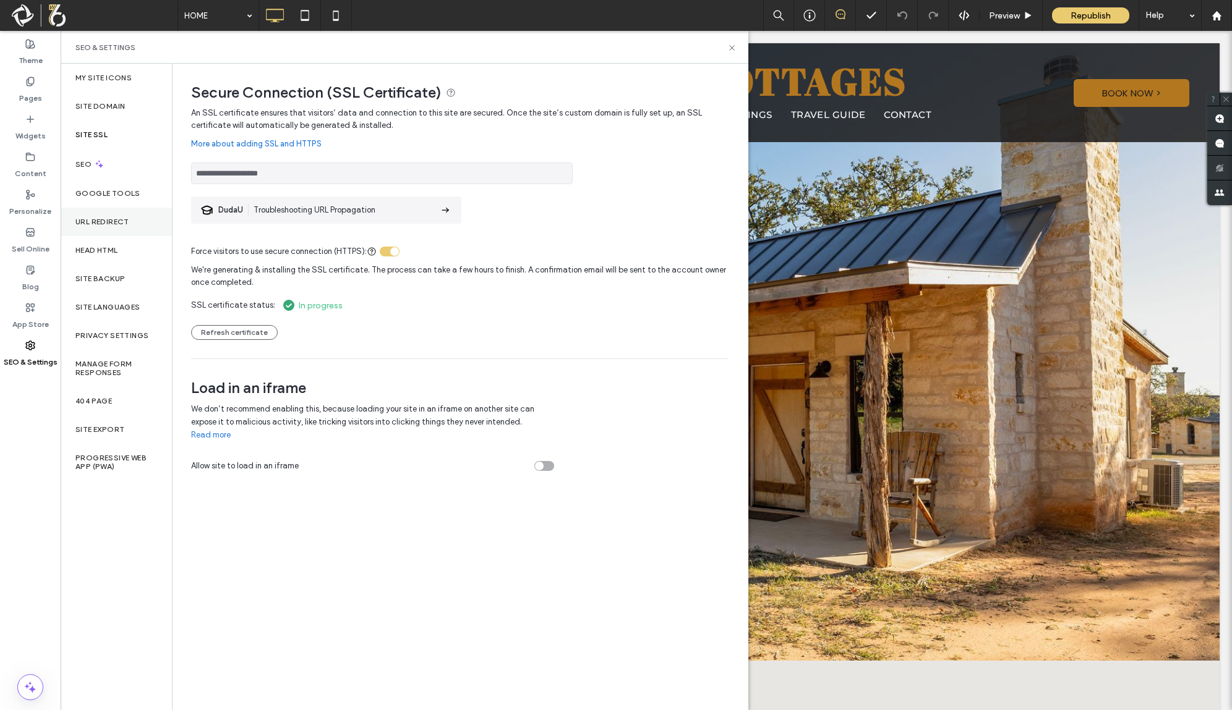
click at [117, 220] on label "URL Redirect" at bounding box center [102, 222] width 54 height 9
